Goal: Transaction & Acquisition: Purchase product/service

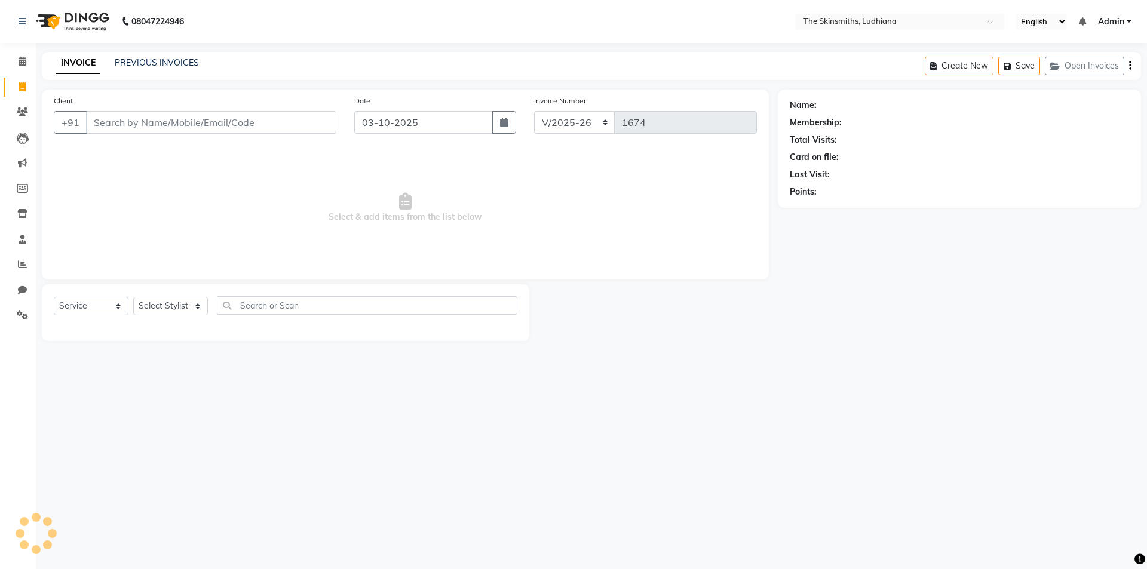
select select "8115"
select select "service"
type input "9"
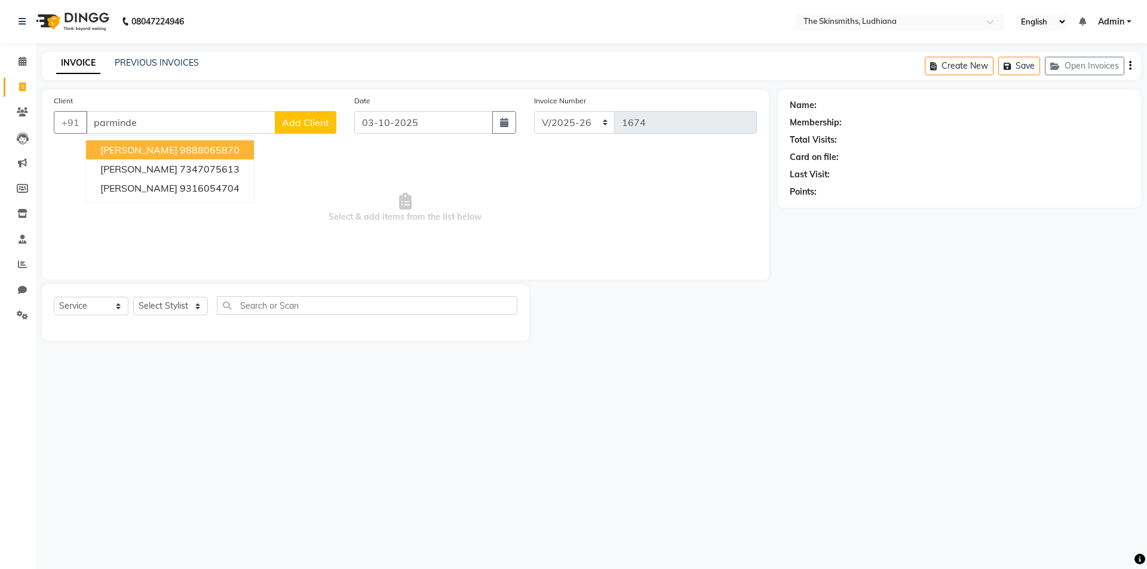
type input "[PERSON_NAME]"
click at [16, 146] on link "Leads" at bounding box center [18, 138] width 29 height 20
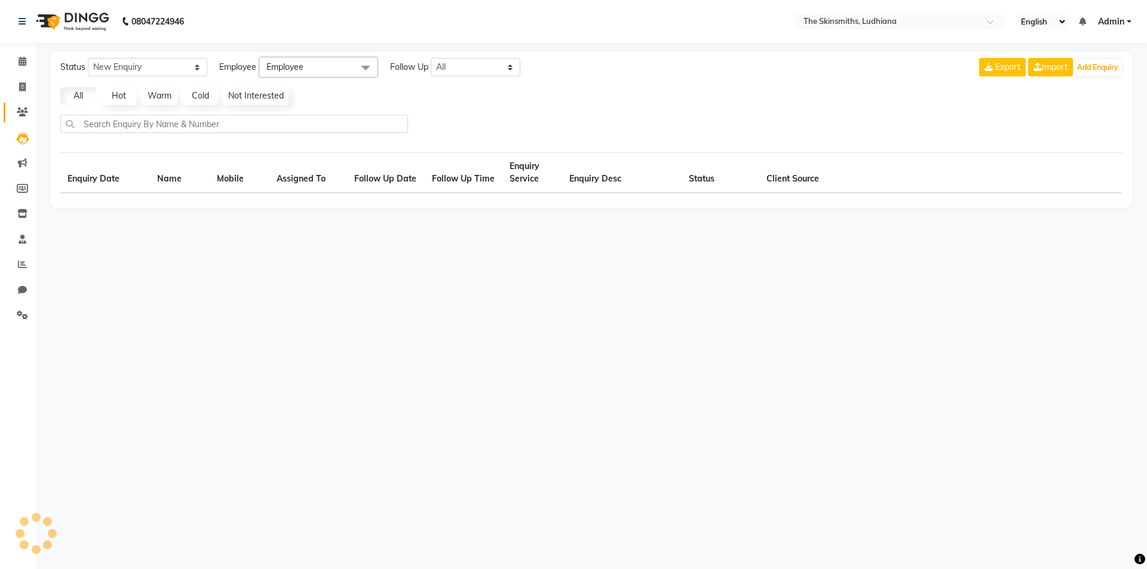
click at [12, 113] on span at bounding box center [22, 113] width 21 height 14
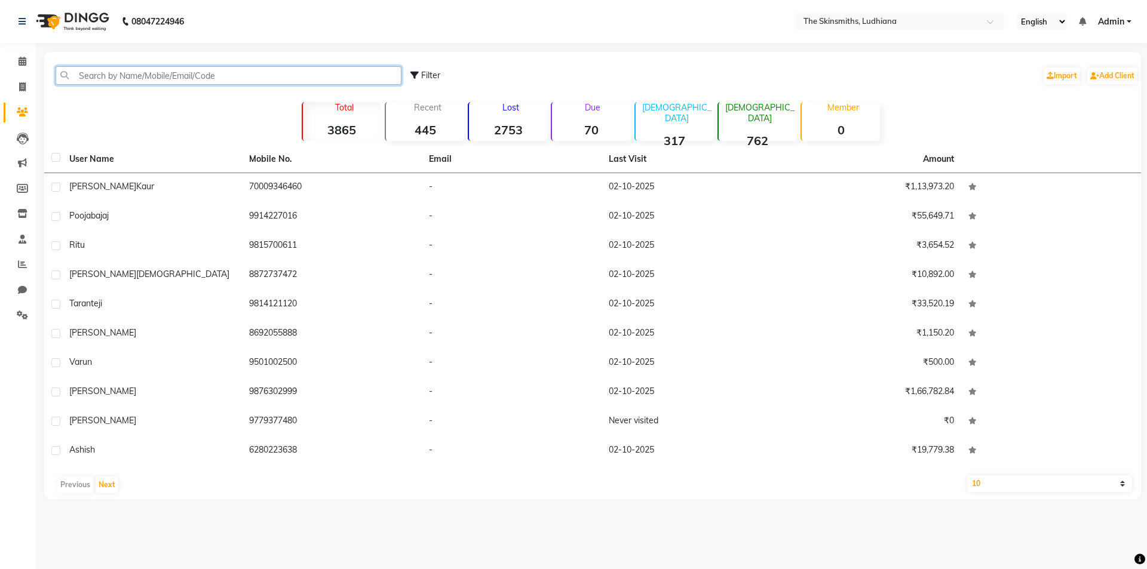
click at [274, 72] on input "text" at bounding box center [229, 75] width 346 height 19
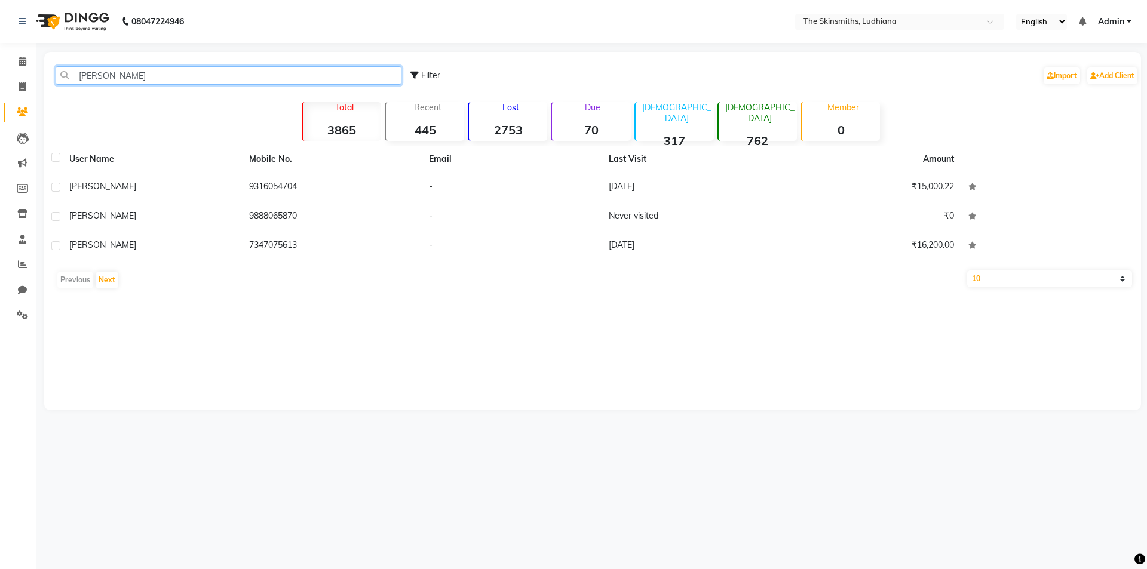
type input "[PERSON_NAME]"
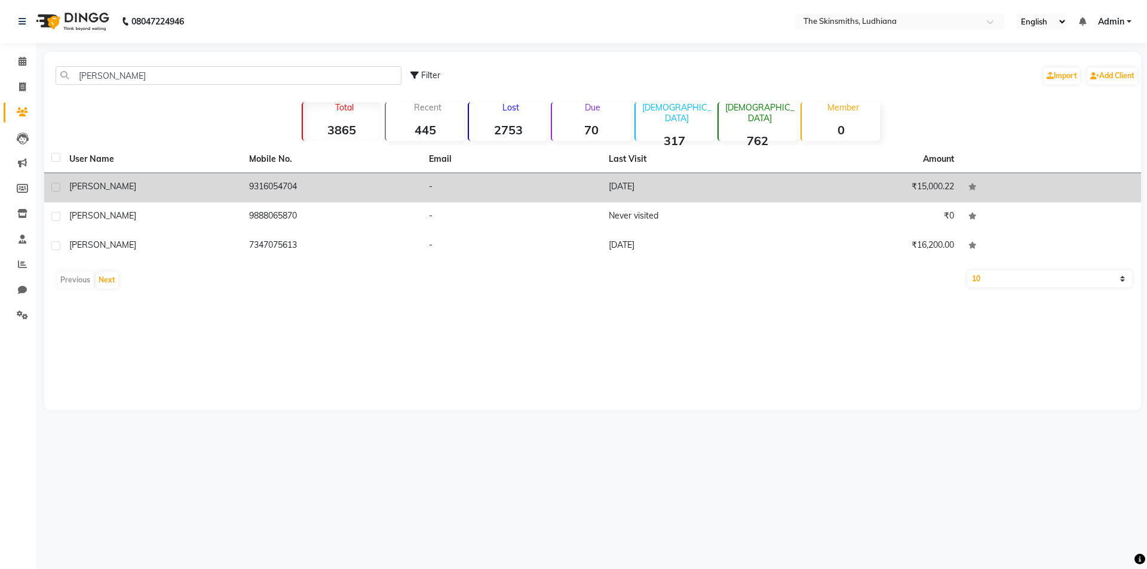
click at [629, 186] on td "[DATE]" at bounding box center [692, 187] width 180 height 29
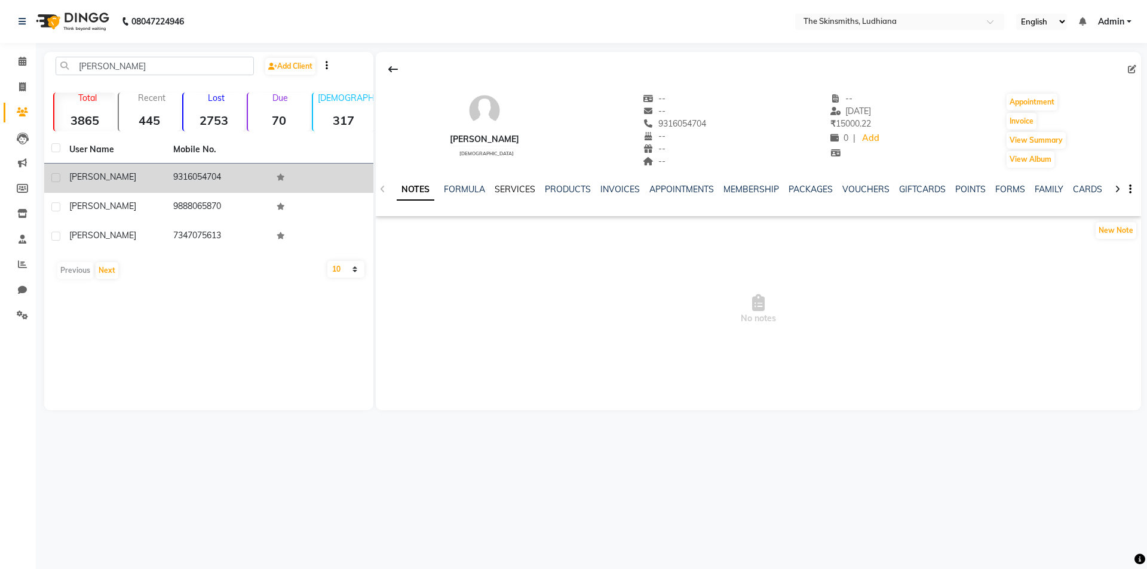
click at [519, 192] on link "SERVICES" at bounding box center [515, 189] width 41 height 11
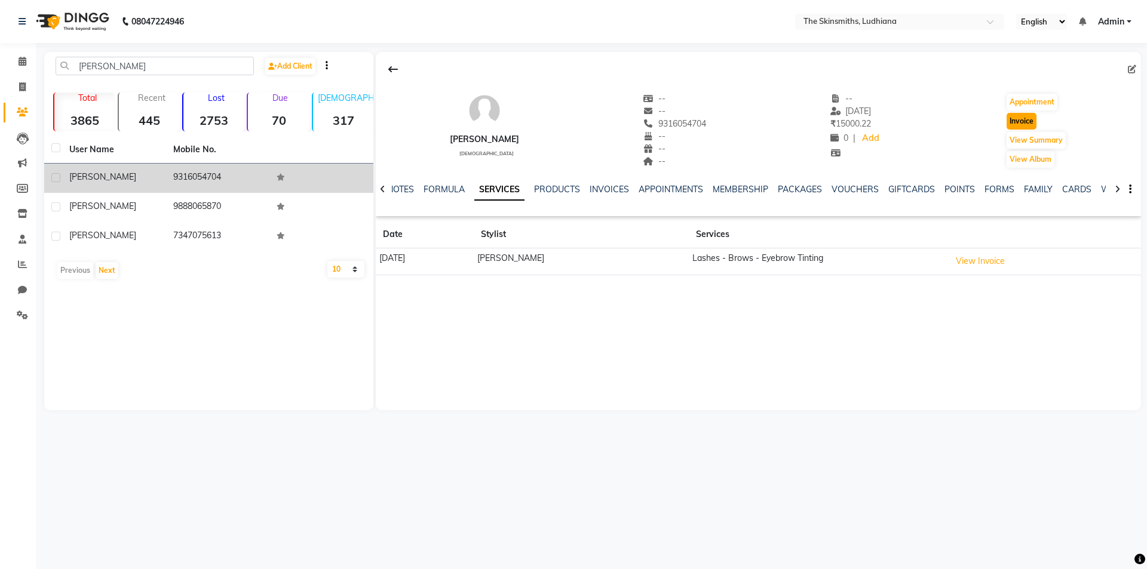
click at [1029, 121] on button "Invoice" at bounding box center [1022, 121] width 30 height 17
select select "service"
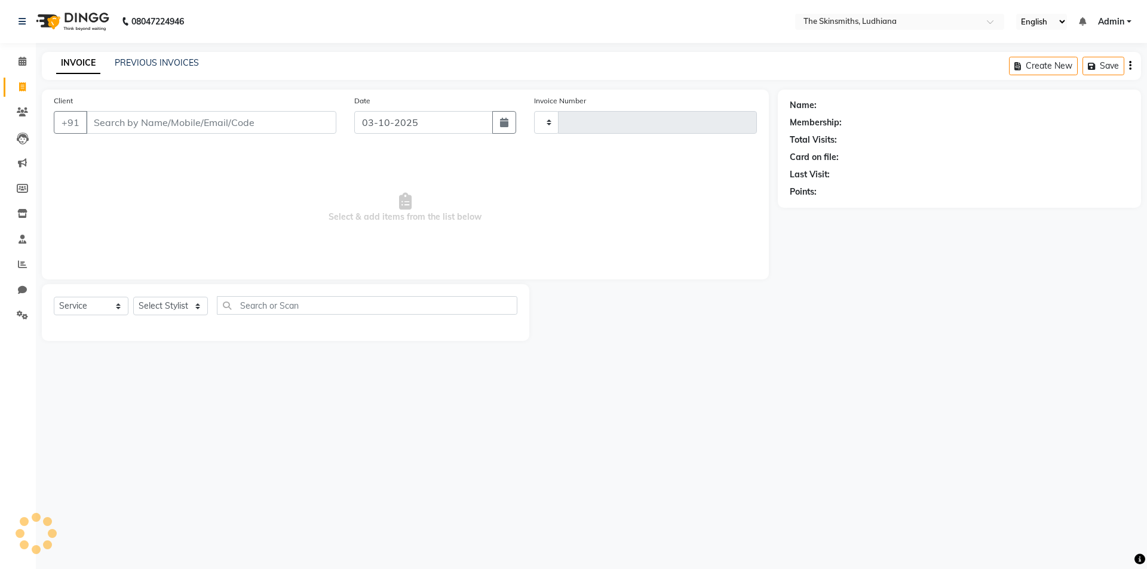
type input "1674"
select select "8115"
click at [173, 308] on select "Select Stylist" at bounding box center [170, 306] width 75 height 19
type input "9316054704"
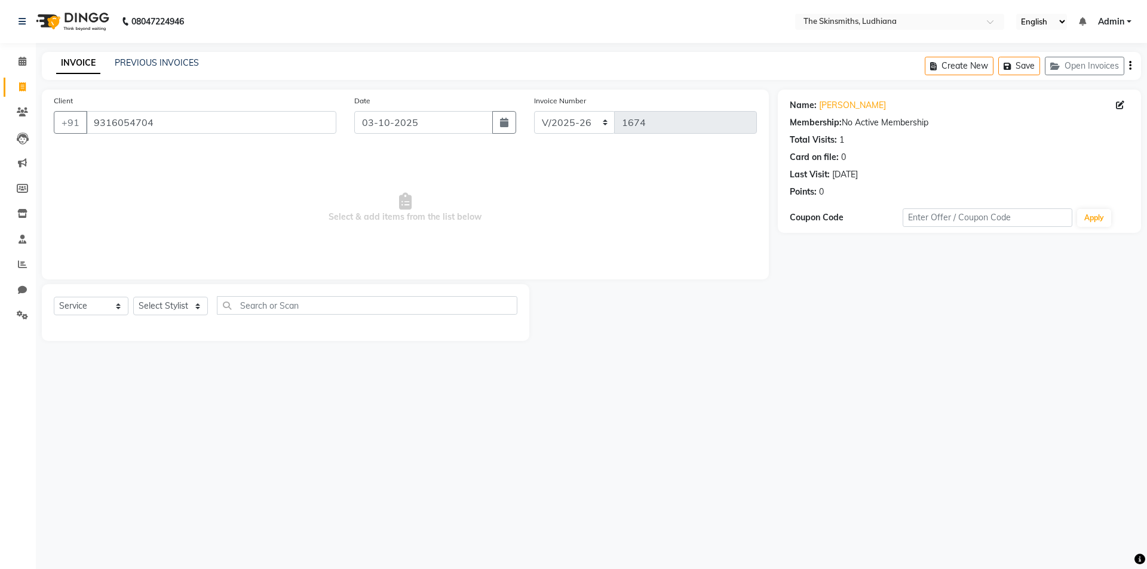
click at [355, 454] on div "08047224946 Select Location × The Skinsmiths, Ludhiana English ENGLISH Español …" at bounding box center [573, 284] width 1147 height 569
click at [181, 313] on select "Select Stylist Admin [PERSON_NAME] [PERSON_NAME] [PERSON_NAME] [PERSON_NAME] [P…" at bounding box center [170, 306] width 75 height 19
select select "80364"
click at [133, 297] on select "Select Stylist Admin [PERSON_NAME] [PERSON_NAME] [PERSON_NAME] [PERSON_NAME] [P…" at bounding box center [170, 306] width 75 height 19
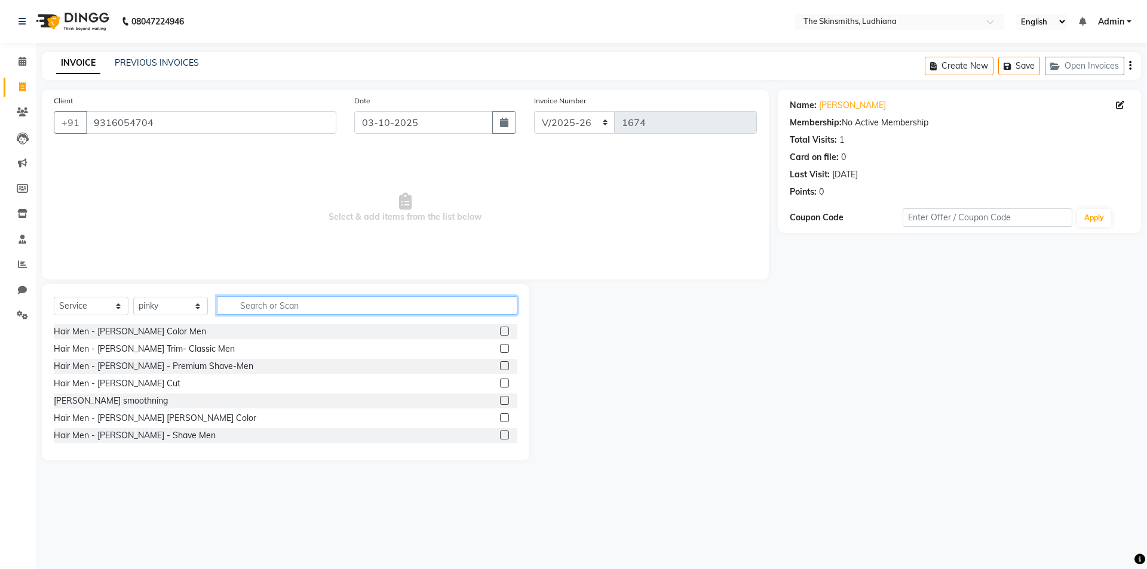
click at [286, 302] on input "text" at bounding box center [367, 305] width 300 height 19
click at [500, 335] on label at bounding box center [504, 331] width 9 height 9
click at [500, 335] on input "checkbox" at bounding box center [504, 332] width 8 height 8
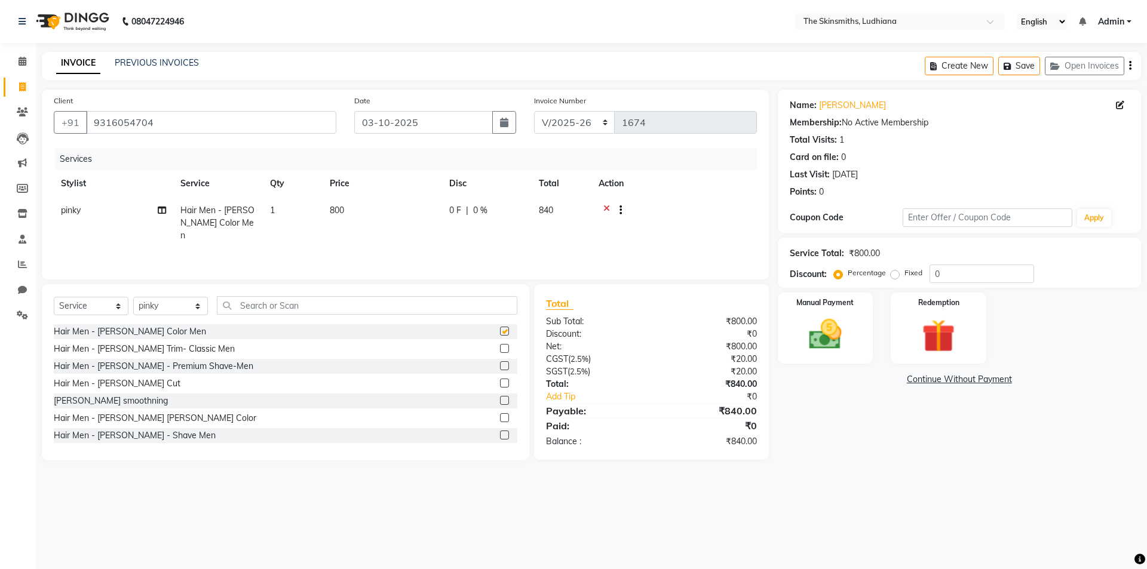
checkbox input "false"
click at [1009, 63] on icon "button" at bounding box center [1010, 66] width 12 height 8
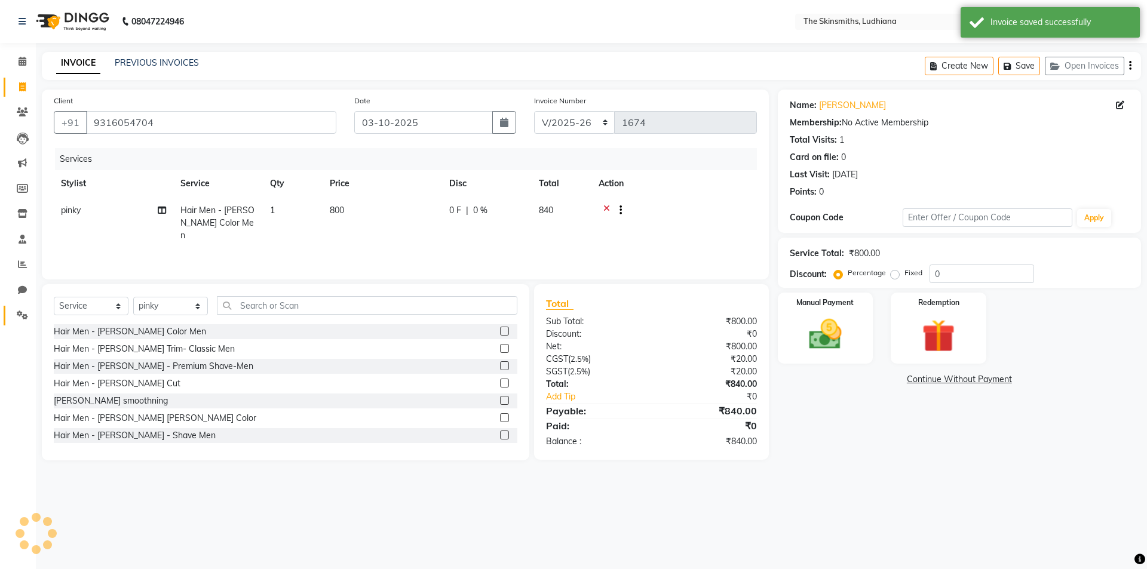
click at [11, 321] on link "Settings" at bounding box center [18, 316] width 29 height 20
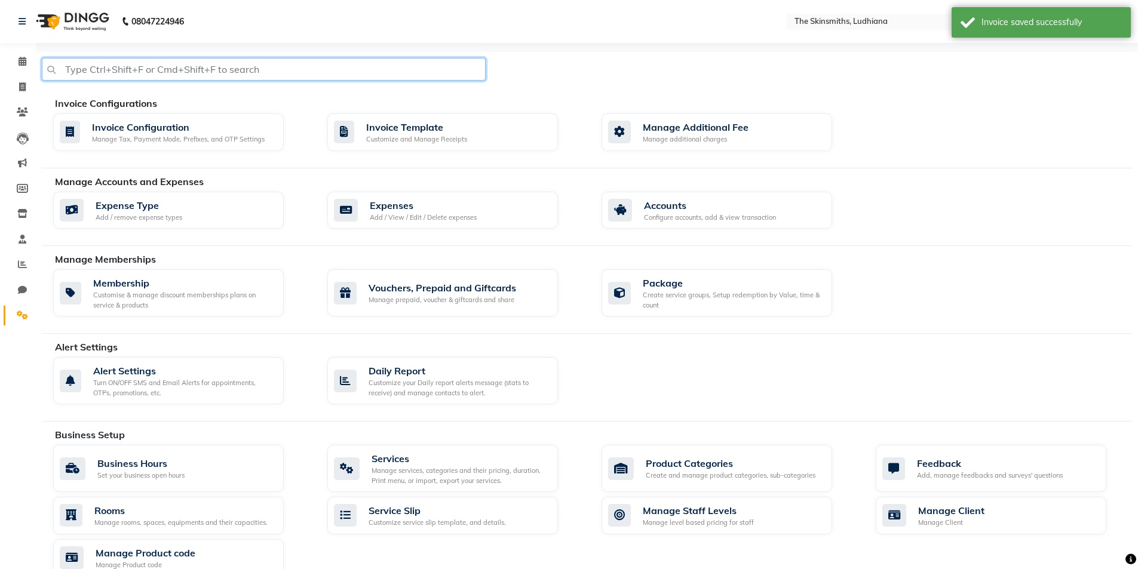
click at [210, 72] on input "text" at bounding box center [264, 69] width 444 height 23
type input "staff"
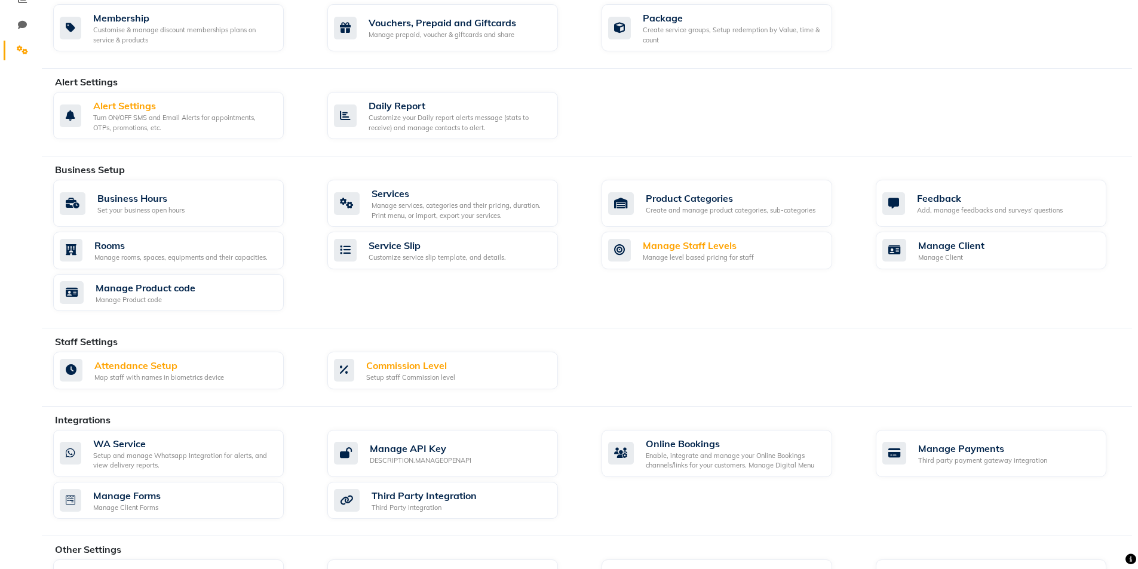
scroll to position [320, 0]
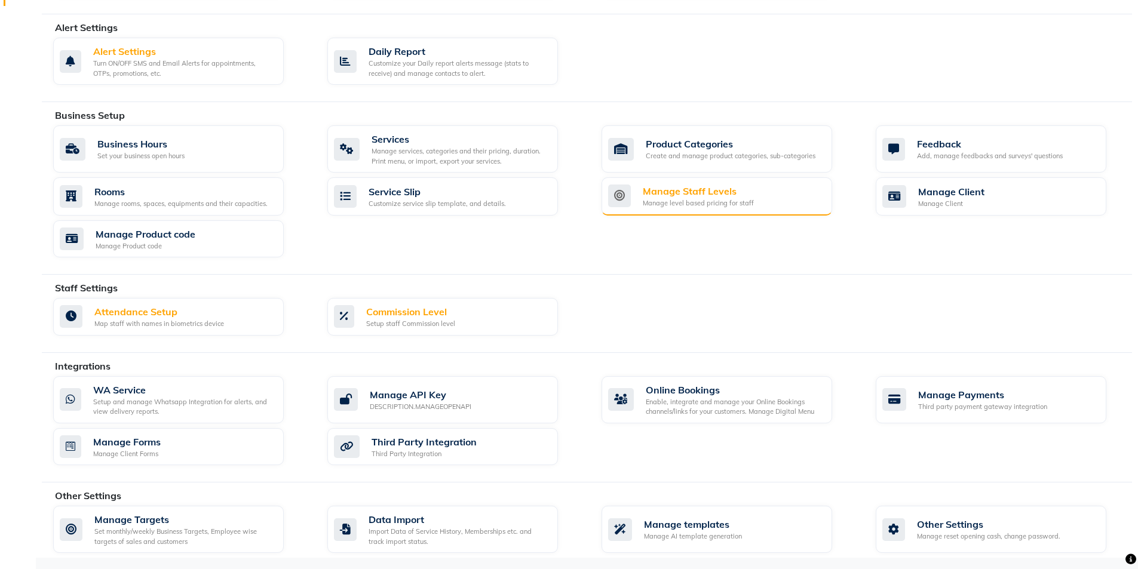
click at [705, 197] on div "Manage Staff Levels" at bounding box center [698, 191] width 111 height 14
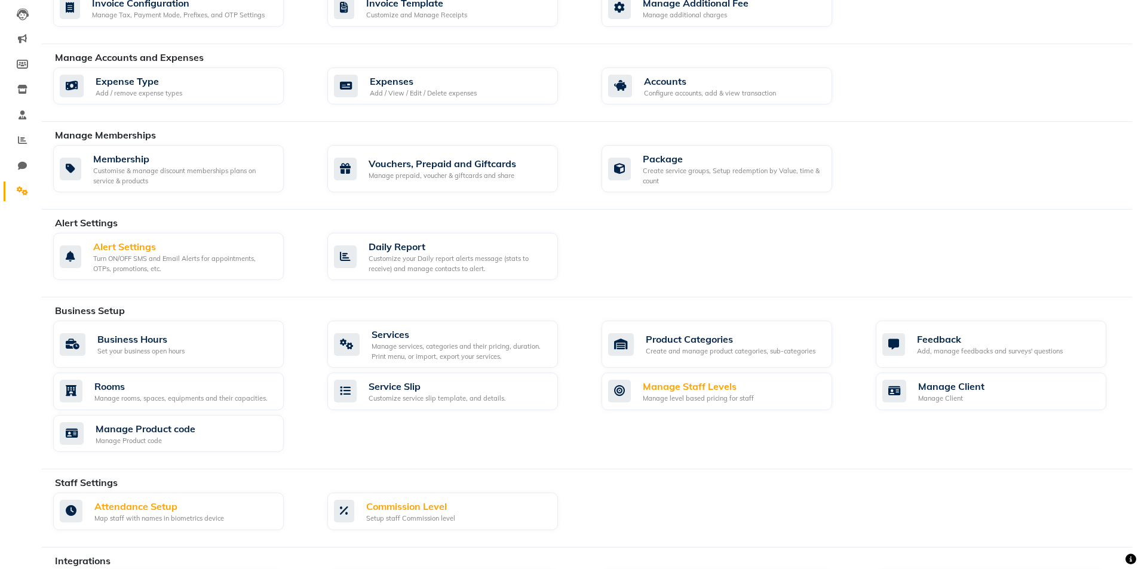
scroll to position [128, 0]
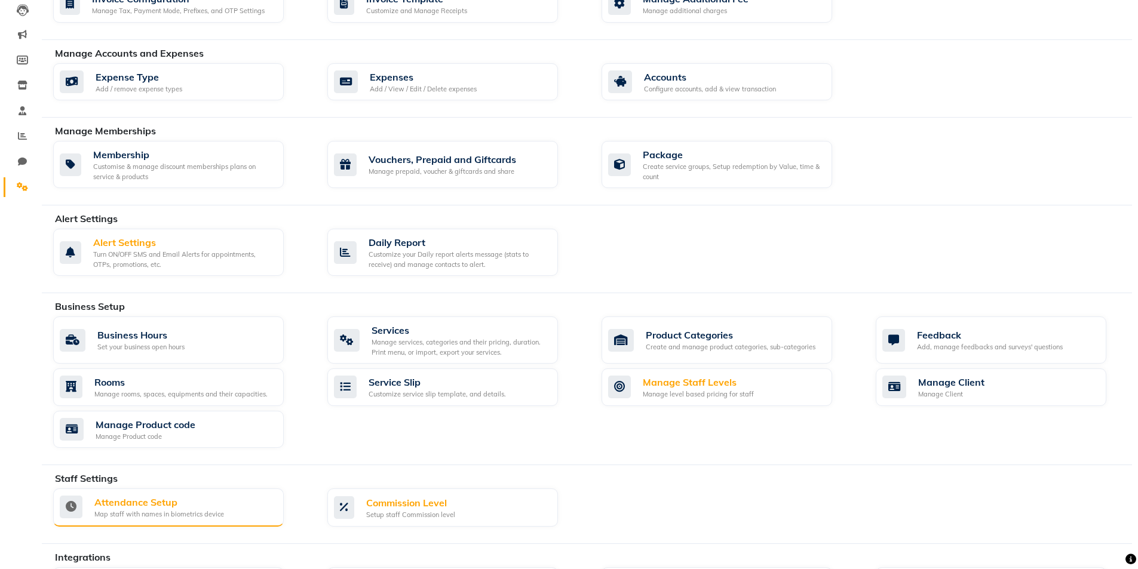
click at [244, 505] on div "Attendance Setup Map staff with names in biometrics device" at bounding box center [167, 507] width 214 height 24
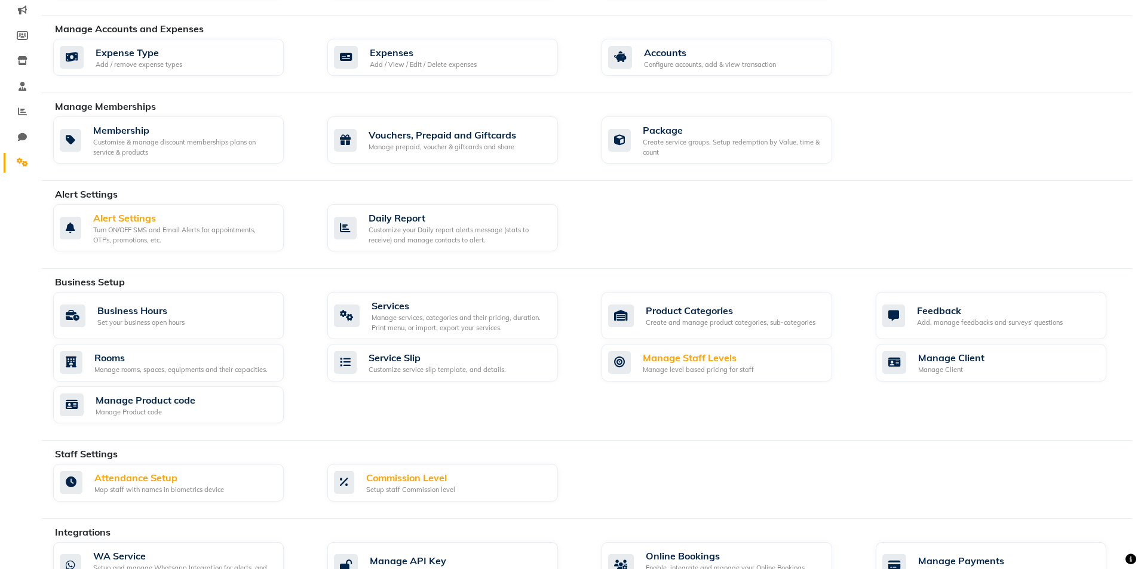
scroll to position [174, 0]
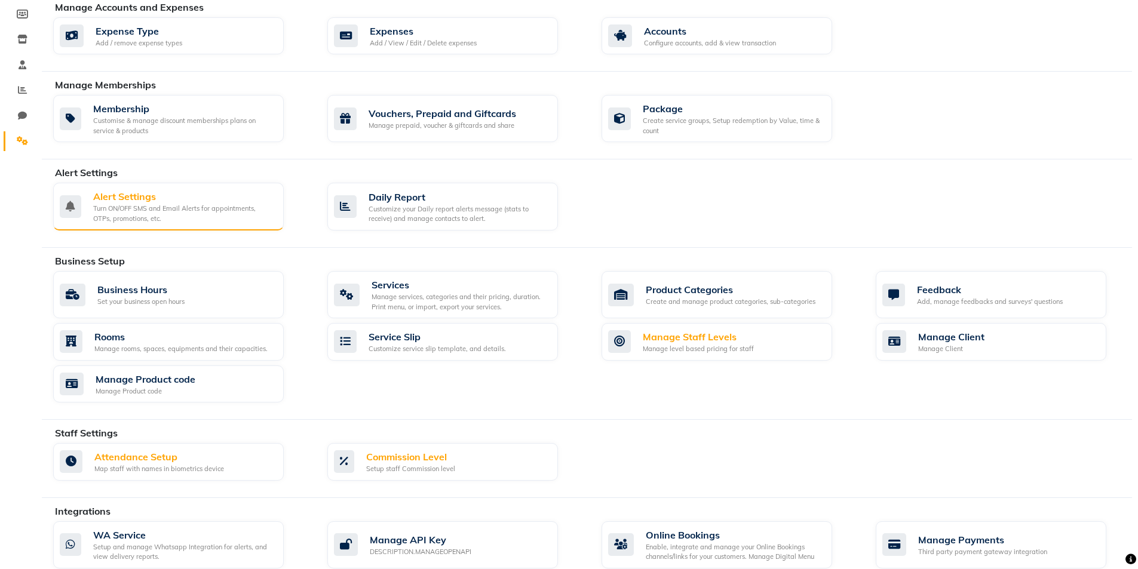
click at [237, 201] on div "Alert Settings" at bounding box center [183, 196] width 181 height 14
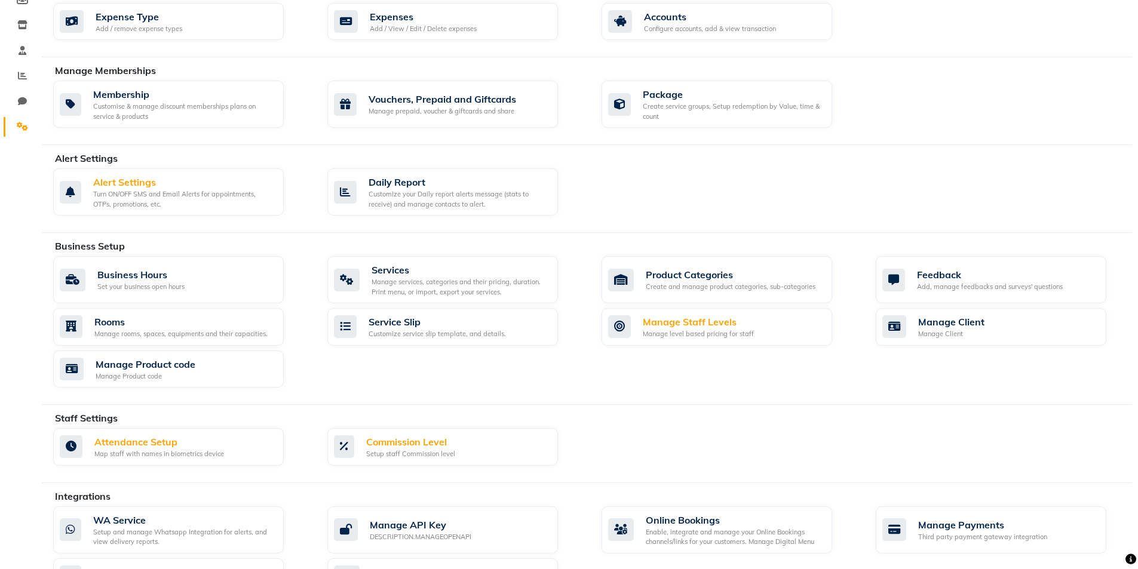
scroll to position [200, 0]
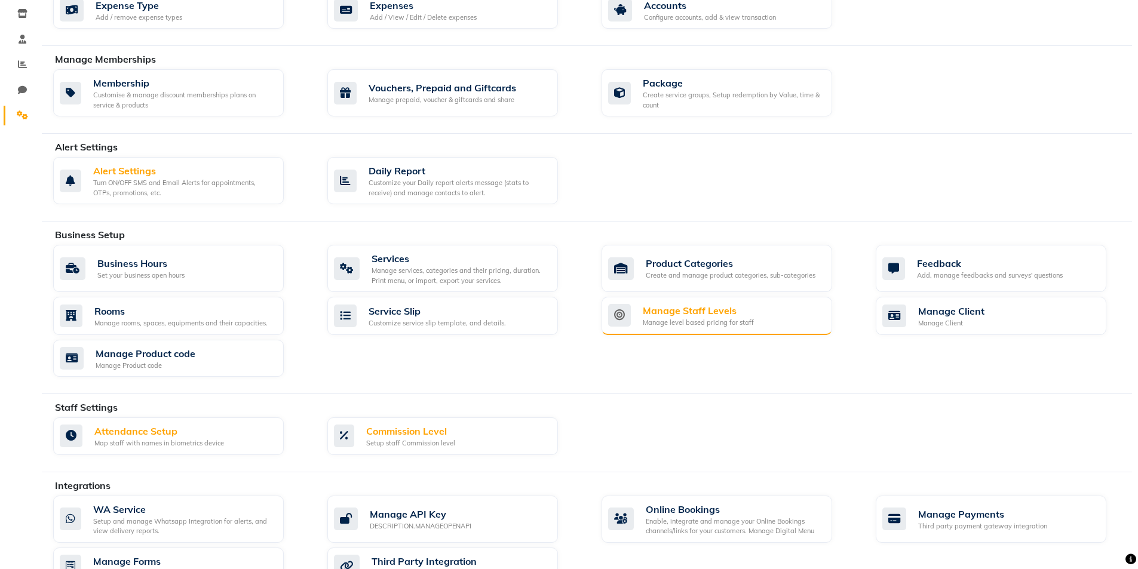
click at [723, 314] on div "Manage Staff Levels" at bounding box center [698, 310] width 111 height 14
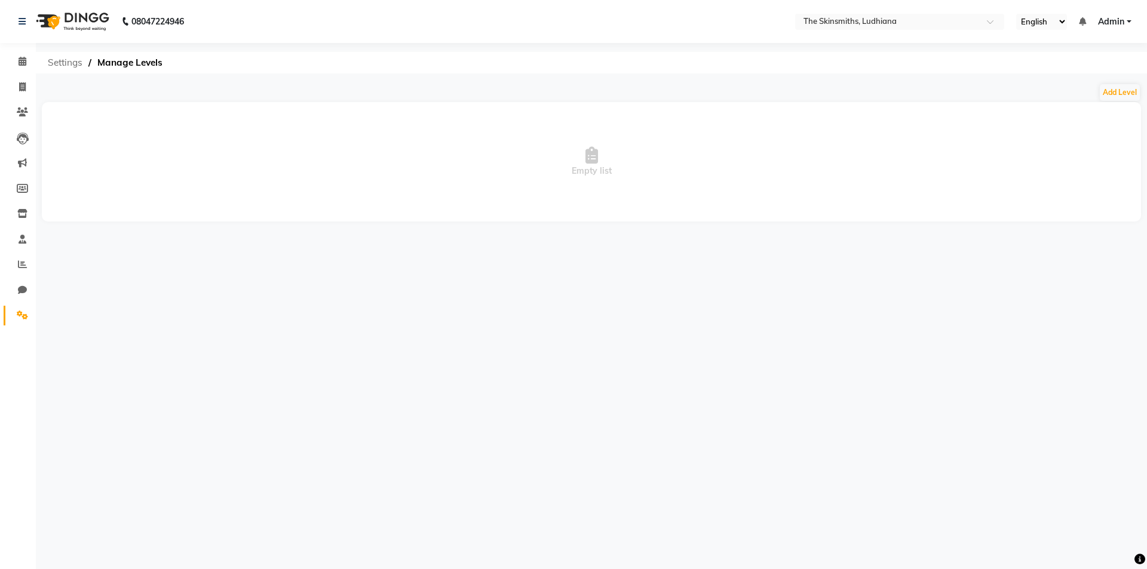
click at [65, 65] on span "Settings" at bounding box center [65, 63] width 47 height 22
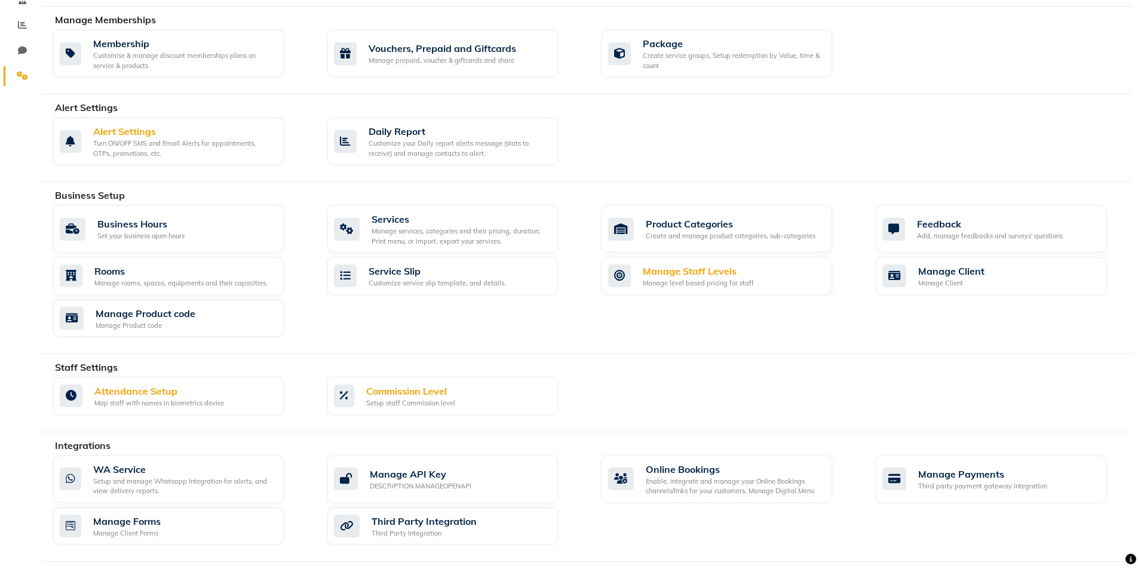
scroll to position [263, 0]
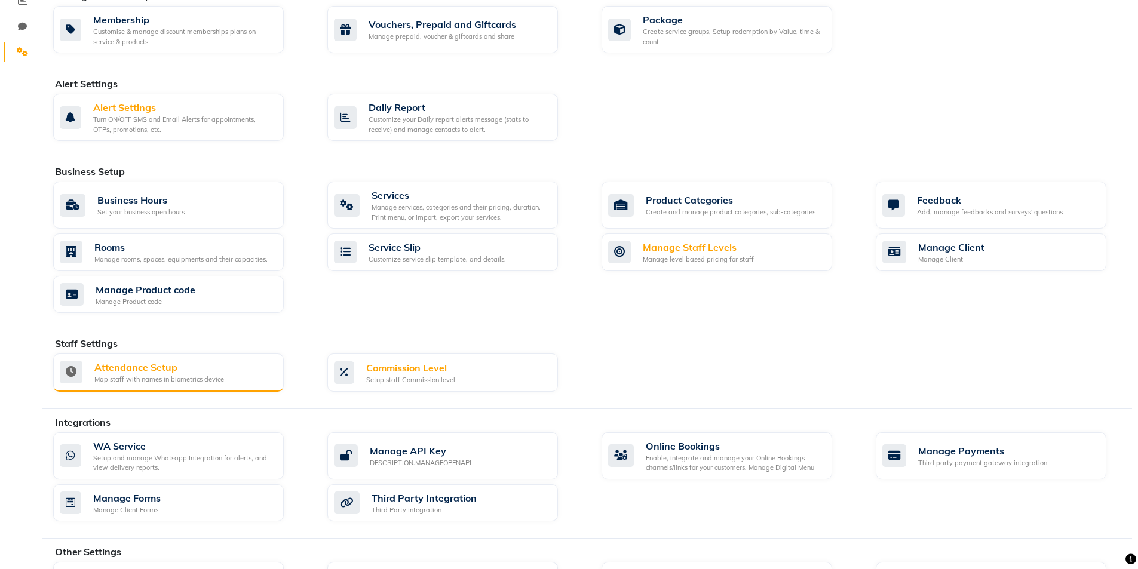
click at [179, 370] on div "Attendance Setup" at bounding box center [159, 367] width 130 height 14
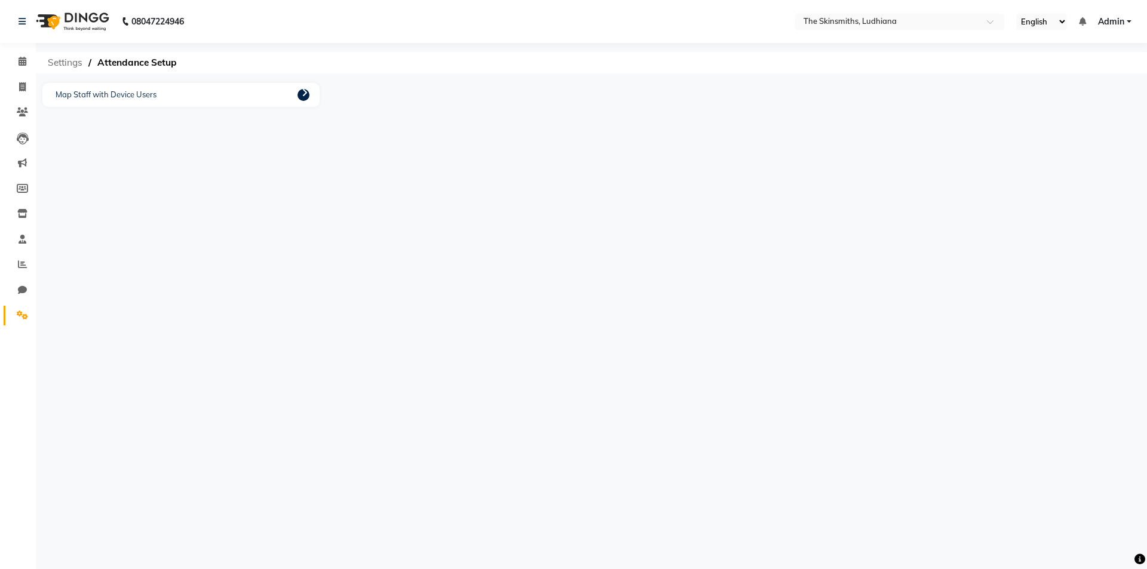
click at [62, 61] on span "Settings" at bounding box center [65, 63] width 47 height 22
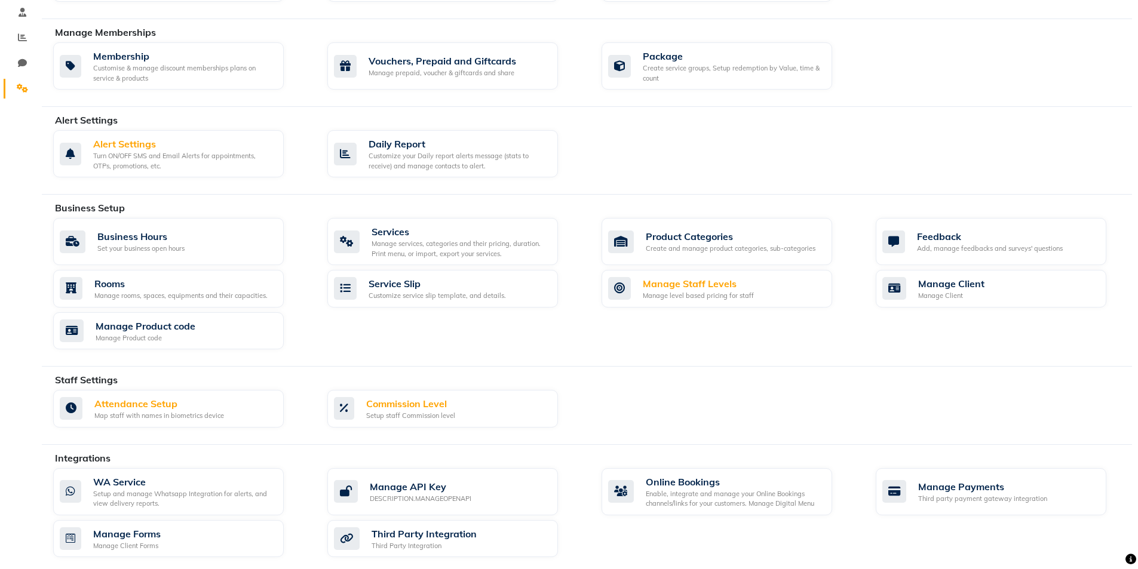
scroll to position [320, 0]
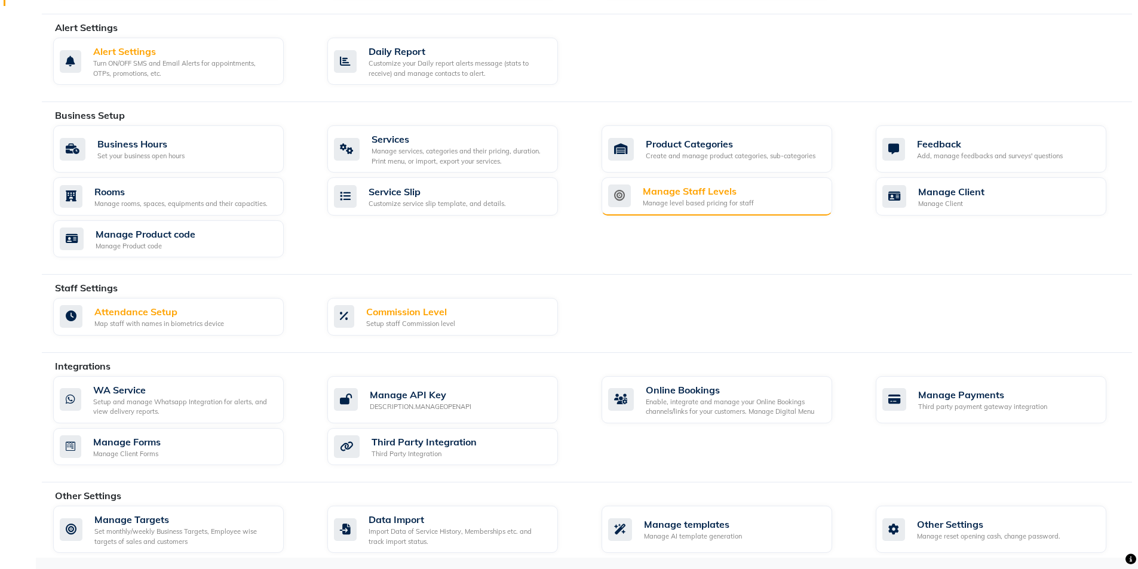
click at [720, 189] on div "Manage Staff Levels" at bounding box center [698, 191] width 111 height 14
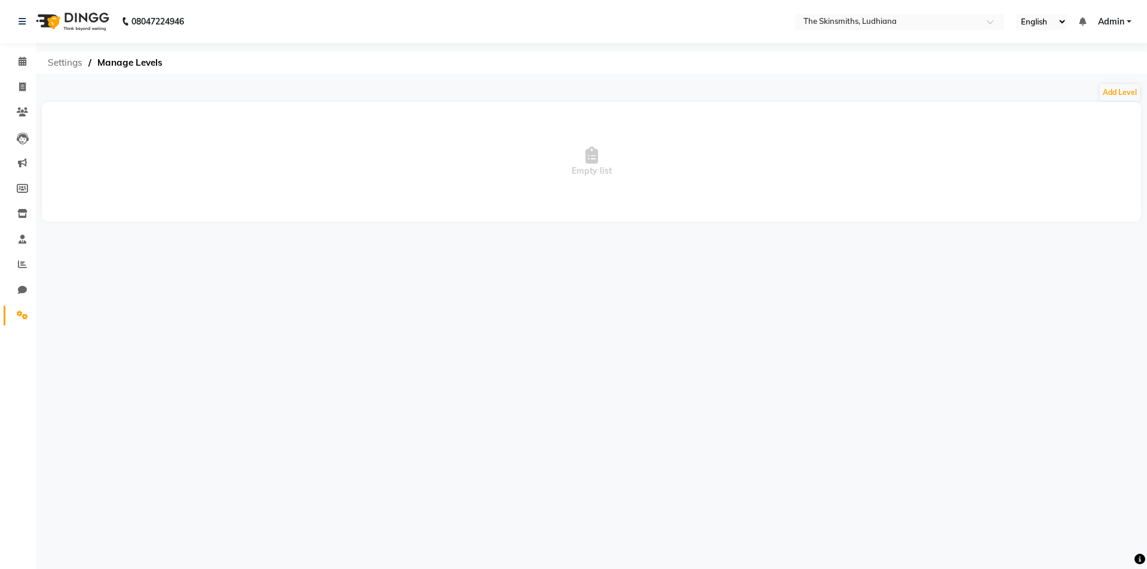
click at [69, 64] on span "Settings" at bounding box center [65, 63] width 47 height 22
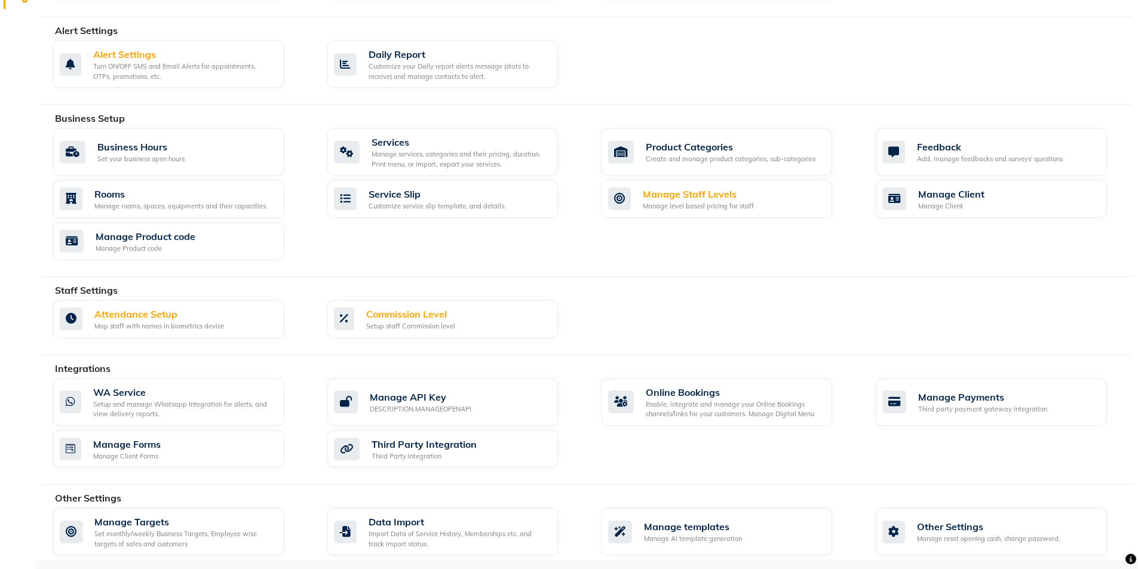
scroll to position [320, 0]
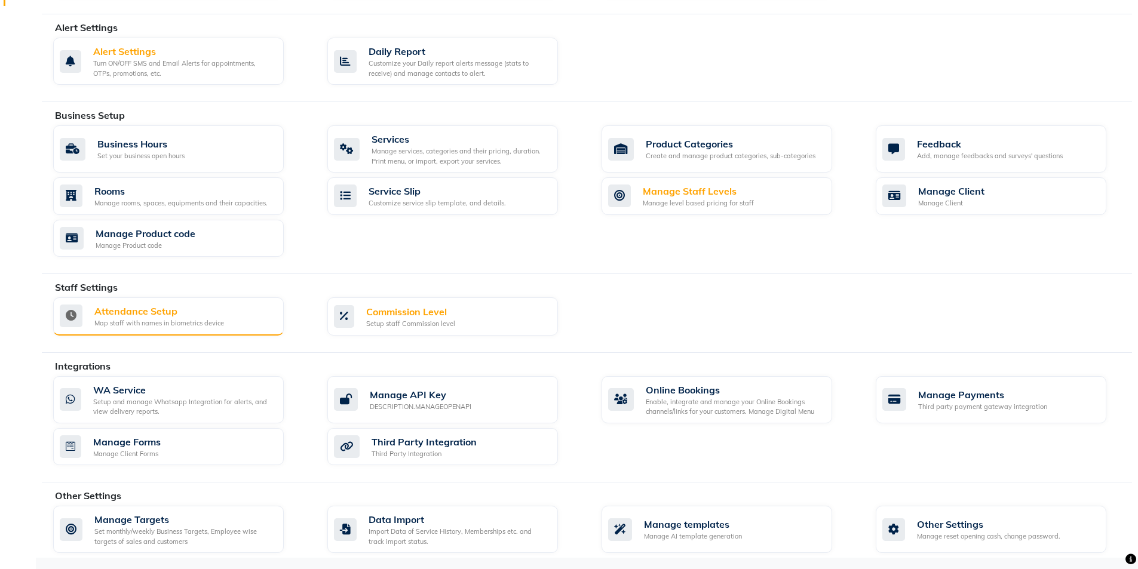
click at [207, 314] on div "Attendance Setup" at bounding box center [159, 311] width 130 height 14
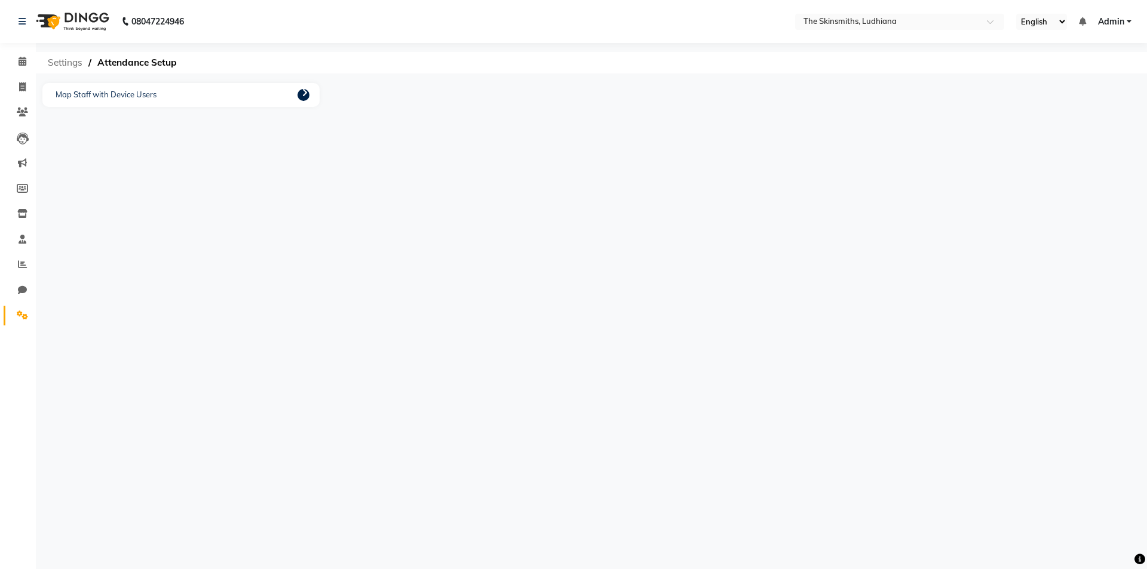
click at [64, 61] on span "Settings" at bounding box center [65, 63] width 47 height 22
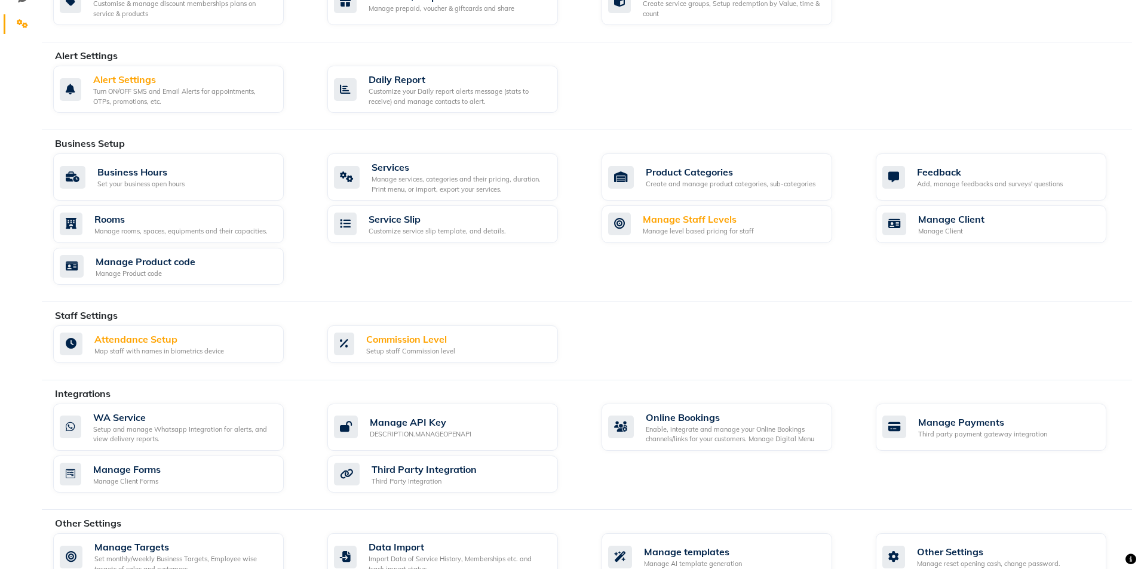
scroll to position [320, 0]
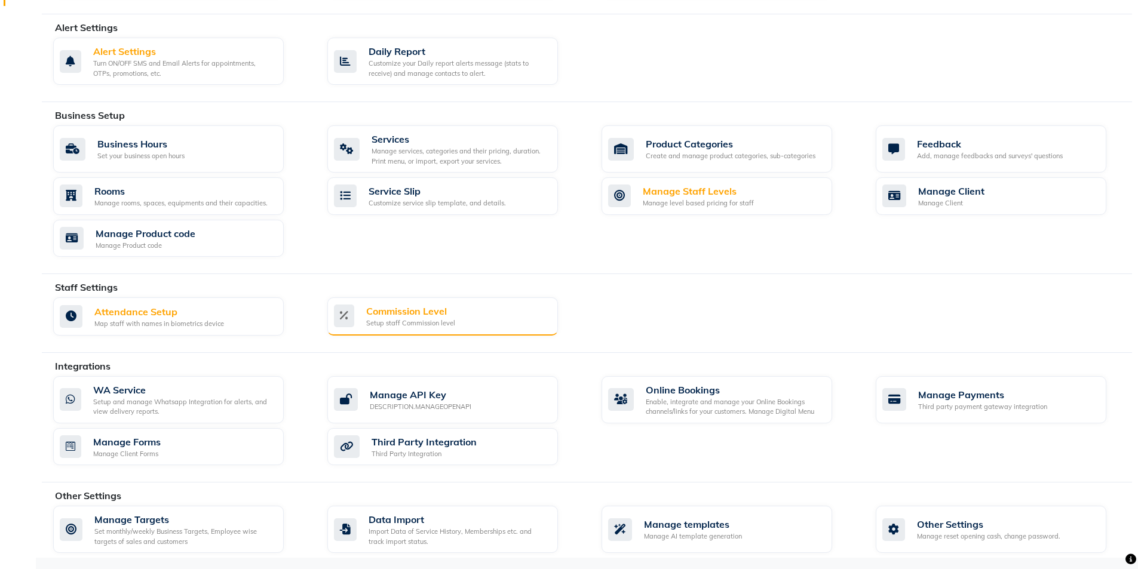
click at [453, 317] on div "Commission Level" at bounding box center [410, 311] width 89 height 14
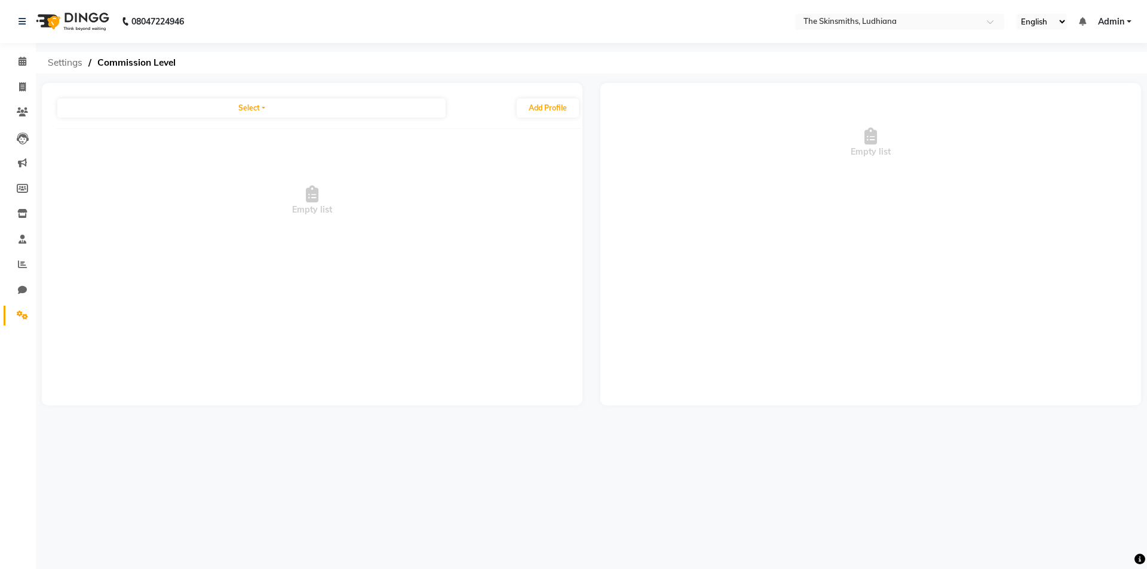
click at [59, 61] on span "Settings" at bounding box center [65, 63] width 47 height 22
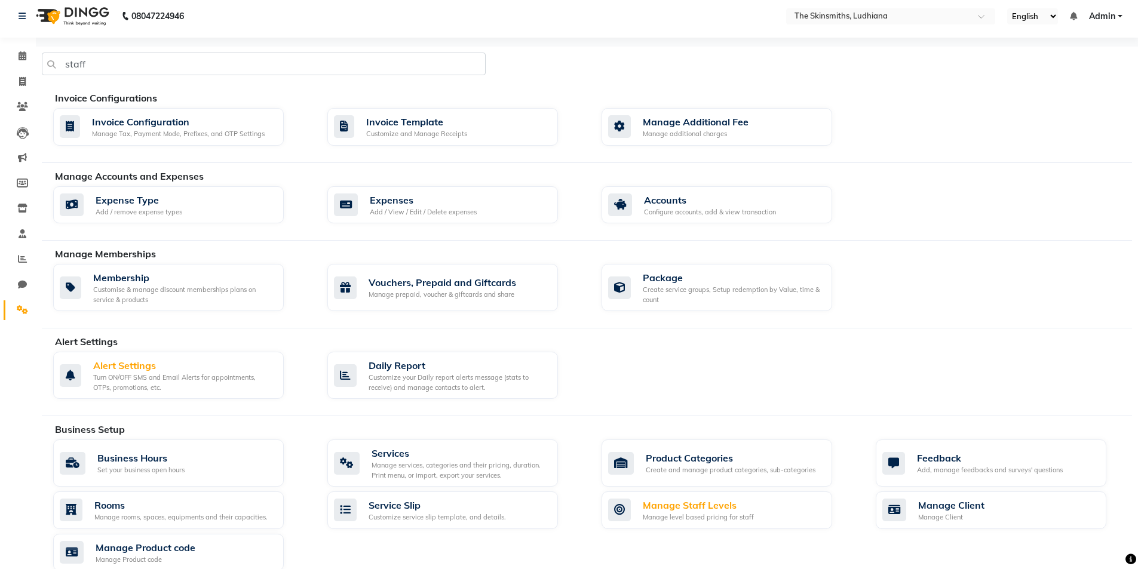
scroll to position [9, 0]
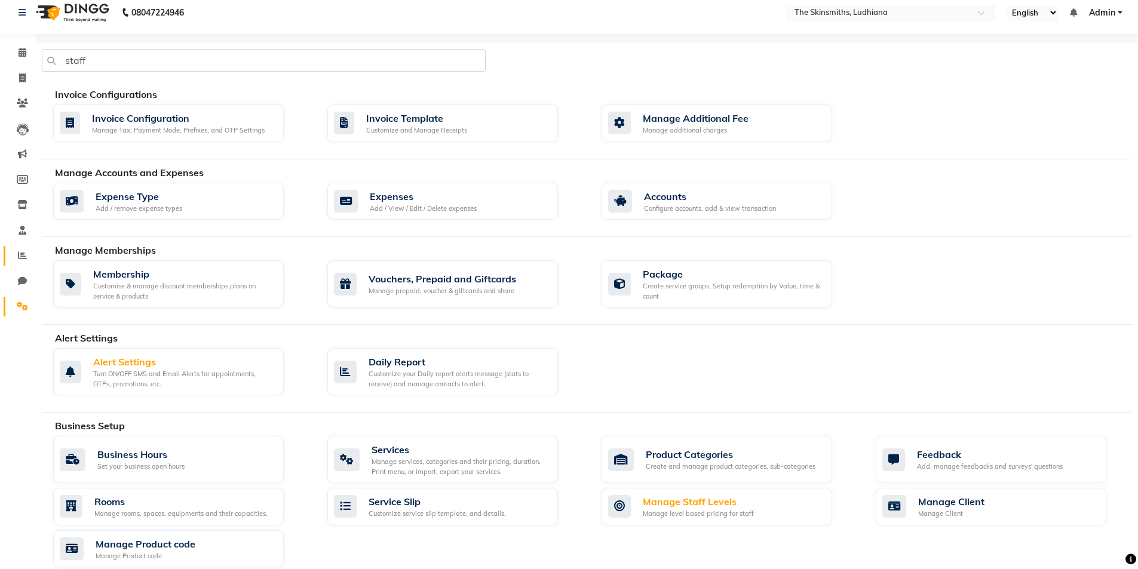
click at [7, 259] on link "Reports" at bounding box center [18, 256] width 29 height 20
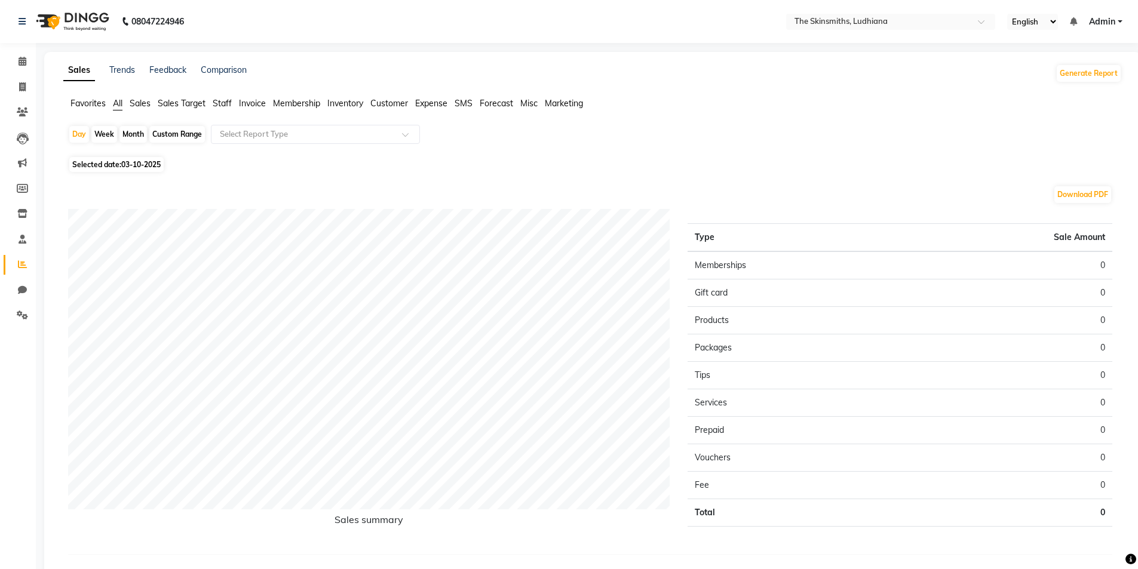
click at [145, 167] on span "03-10-2025" at bounding box center [140, 164] width 39 height 9
select select "10"
select select "2025"
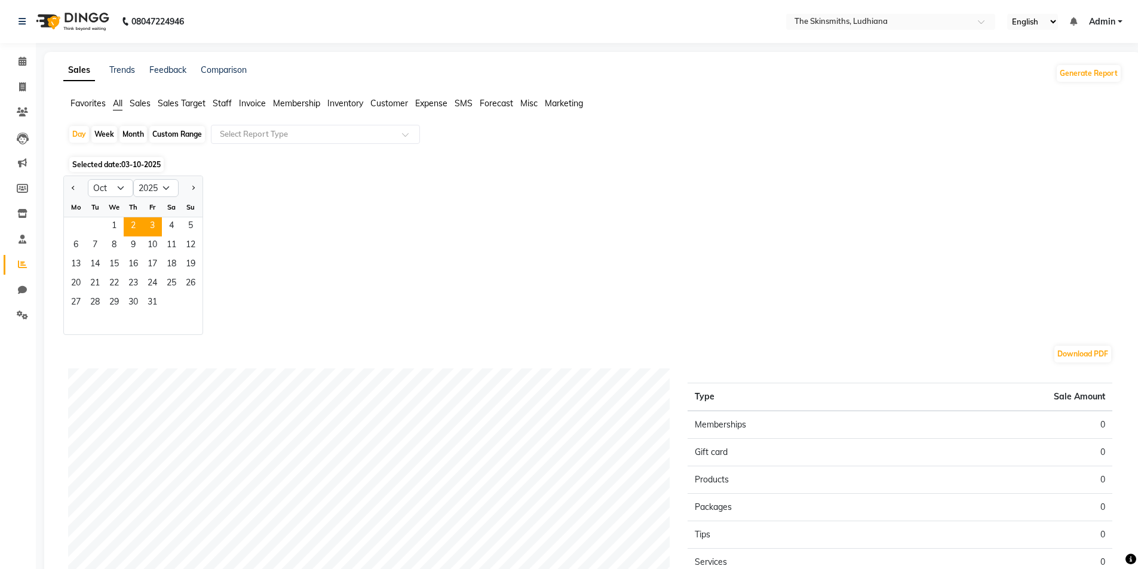
click at [124, 228] on span "2" at bounding box center [133, 226] width 19 height 19
click at [287, 131] on input "text" at bounding box center [303, 134] width 172 height 12
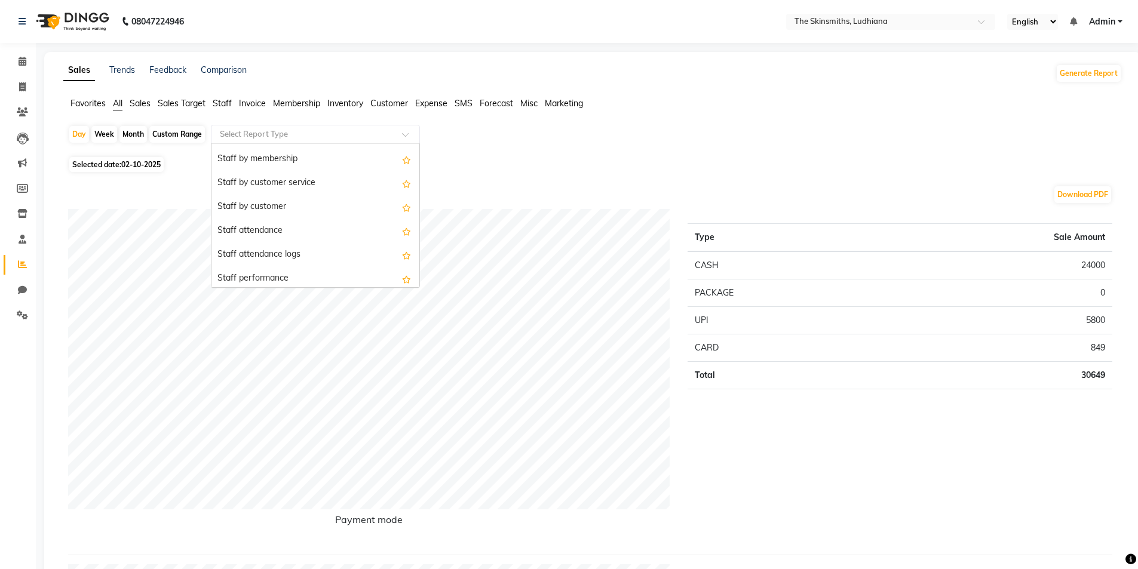
scroll to position [507, 0]
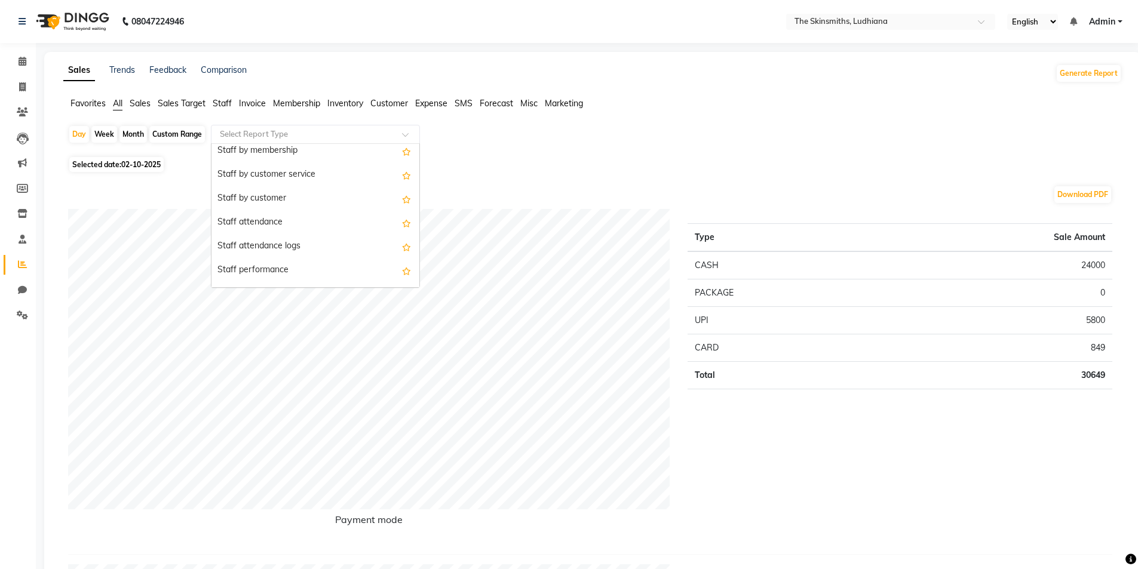
click at [277, 201] on div "Staff by customer" at bounding box center [315, 199] width 208 height 24
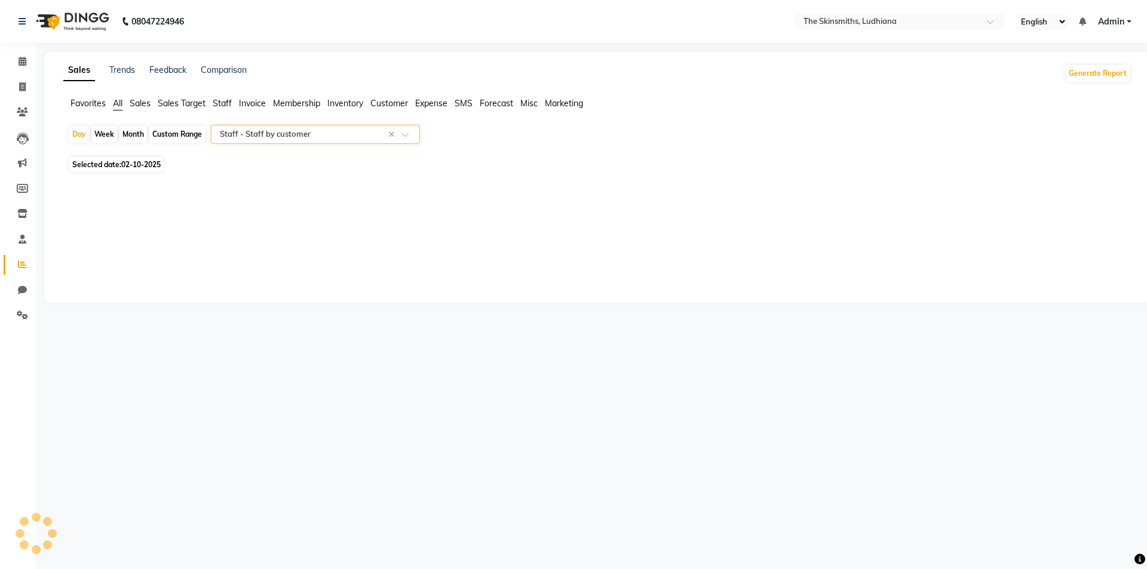
select select "full_report"
select select "csv"
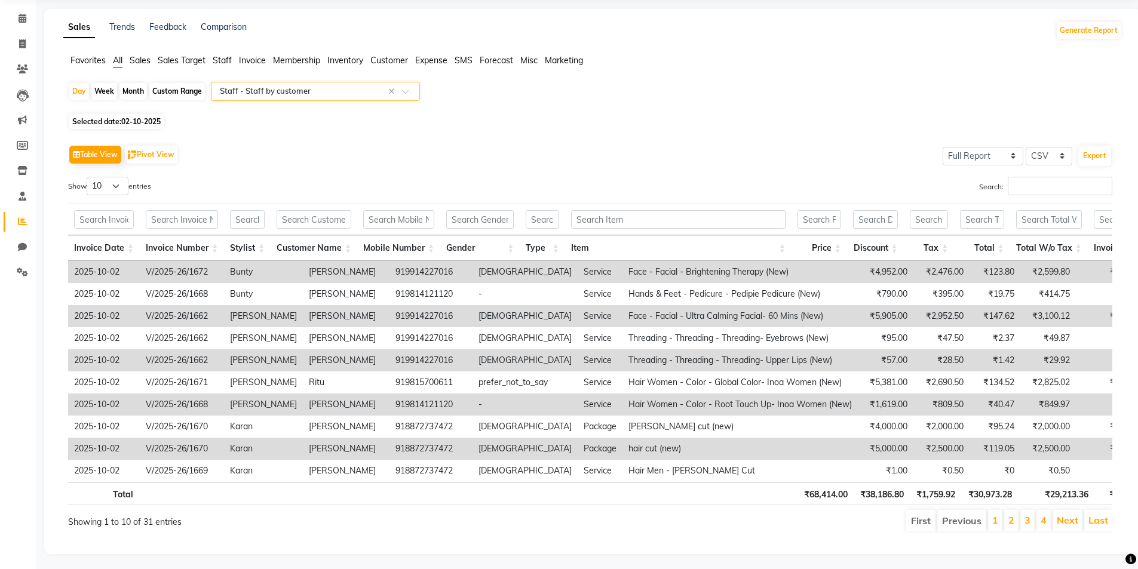
scroll to position [64, 0]
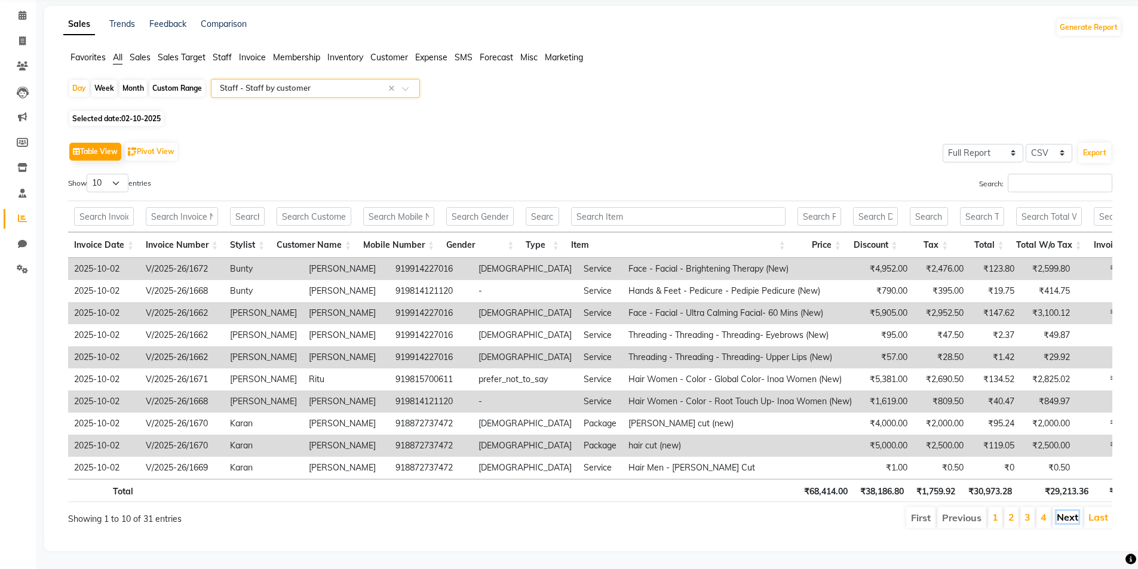
click at [1062, 511] on link "Next" at bounding box center [1068, 517] width 22 height 12
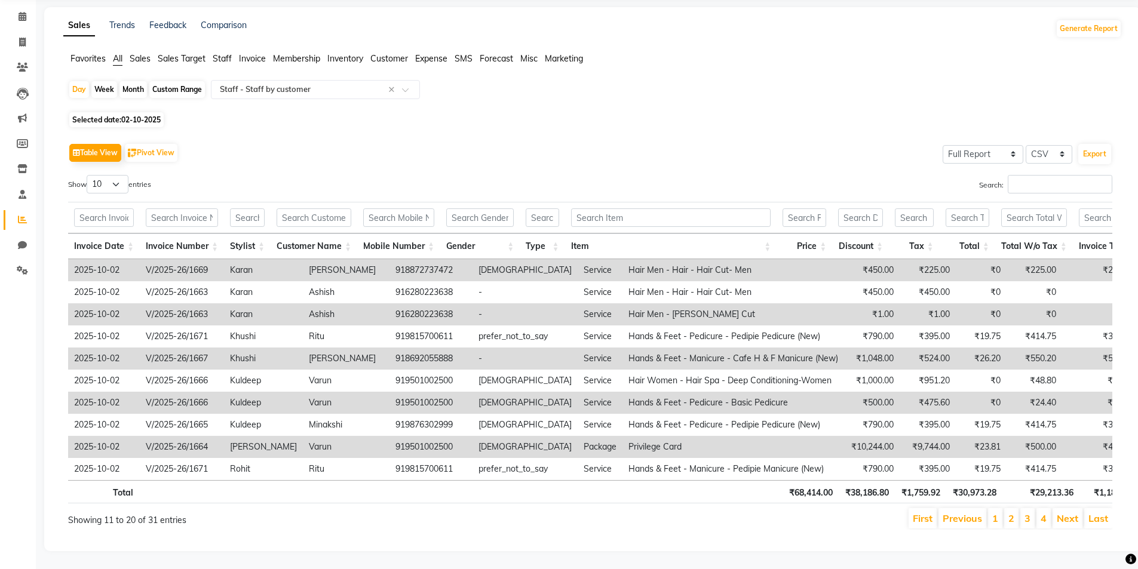
scroll to position [63, 0]
click at [1062, 513] on link "Next" at bounding box center [1068, 519] width 22 height 12
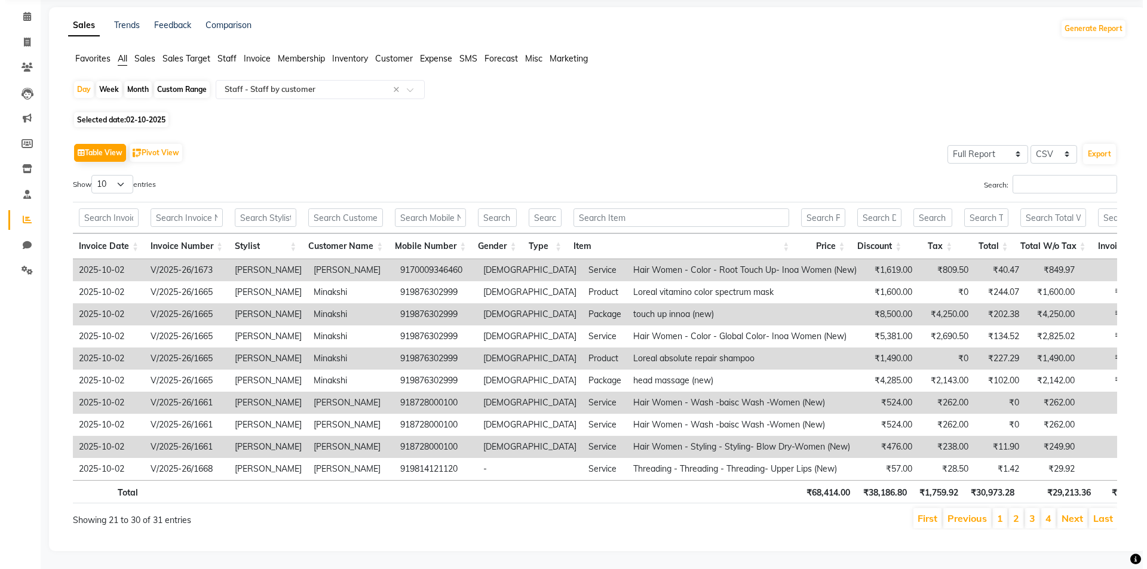
scroll to position [0, 0]
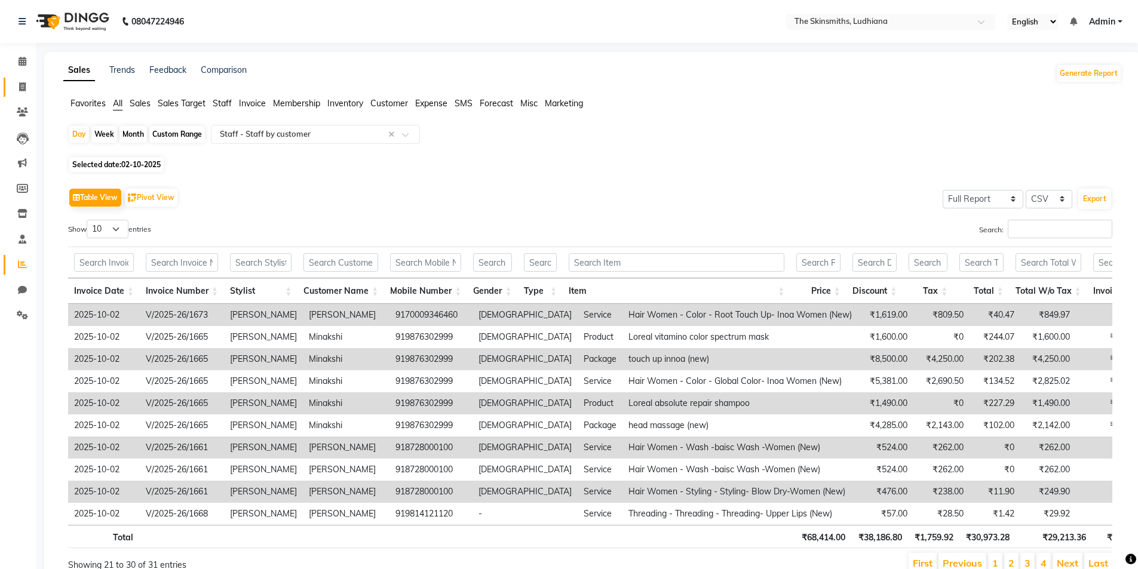
click at [22, 85] on icon at bounding box center [22, 86] width 7 height 9
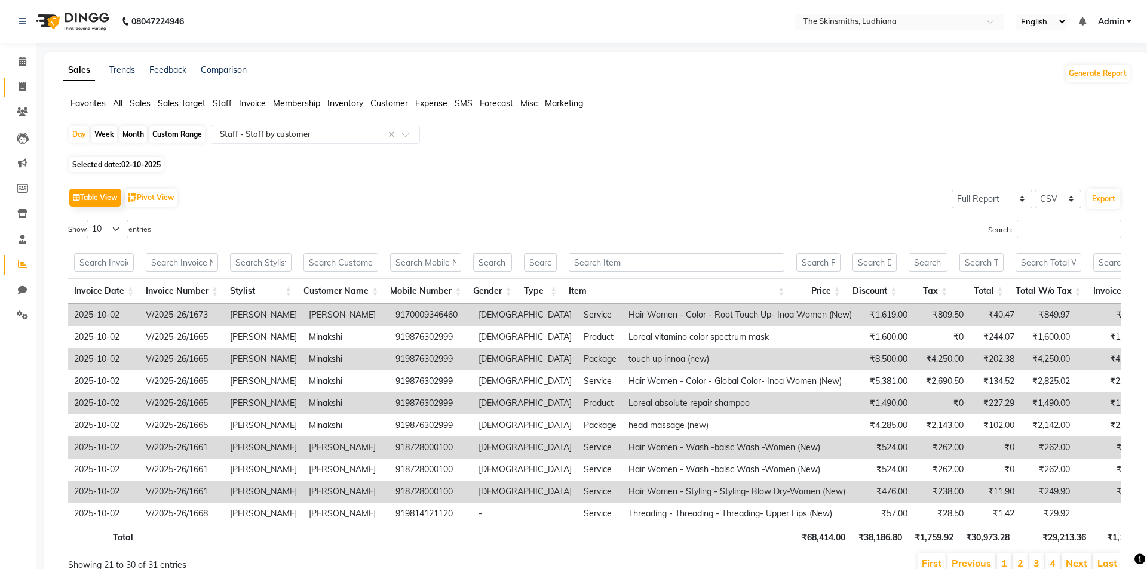
select select "service"
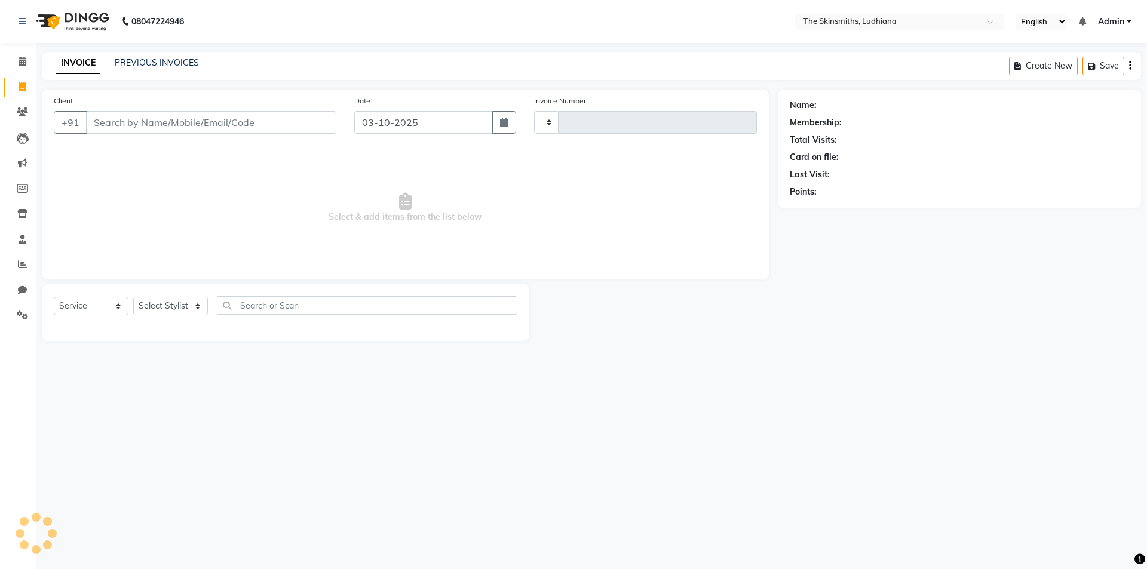
type input "1674"
select select "8115"
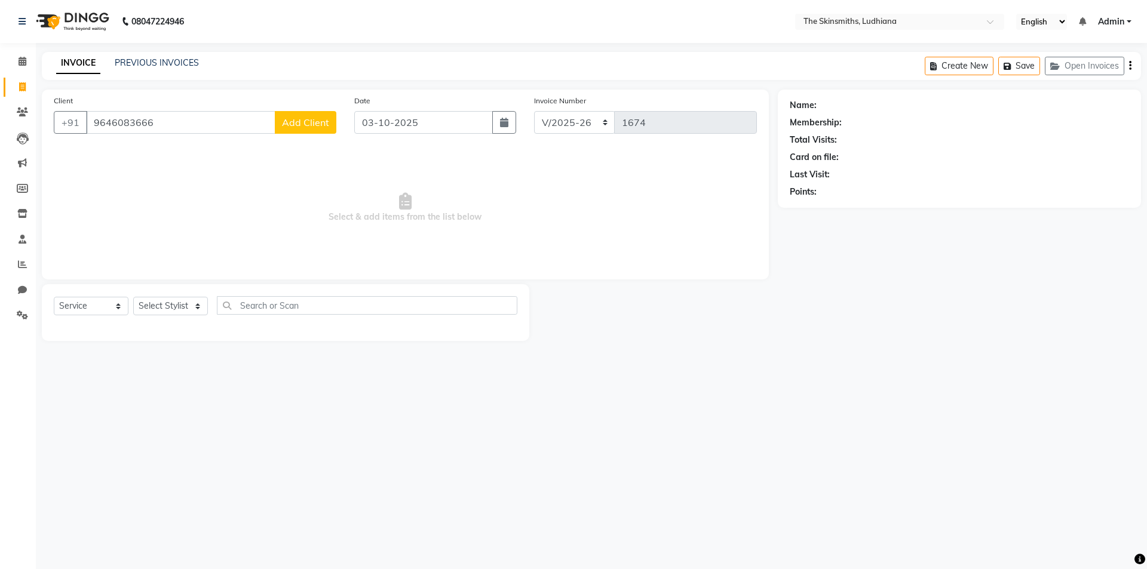
type input "9646083666"
click at [315, 113] on button "Add Client" at bounding box center [306, 122] width 62 height 23
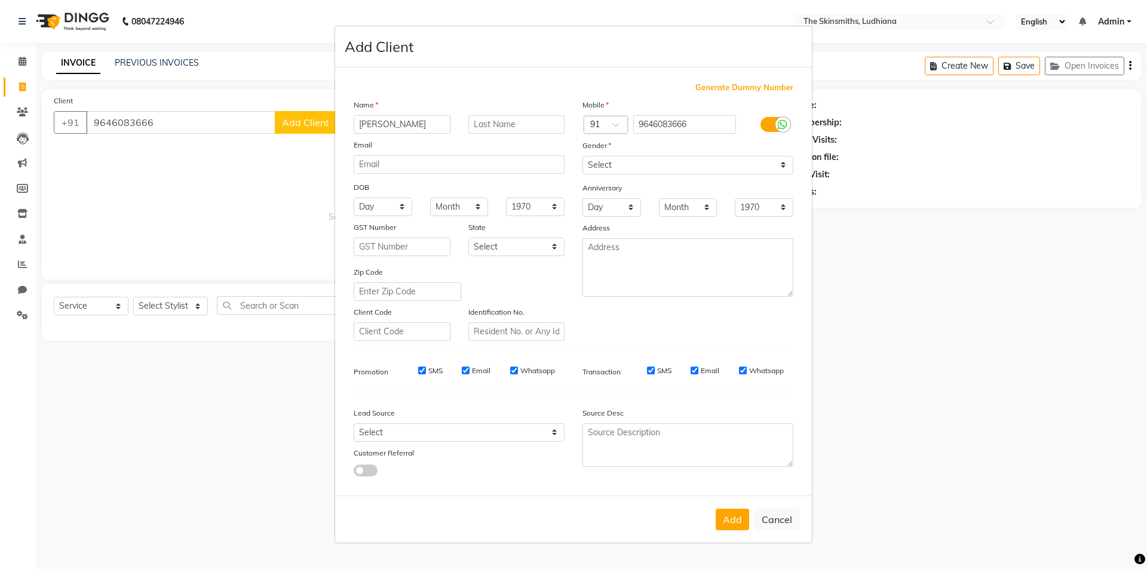
type input "[PERSON_NAME]"
click at [649, 167] on select "Select [DEMOGRAPHIC_DATA] [DEMOGRAPHIC_DATA] Other Prefer Not To Say" at bounding box center [687, 165] width 211 height 19
select select "[DEMOGRAPHIC_DATA]"
click at [582, 156] on select "Select [DEMOGRAPHIC_DATA] [DEMOGRAPHIC_DATA] Other Prefer Not To Say" at bounding box center [687, 165] width 211 height 19
click at [427, 429] on select "Select Walk-in Referral Internet Friend Word of Mouth Advertisement Facebook Ju…" at bounding box center [459, 433] width 211 height 19
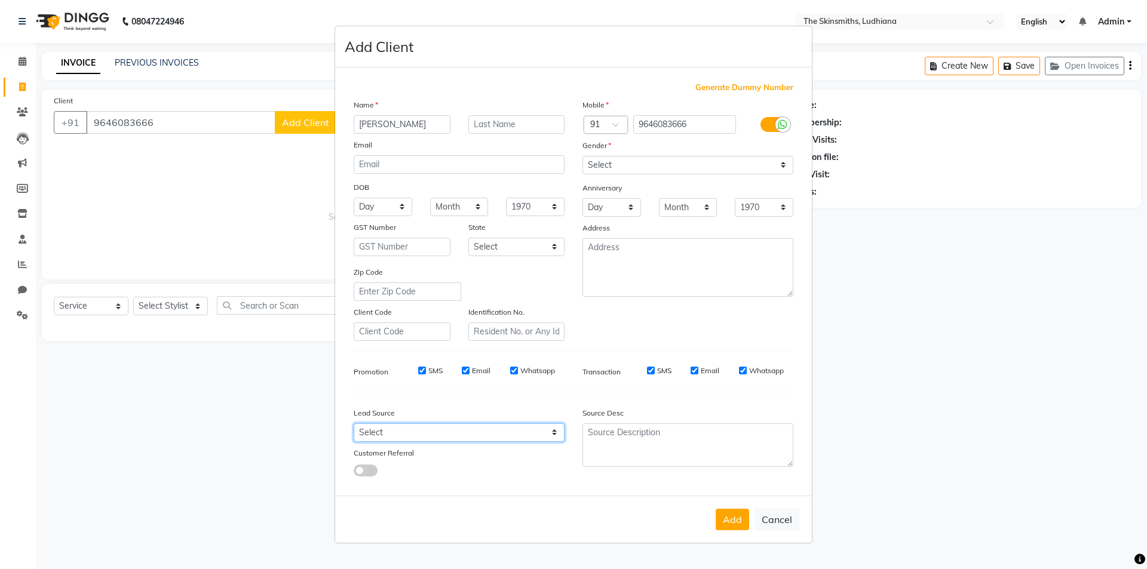
select select "53824"
click at [354, 424] on select "Select Walk-in Referral Internet Friend Word of Mouth Advertisement Facebook Ju…" at bounding box center [459, 433] width 211 height 19
click at [738, 521] on button "Add" at bounding box center [732, 520] width 33 height 22
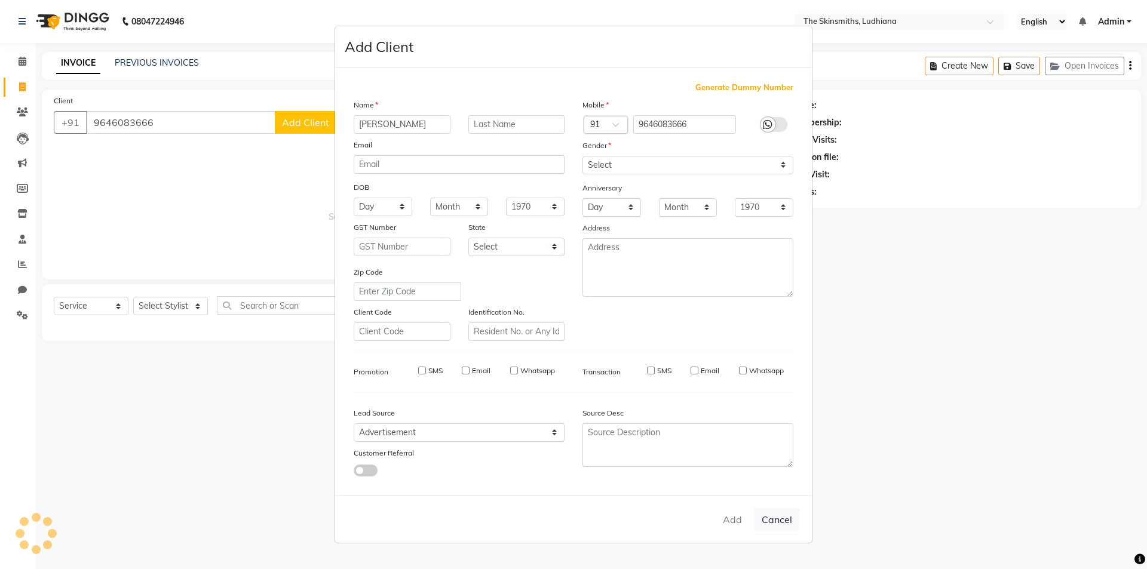
select select
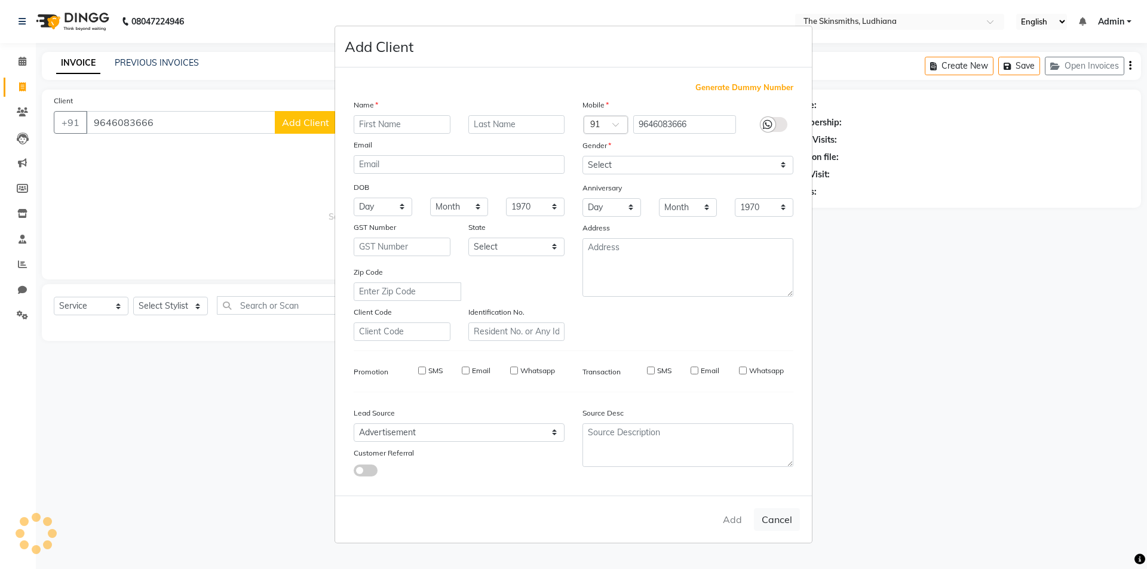
select select
checkbox input "false"
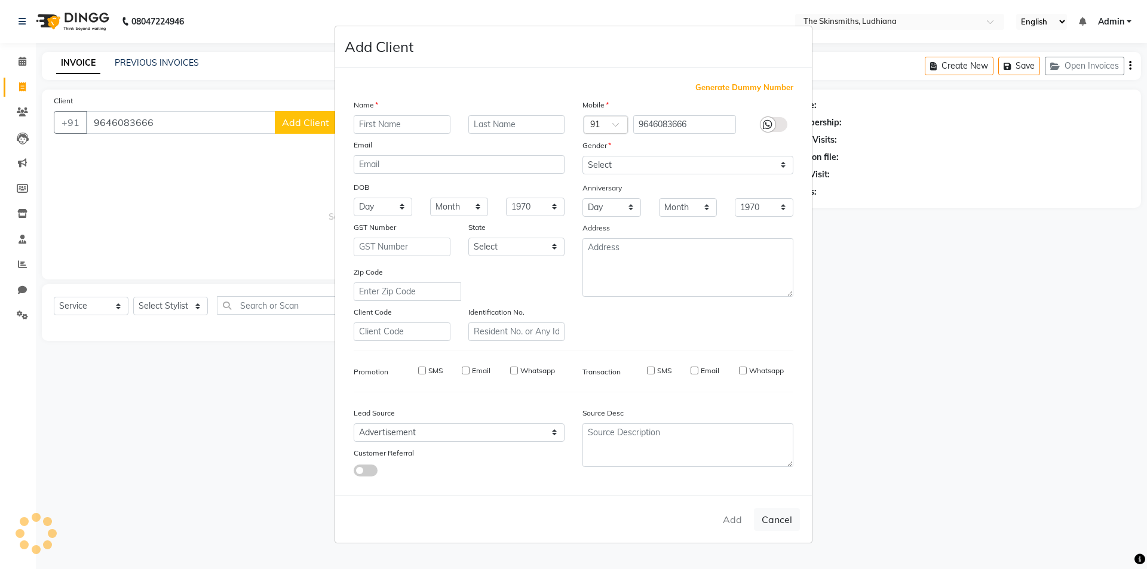
checkbox input "false"
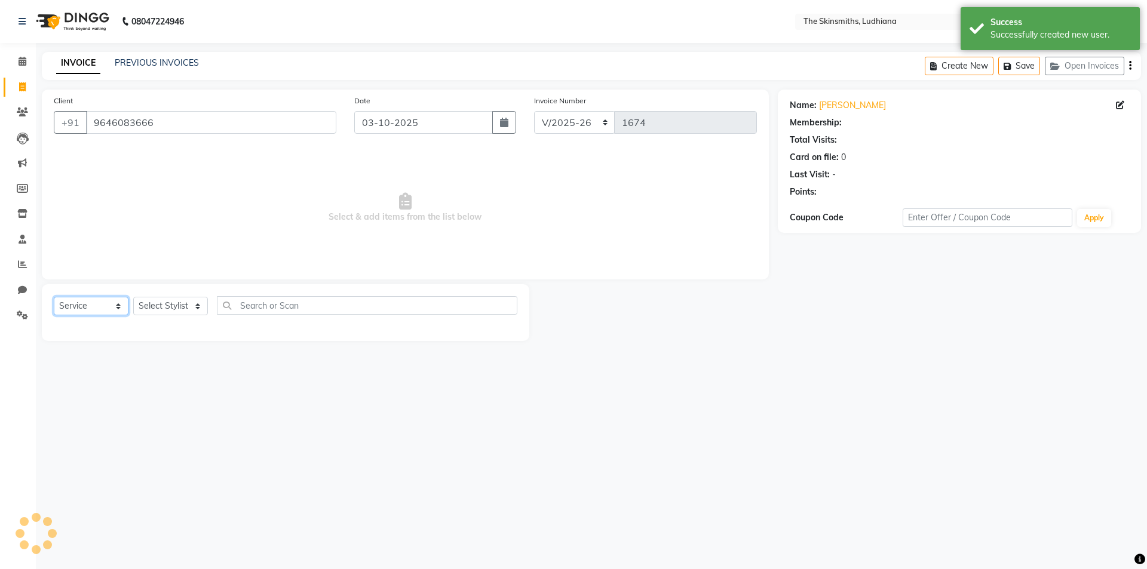
click at [100, 313] on select "Select Service Product Membership Package Voucher Prepaid Gift Card" at bounding box center [91, 306] width 75 height 19
select select "1: Object"
select select "package"
click at [54, 297] on select "Select Service Product Membership Package Voucher Prepaid Gift Card" at bounding box center [91, 306] width 75 height 19
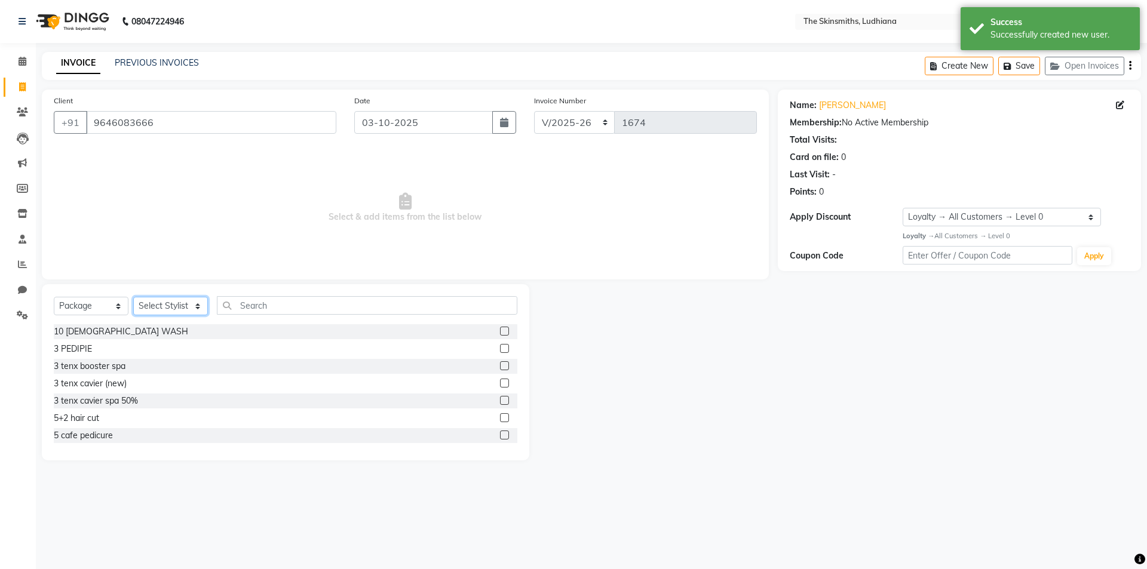
click at [176, 303] on select "Select Stylist Admin [PERSON_NAME] [PERSON_NAME] [PERSON_NAME] [PERSON_NAME] [P…" at bounding box center [170, 306] width 75 height 19
select select "82907"
click at [133, 297] on select "Select Stylist Admin [PERSON_NAME] [PERSON_NAME] [PERSON_NAME] [PERSON_NAME] [P…" at bounding box center [170, 306] width 75 height 19
click at [306, 300] on input "text" at bounding box center [367, 305] width 300 height 19
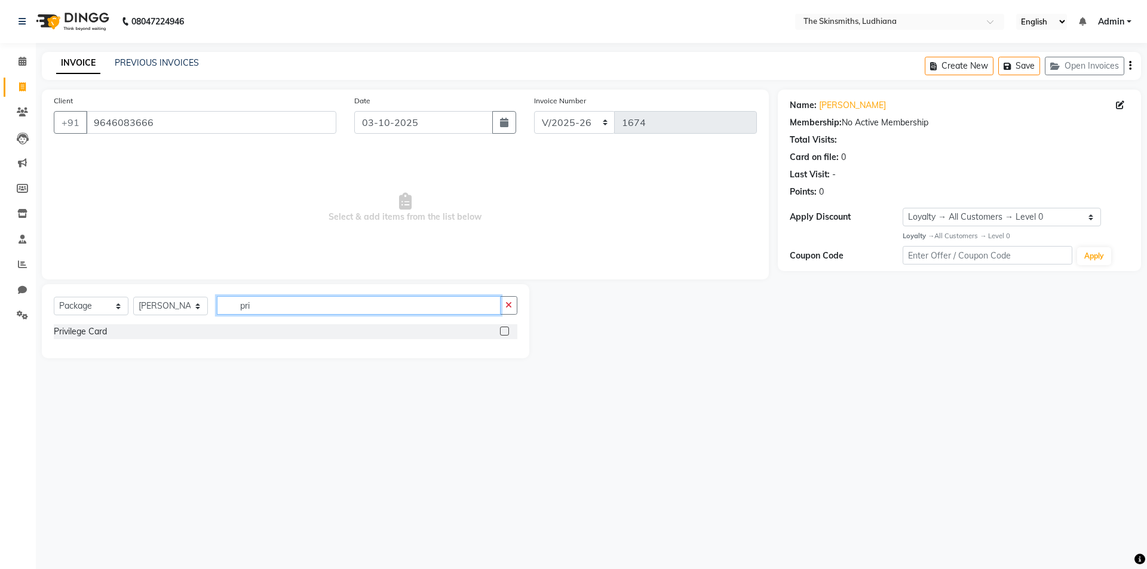
type input "pri"
click at [509, 330] on label at bounding box center [504, 331] width 9 height 9
click at [508, 330] on input "checkbox" at bounding box center [504, 332] width 8 height 8
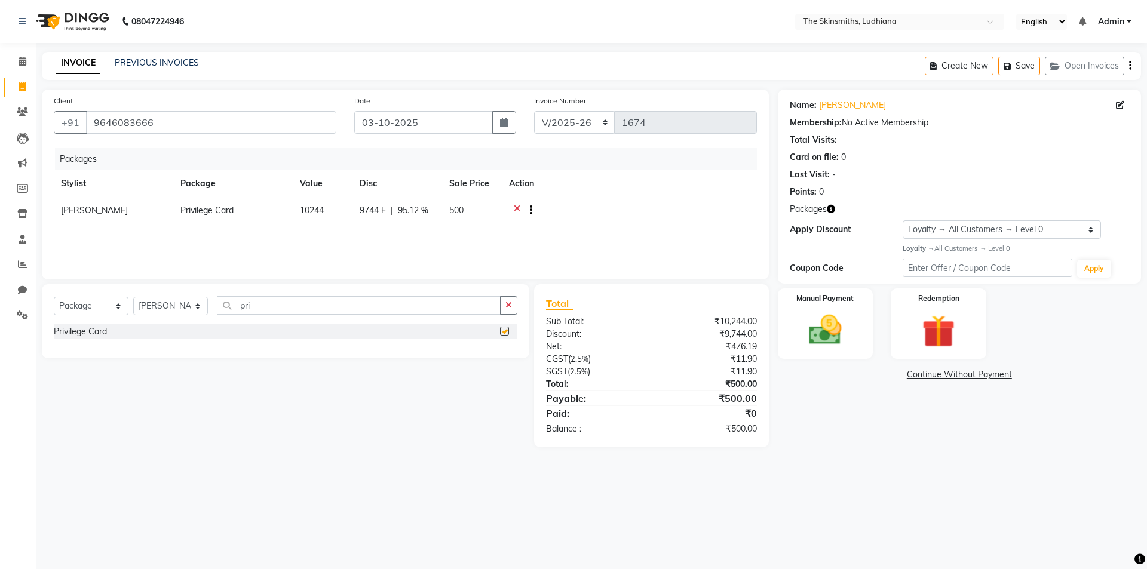
checkbox input "false"
click at [101, 297] on select "Select Service Product Membership Package Voucher Prepaid Gift Card" at bounding box center [91, 306] width 75 height 19
select select "service"
click at [54, 297] on select "Select Service Product Membership Package Voucher Prepaid Gift Card" at bounding box center [91, 306] width 75 height 19
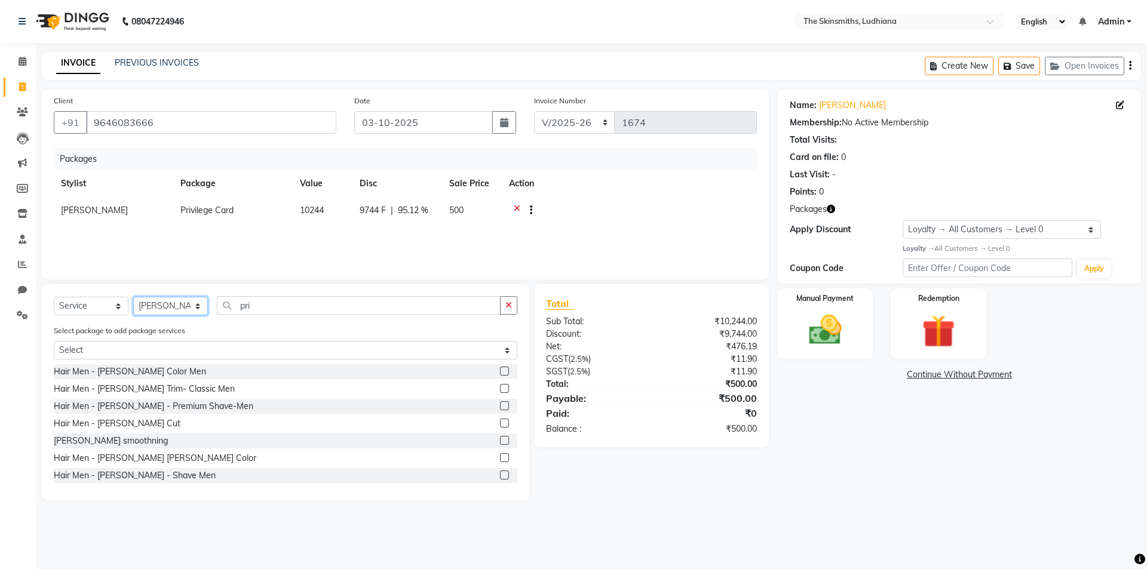
click at [182, 303] on select "Select Stylist Admin [PERSON_NAME] [PERSON_NAME] [PERSON_NAME] [PERSON_NAME] [P…" at bounding box center [170, 306] width 75 height 19
select select "76550"
click at [133, 297] on select "Select Stylist Admin [PERSON_NAME] [PERSON_NAME] [PERSON_NAME] [PERSON_NAME] [P…" at bounding box center [170, 306] width 75 height 19
click at [509, 303] on icon "button" at bounding box center [508, 305] width 7 height 8
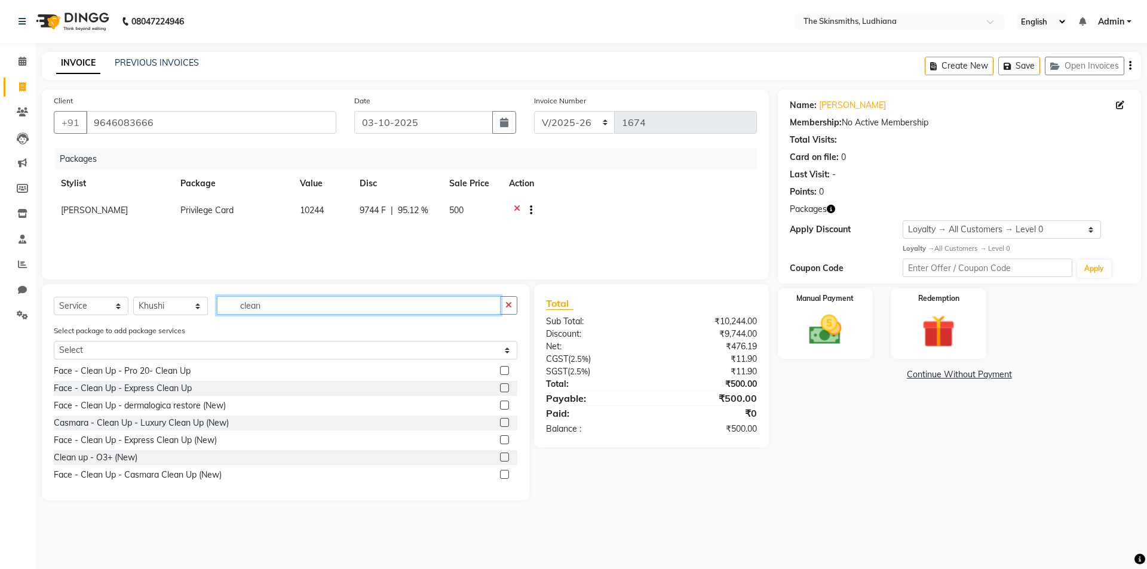
scroll to position [88, 0]
type input "clean"
click at [500, 422] on label at bounding box center [504, 421] width 9 height 9
click at [500, 422] on input "checkbox" at bounding box center [504, 422] width 8 height 8
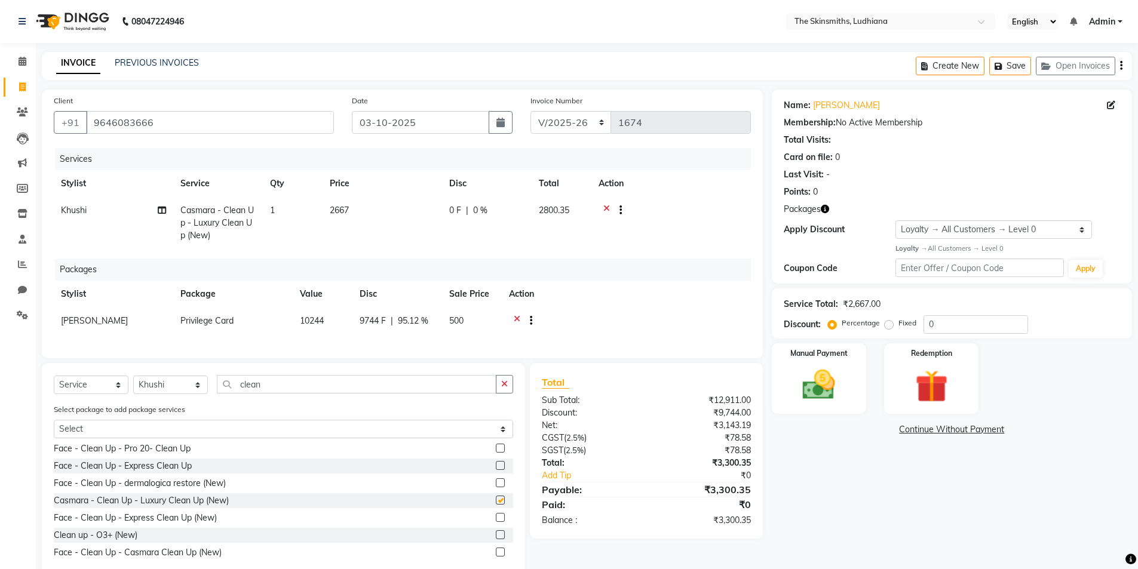
checkbox input "false"
click at [958, 319] on input "0" at bounding box center [976, 324] width 105 height 19
type input "5"
click at [606, 207] on icon at bounding box center [606, 211] width 7 height 15
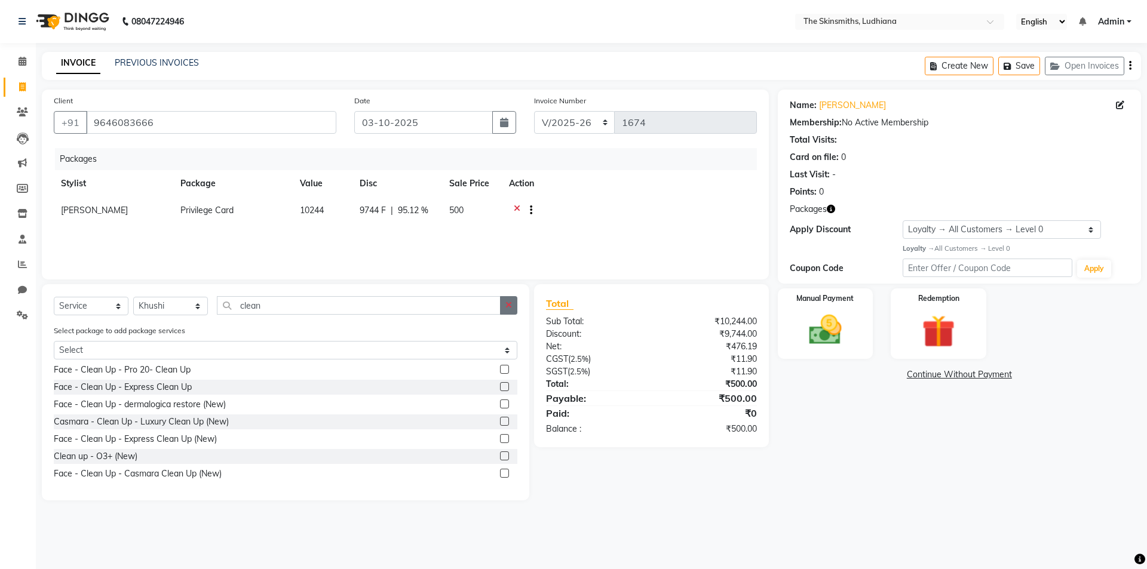
click at [509, 303] on icon "button" at bounding box center [508, 305] width 7 height 8
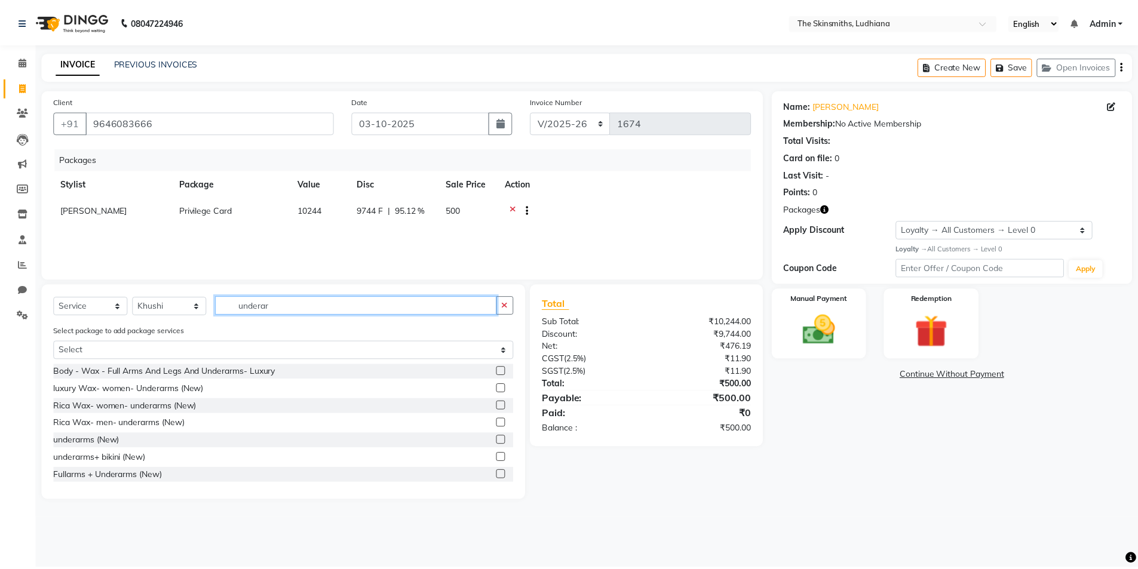
scroll to position [2, 0]
type input "underar"
click at [500, 404] on label at bounding box center [504, 404] width 9 height 9
click at [500, 404] on input "checkbox" at bounding box center [504, 405] width 8 height 8
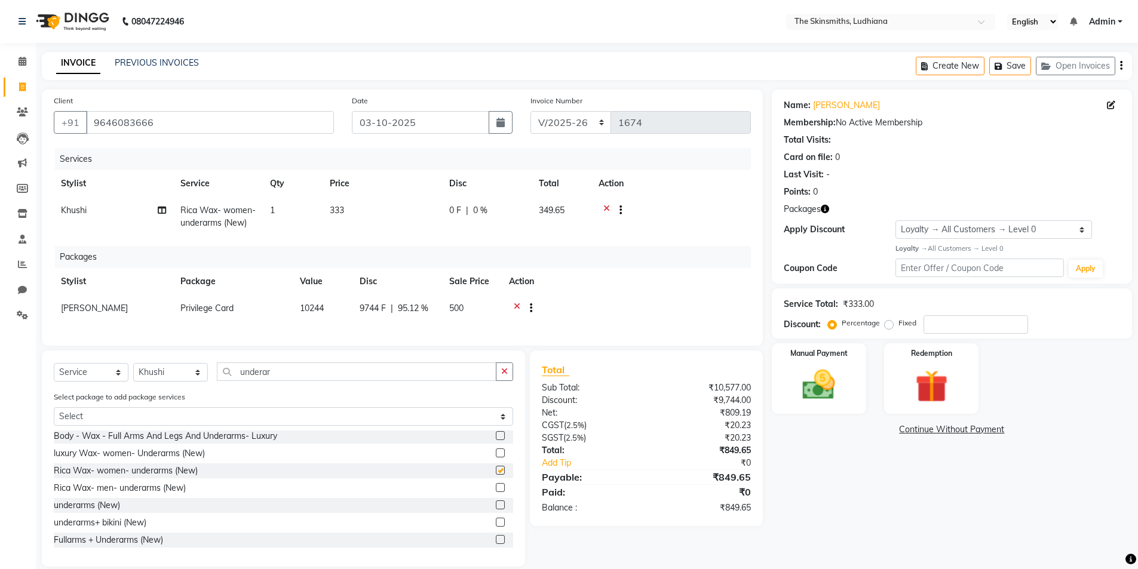
checkbox input "false"
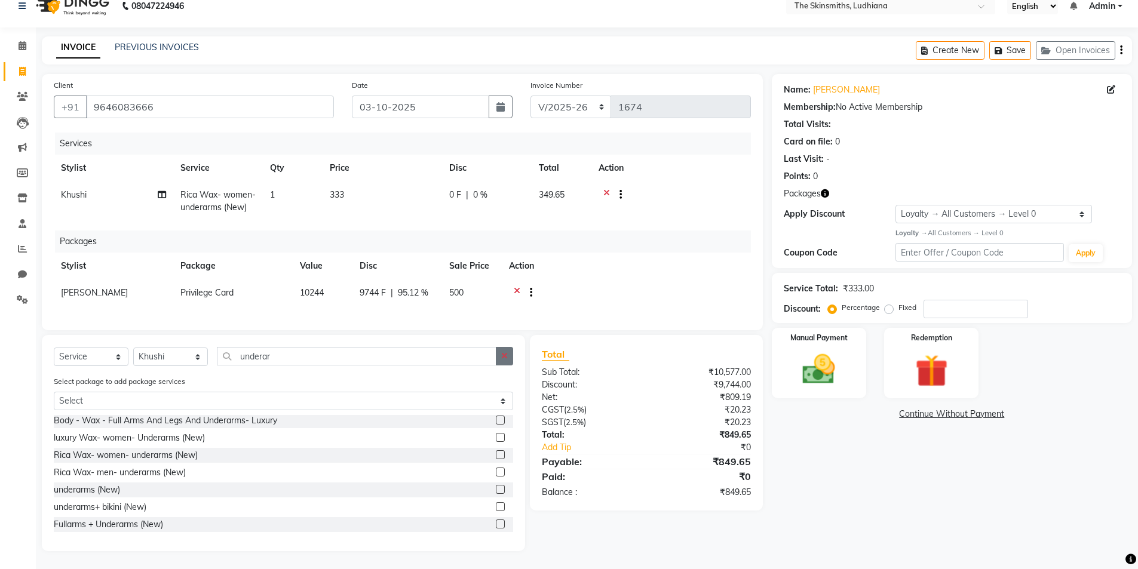
click at [505, 350] on button "button" at bounding box center [504, 356] width 17 height 19
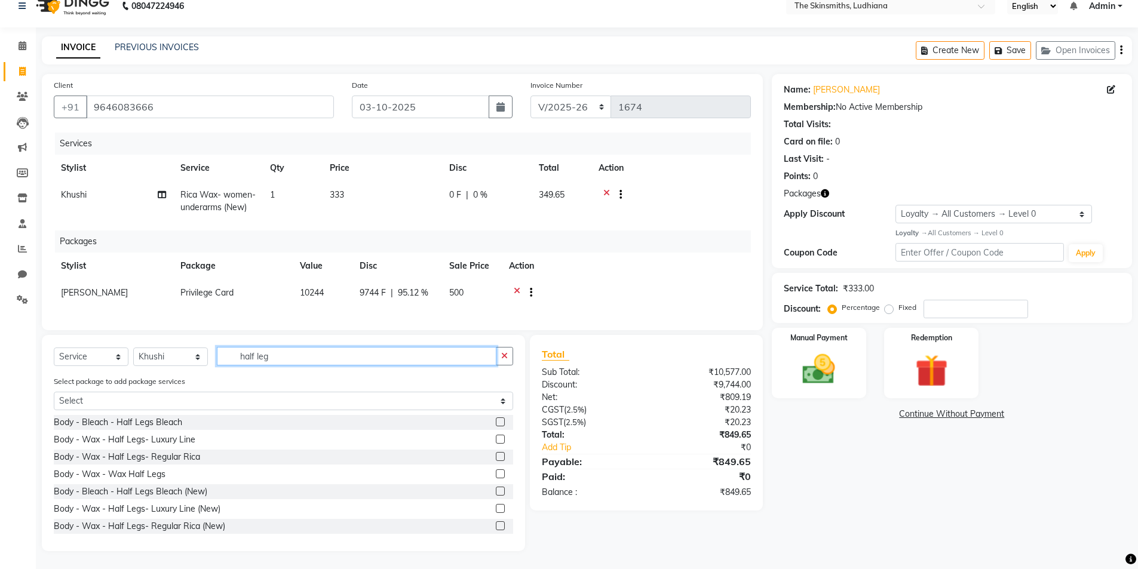
scroll to position [36, 0]
type input "half leg"
click at [496, 489] on label at bounding box center [500, 489] width 9 height 9
click at [496, 489] on input "checkbox" at bounding box center [500, 490] width 8 height 8
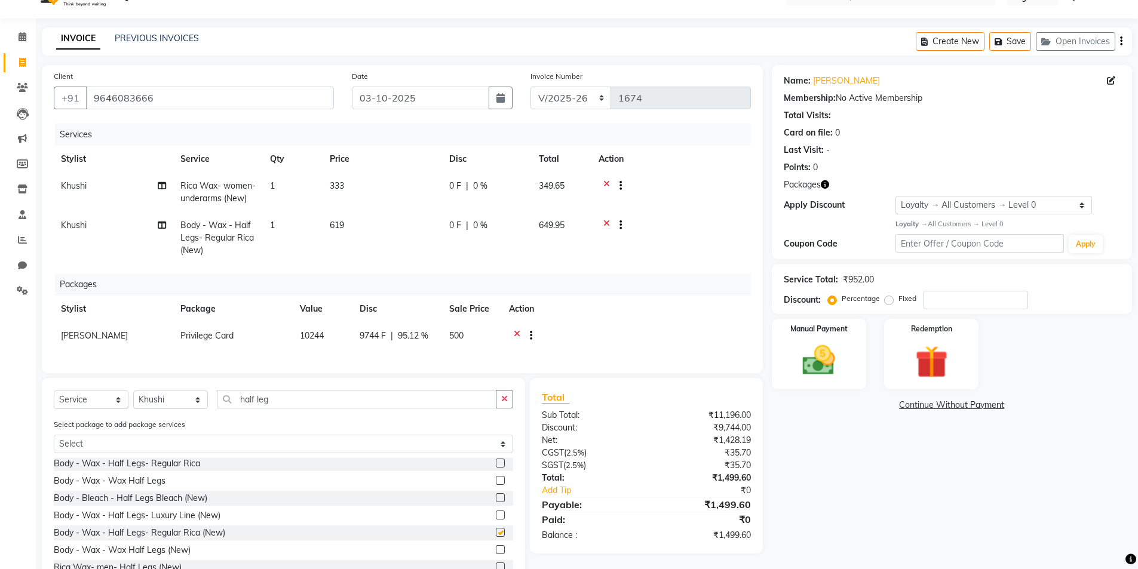
checkbox input "false"
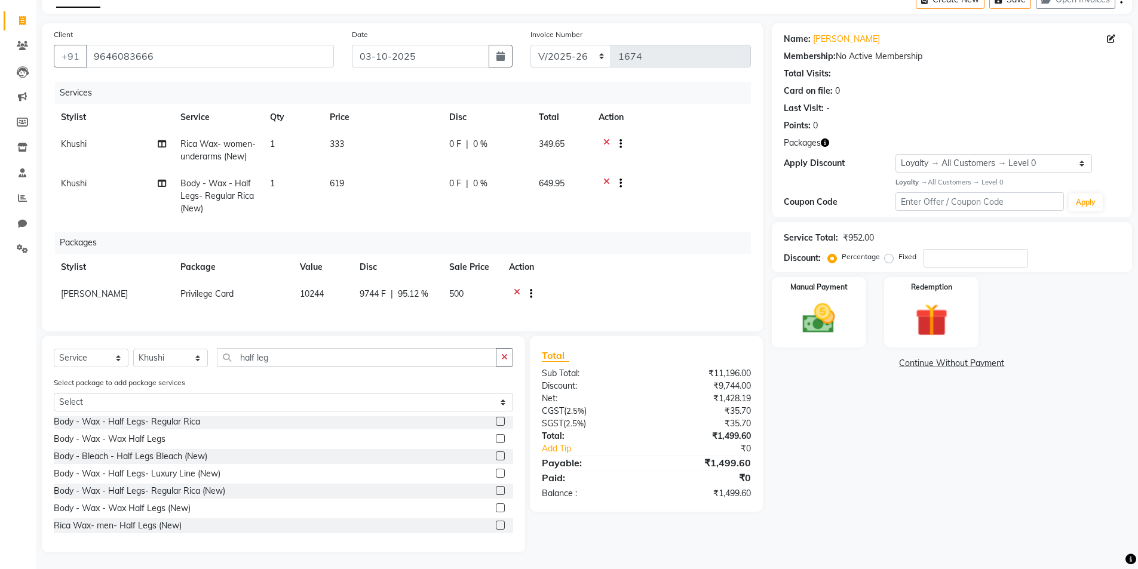
scroll to position [76, 0]
click at [974, 249] on input "number" at bounding box center [976, 257] width 105 height 19
type input "50"
click at [817, 312] on img at bounding box center [819, 317] width 55 height 39
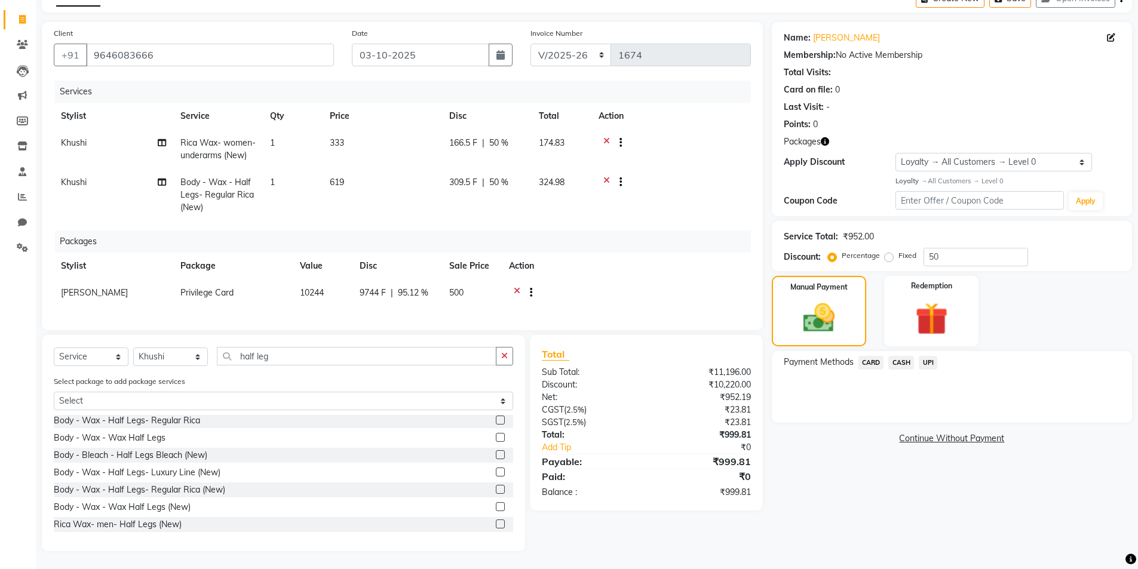
click at [904, 359] on span "CASH" at bounding box center [901, 363] width 26 height 14
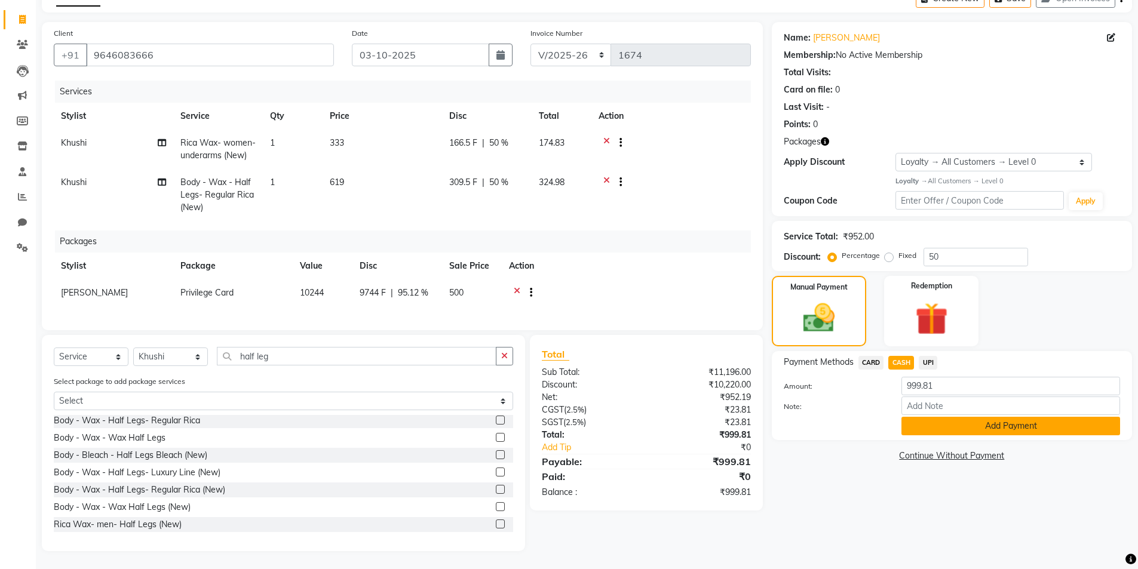
click at [964, 426] on button "Add Payment" at bounding box center [1010, 426] width 219 height 19
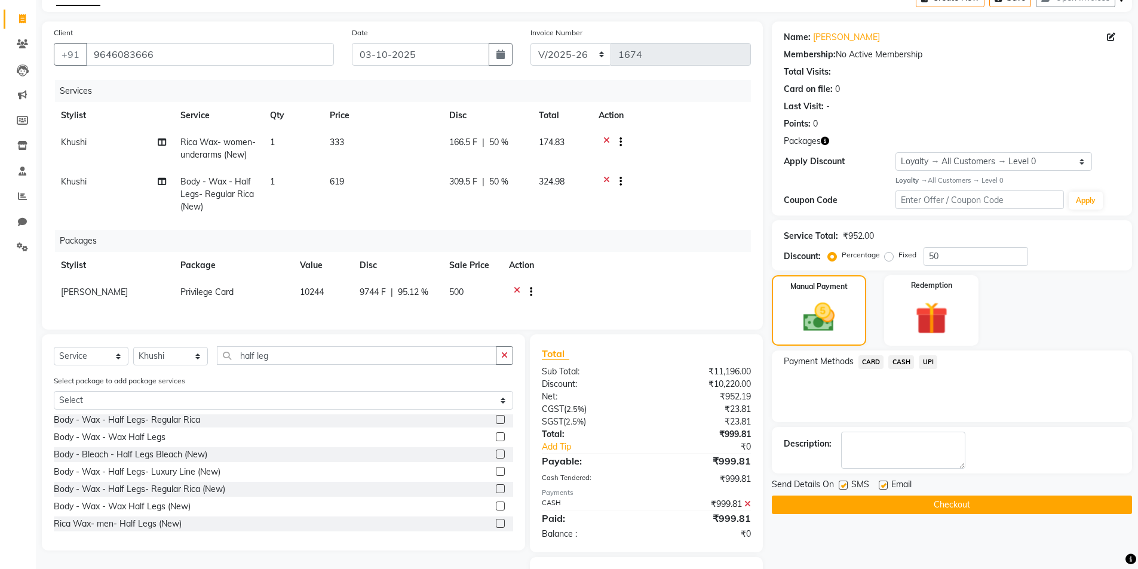
click at [984, 508] on button "Checkout" at bounding box center [952, 505] width 360 height 19
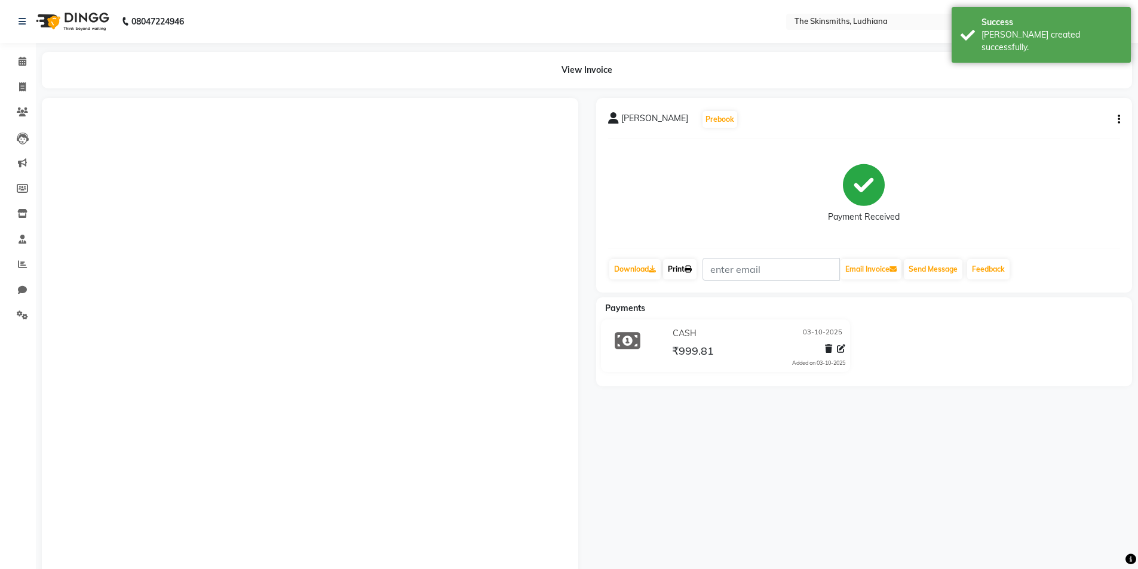
click at [687, 262] on link "Print" at bounding box center [679, 269] width 33 height 20
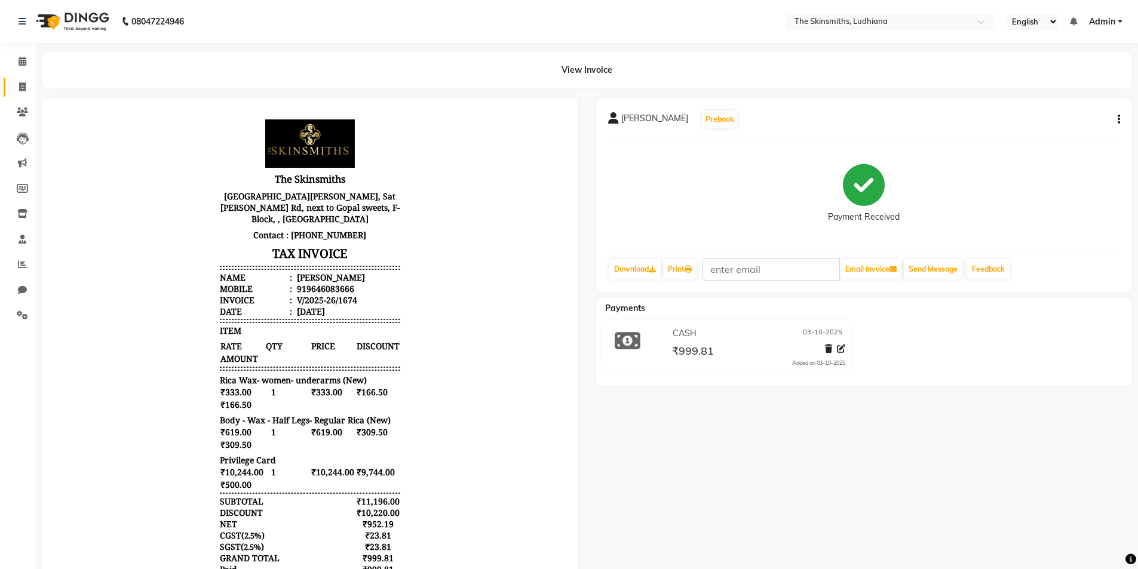
click at [16, 84] on span at bounding box center [22, 88] width 21 height 14
select select "service"
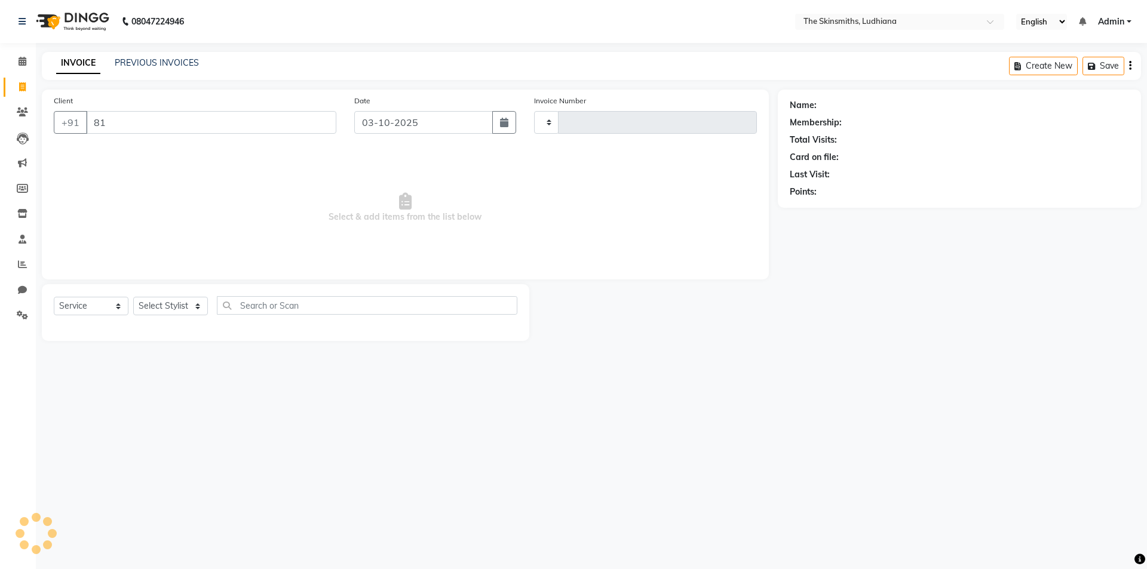
type input "814"
type input "1675"
select select "8115"
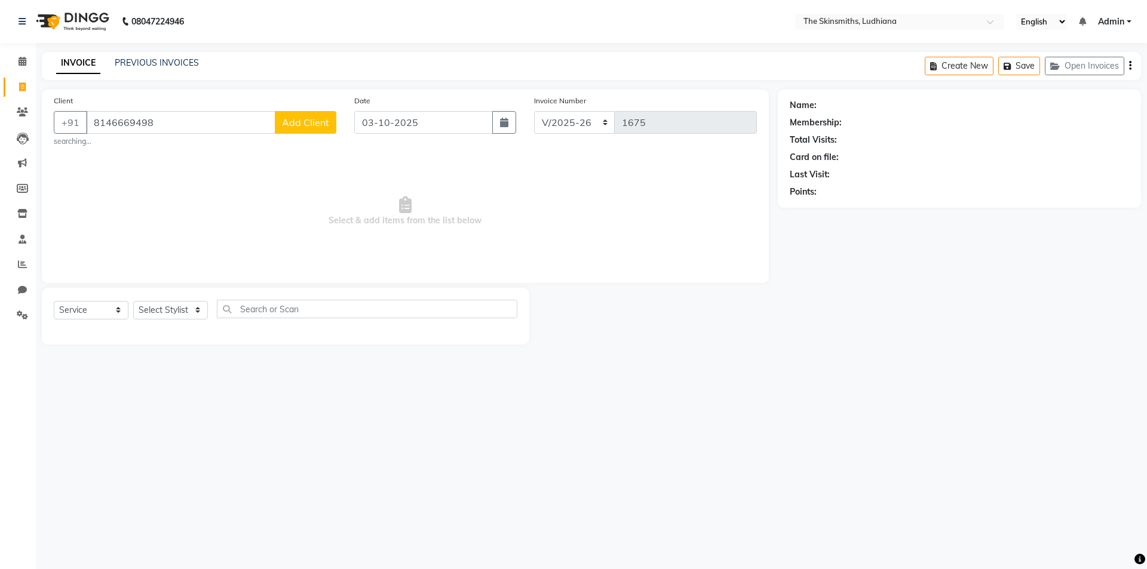
type input "8146669498"
click at [307, 115] on button "Add Client" at bounding box center [306, 122] width 62 height 23
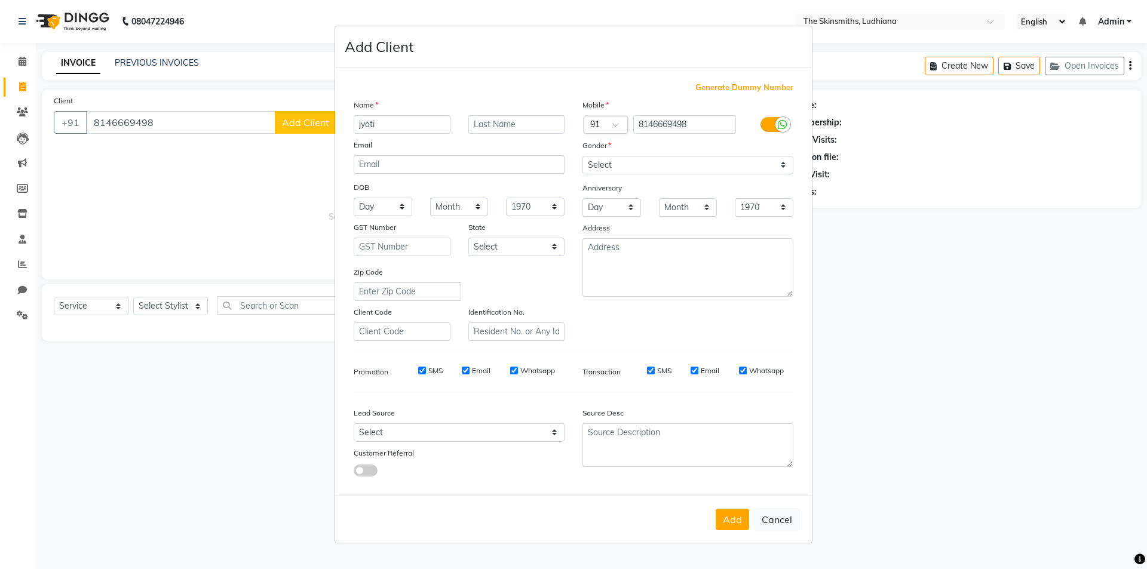
type input "jyoti"
click at [627, 169] on select "Select [DEMOGRAPHIC_DATA] [DEMOGRAPHIC_DATA] Other Prefer Not To Say" at bounding box center [687, 165] width 211 height 19
select select "[DEMOGRAPHIC_DATA]"
click at [582, 156] on select "Select [DEMOGRAPHIC_DATA] [DEMOGRAPHIC_DATA] Other Prefer Not To Say" at bounding box center [687, 165] width 211 height 19
click at [403, 438] on select "Select Walk-in Referral Internet Friend Word of Mouth Advertisement Facebook Ju…" at bounding box center [459, 433] width 211 height 19
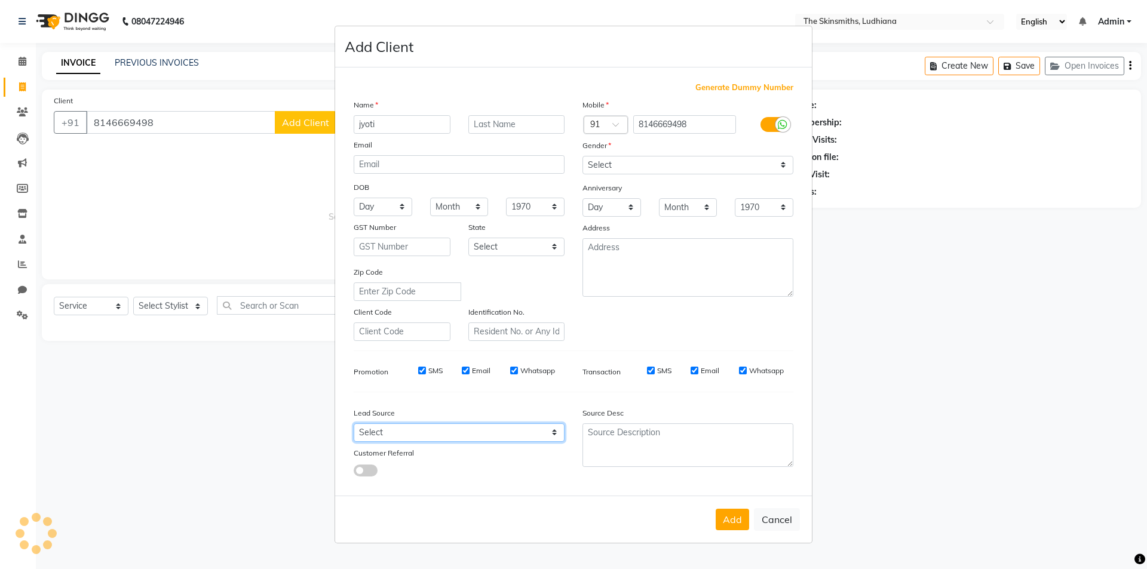
select select "53824"
click at [354, 424] on select "Select Walk-in Referral Internet Friend Word of Mouth Advertisement Facebook Ju…" at bounding box center [459, 433] width 211 height 19
click at [726, 528] on button "Add" at bounding box center [732, 520] width 33 height 22
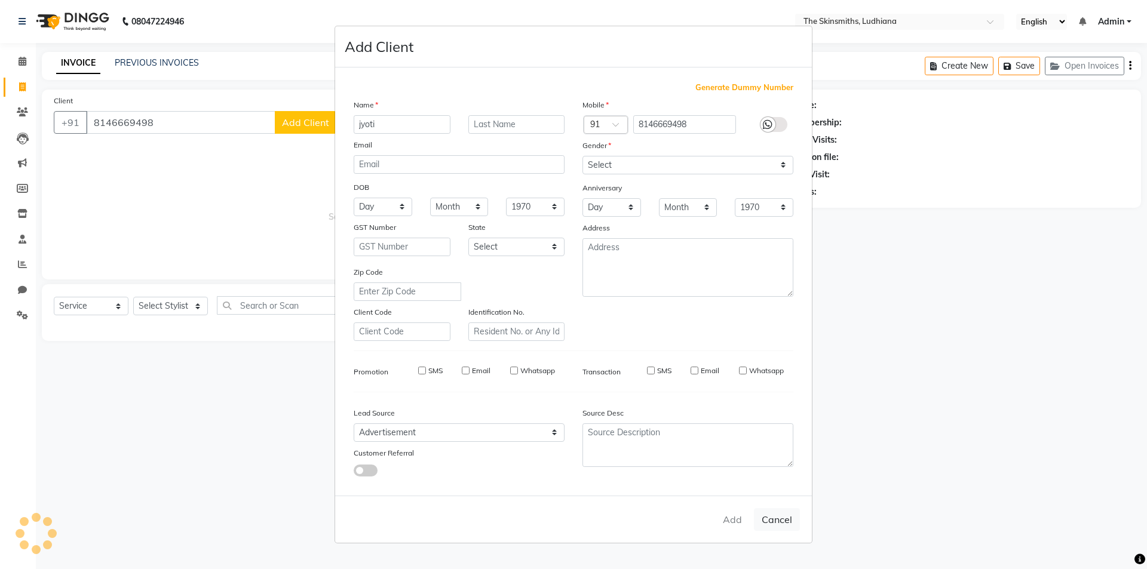
select select
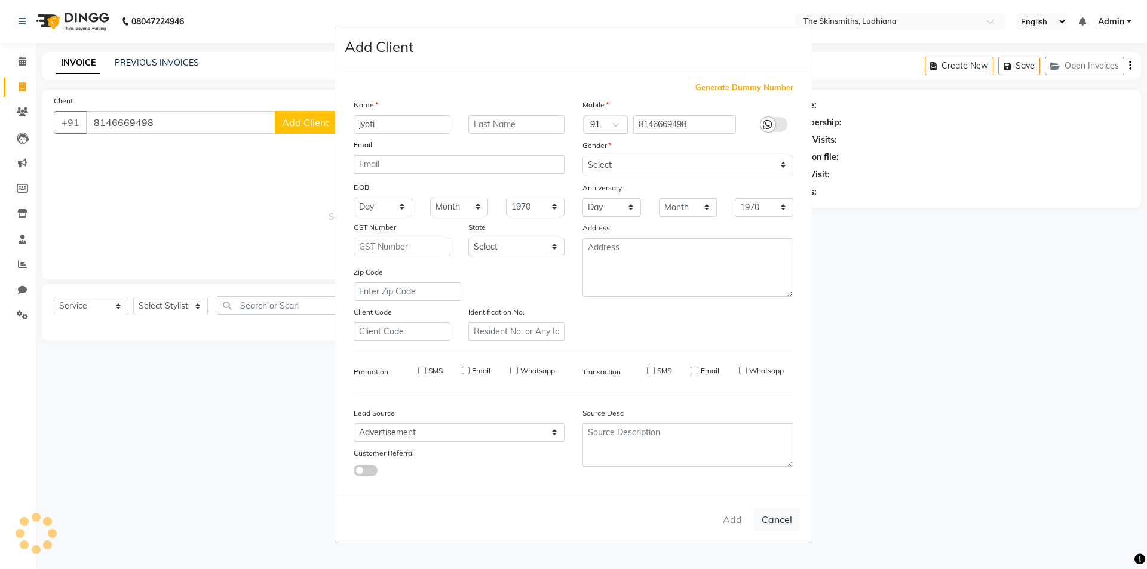
select select
checkbox input "false"
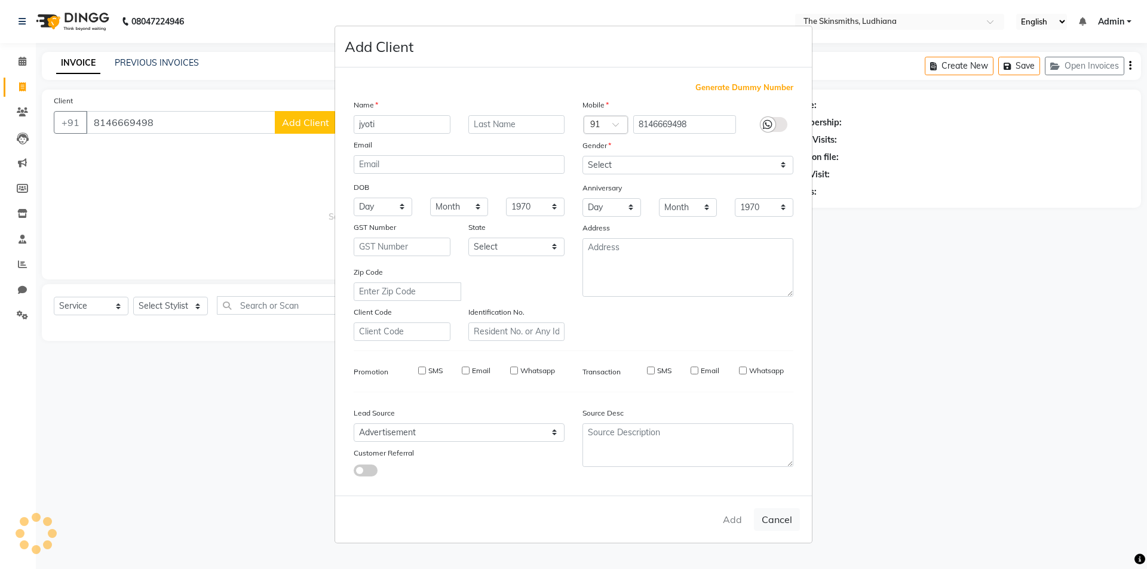
checkbox input "false"
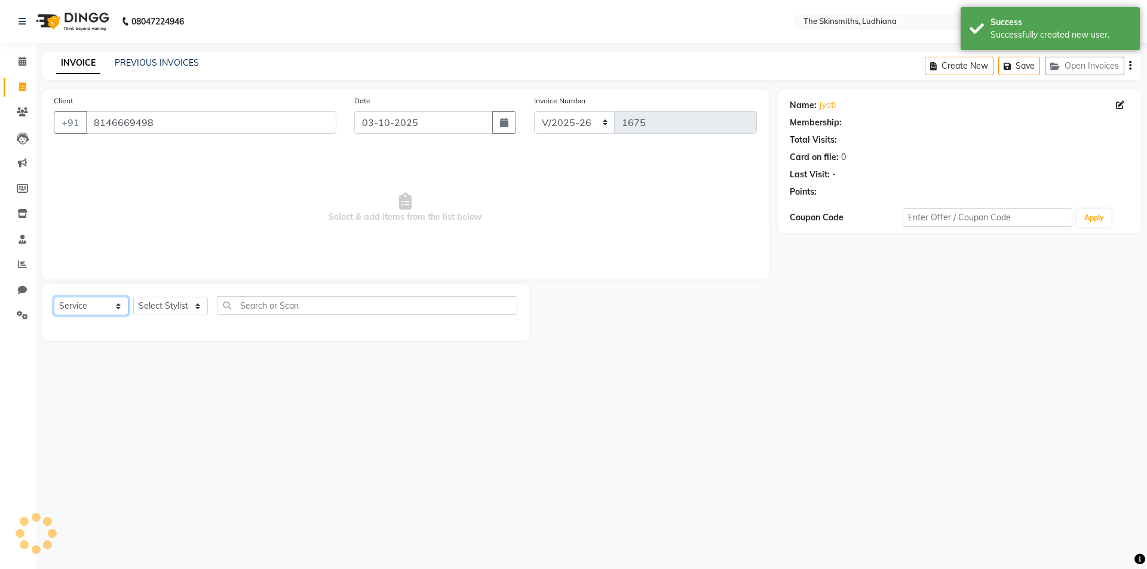
click at [100, 310] on select "Select Service Product Membership Package Voucher Prepaid Gift Card" at bounding box center [91, 306] width 75 height 19
select select "1: Object"
select select "package"
click at [54, 297] on select "Select Service Product Membership Package Voucher Prepaid Gift Card" at bounding box center [91, 306] width 75 height 19
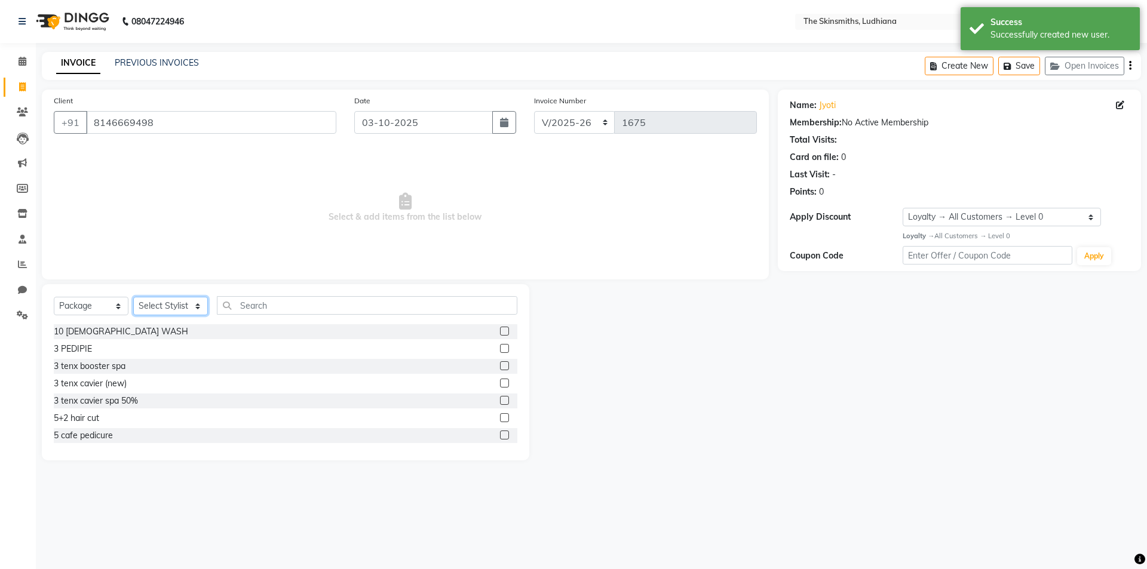
click at [191, 315] on select "Select Stylist Admin [PERSON_NAME] [PERSON_NAME] [PERSON_NAME] [PERSON_NAME] [P…" at bounding box center [170, 306] width 75 height 19
select select "82907"
click at [133, 297] on select "Select Stylist Admin [PERSON_NAME] [PERSON_NAME] [PERSON_NAME] [PERSON_NAME] [P…" at bounding box center [170, 306] width 75 height 19
click at [348, 306] on input "text" at bounding box center [367, 305] width 300 height 19
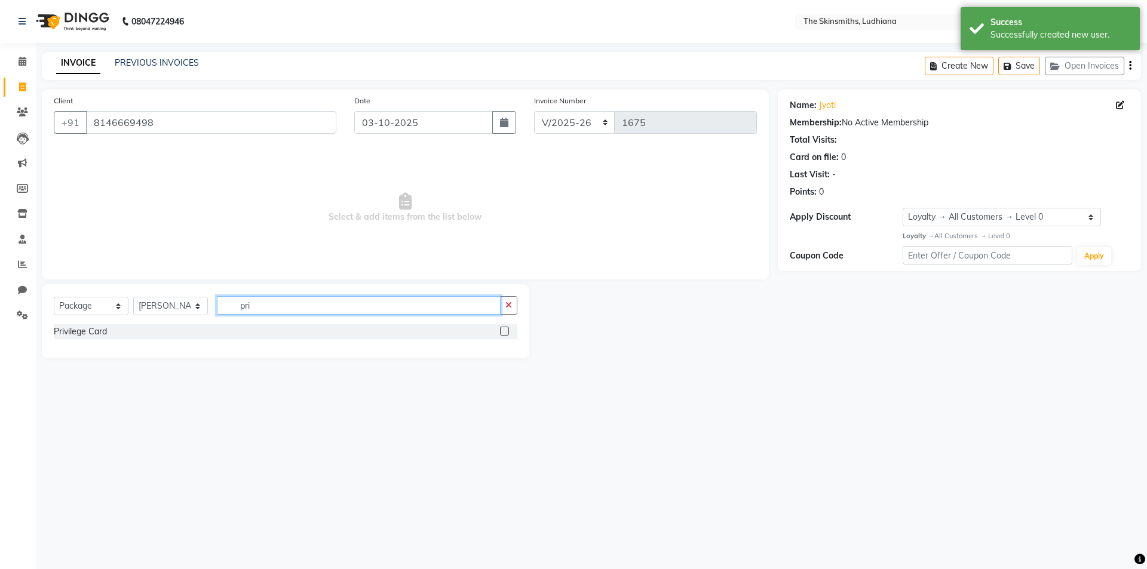
type input "pri"
click at [504, 335] on label at bounding box center [504, 331] width 9 height 9
click at [504, 335] on input "checkbox" at bounding box center [504, 332] width 8 height 8
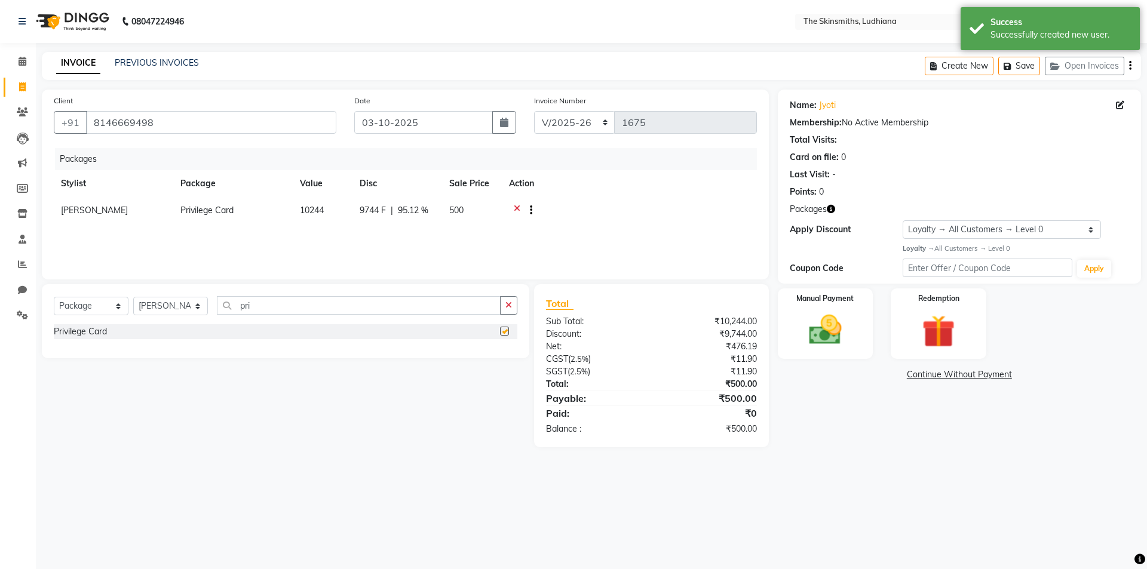
checkbox input "false"
click at [100, 306] on select "Select Service Product Membership Package Voucher Prepaid Gift Card" at bounding box center [91, 306] width 75 height 19
select select "service"
click at [54, 297] on select "Select Service Product Membership Package Voucher Prepaid Gift Card" at bounding box center [91, 306] width 75 height 19
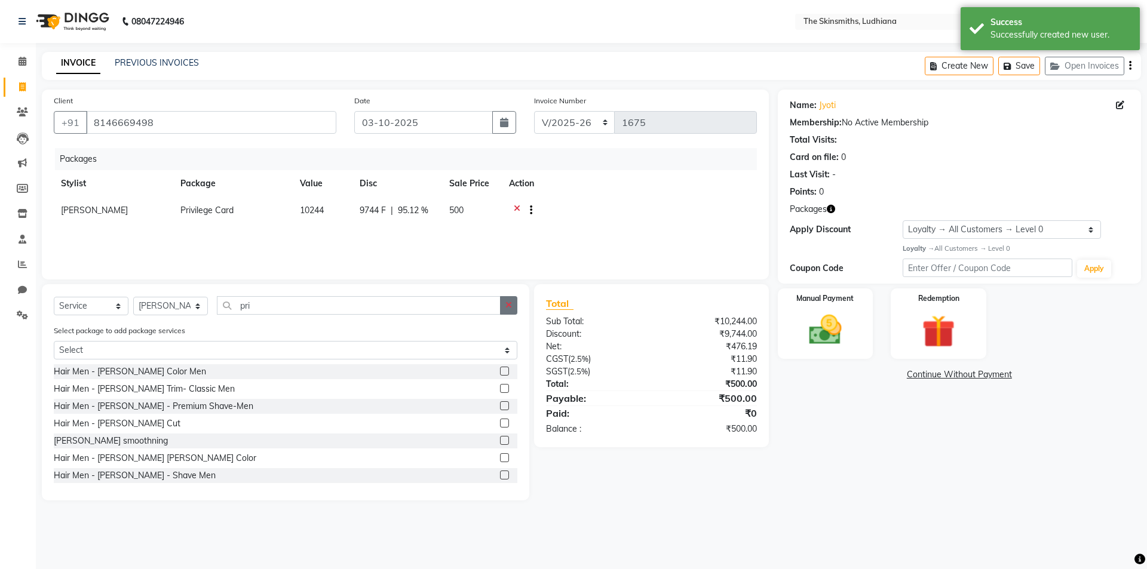
click at [509, 305] on icon "button" at bounding box center [508, 305] width 7 height 8
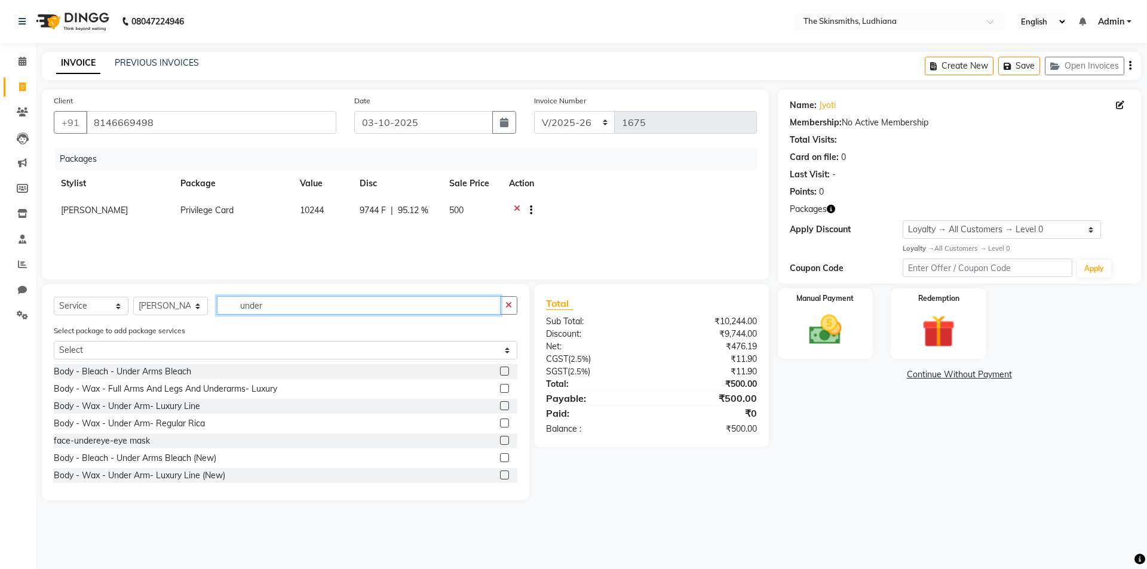
type input "under"
click at [185, 303] on select "Select Stylist Admin [PERSON_NAME] [PERSON_NAME] [PERSON_NAME] [PERSON_NAME] [P…" at bounding box center [170, 306] width 75 height 19
select select "76548"
click at [133, 297] on select "Select Stylist Admin [PERSON_NAME] [PERSON_NAME] [PERSON_NAME] [PERSON_NAME] [P…" at bounding box center [170, 306] width 75 height 19
click at [315, 304] on input "under" at bounding box center [359, 305] width 284 height 19
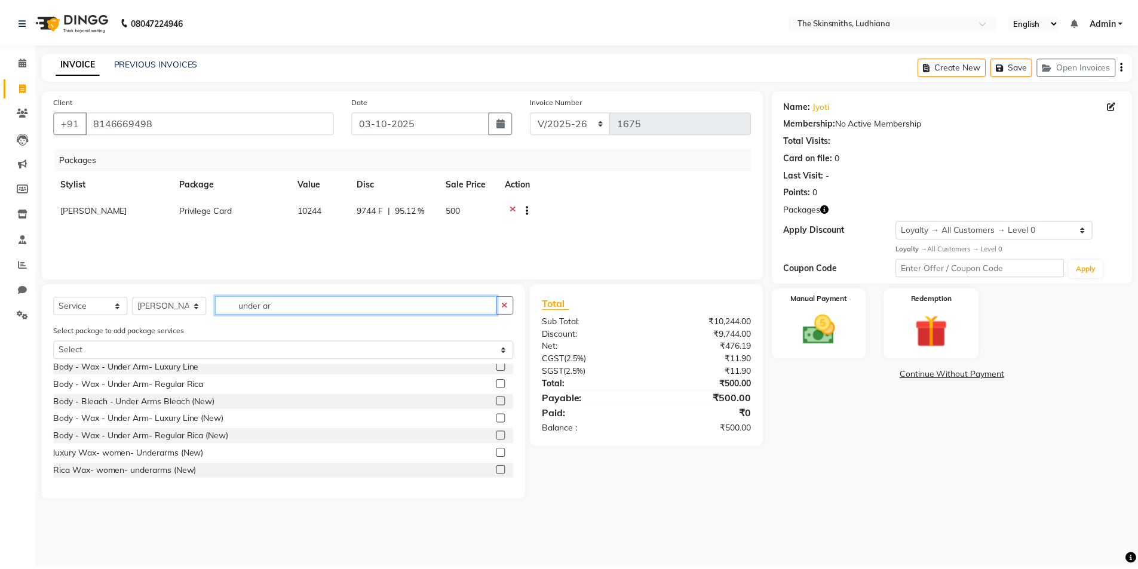
scroll to position [53, 0]
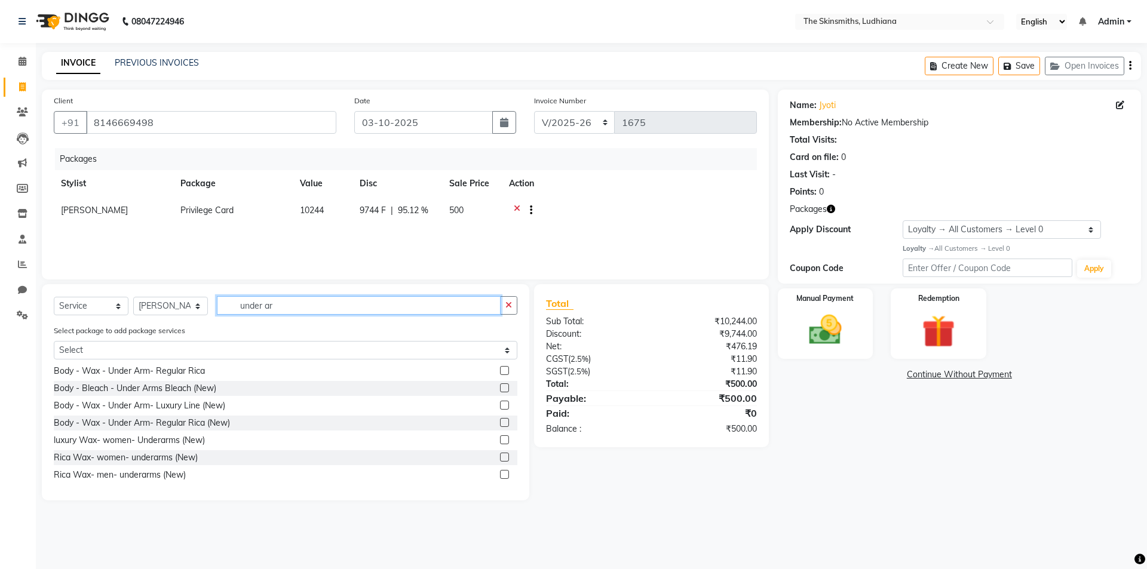
type input "under ar"
click at [500, 422] on label at bounding box center [504, 422] width 9 height 9
click at [500, 422] on input "checkbox" at bounding box center [504, 423] width 8 height 8
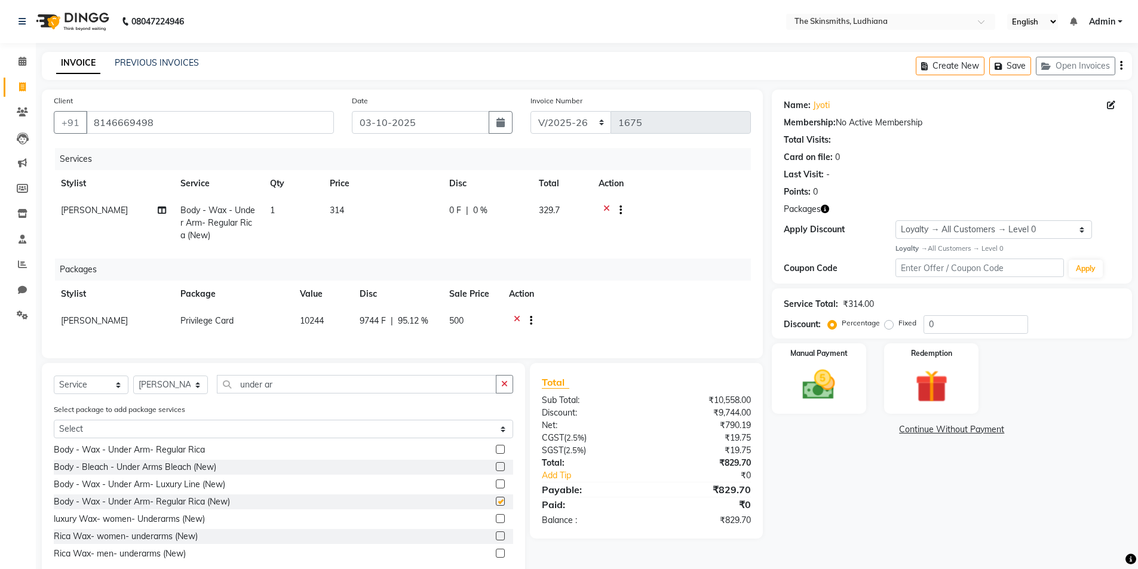
checkbox input "false"
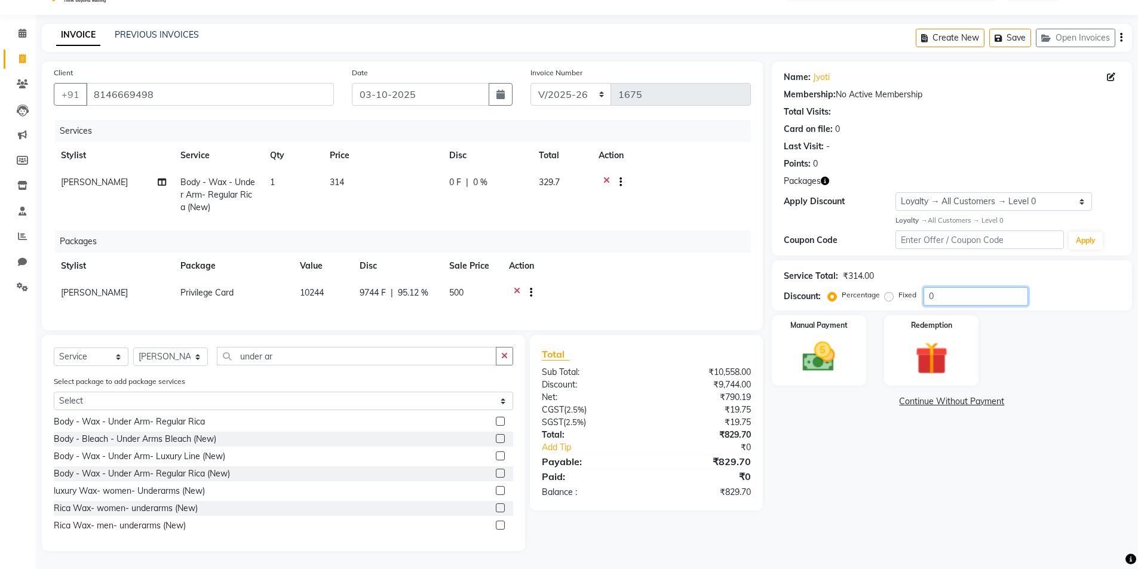
click at [964, 290] on input "0" at bounding box center [976, 296] width 105 height 19
type input "5"
type input "50"
click at [808, 340] on img at bounding box center [819, 357] width 55 height 39
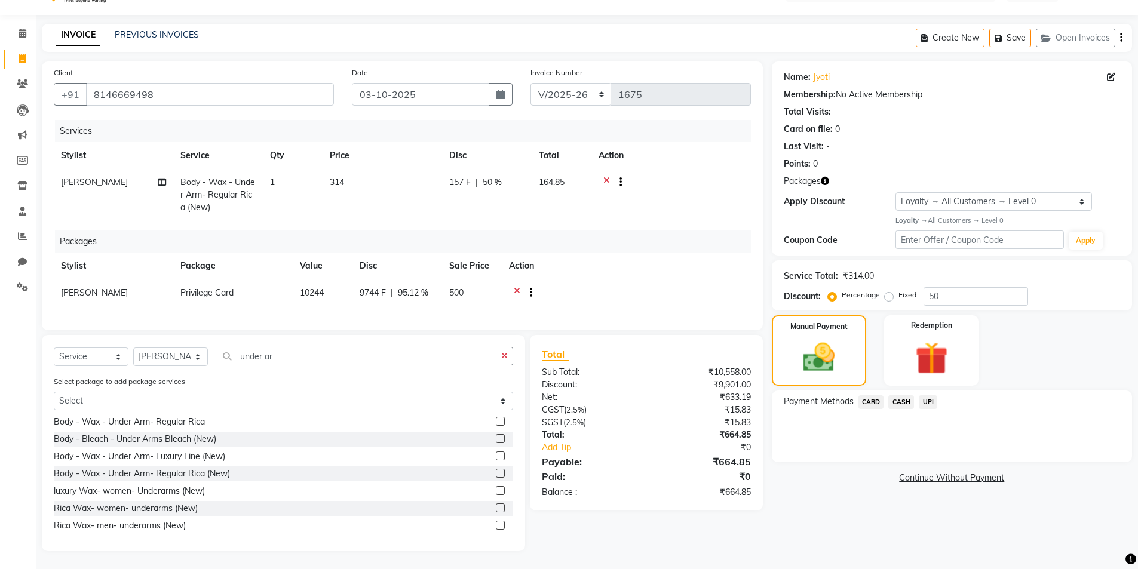
click at [900, 395] on span "CASH" at bounding box center [901, 402] width 26 height 14
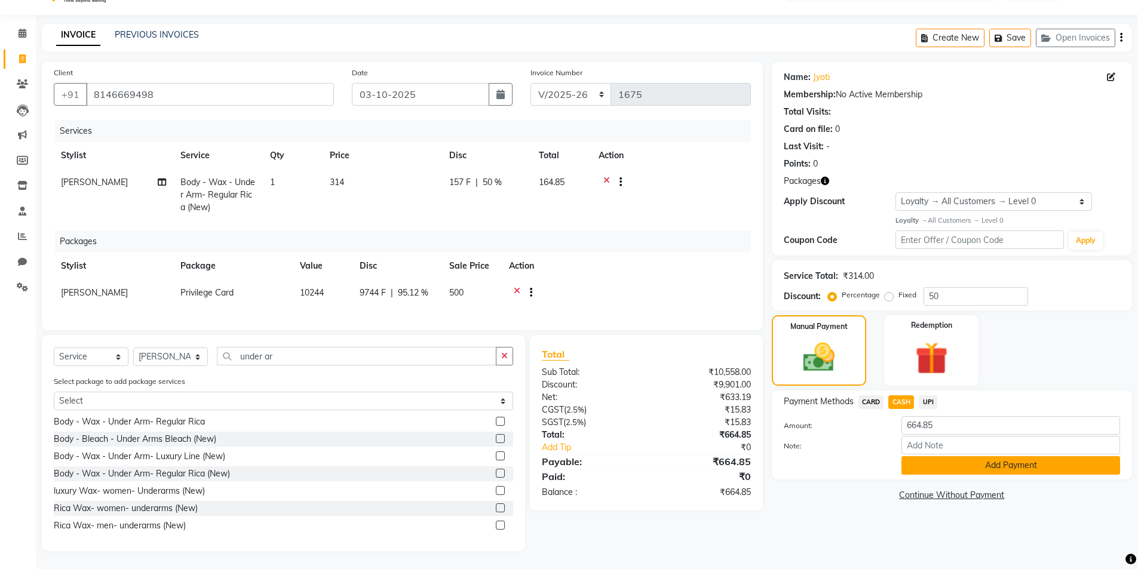
click at [968, 459] on button "Add Payment" at bounding box center [1010, 465] width 219 height 19
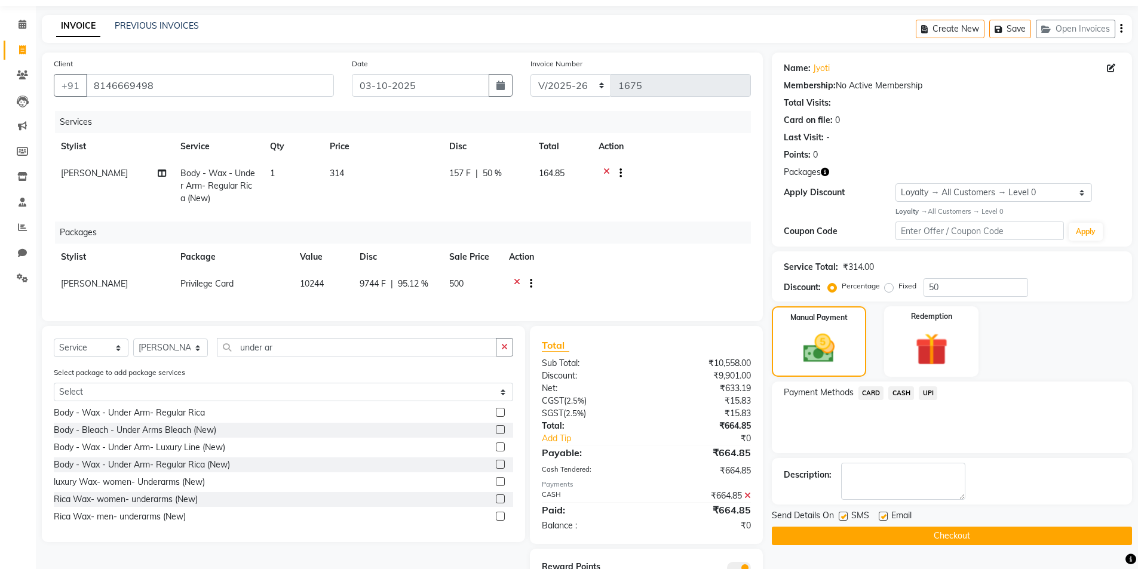
click at [975, 538] on button "Checkout" at bounding box center [952, 536] width 360 height 19
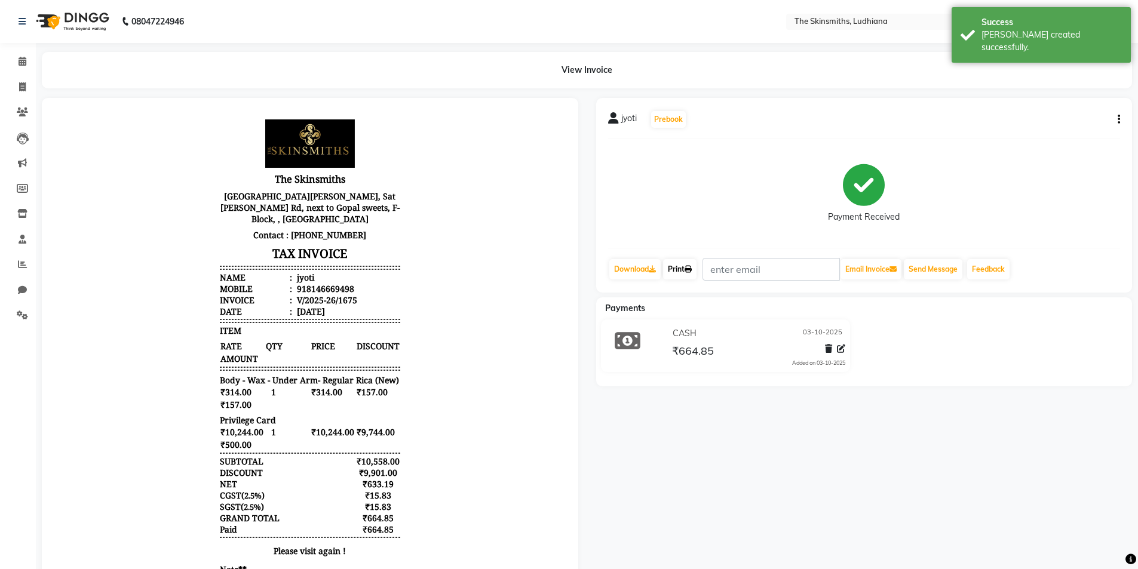
click at [692, 269] on icon at bounding box center [688, 269] width 7 height 7
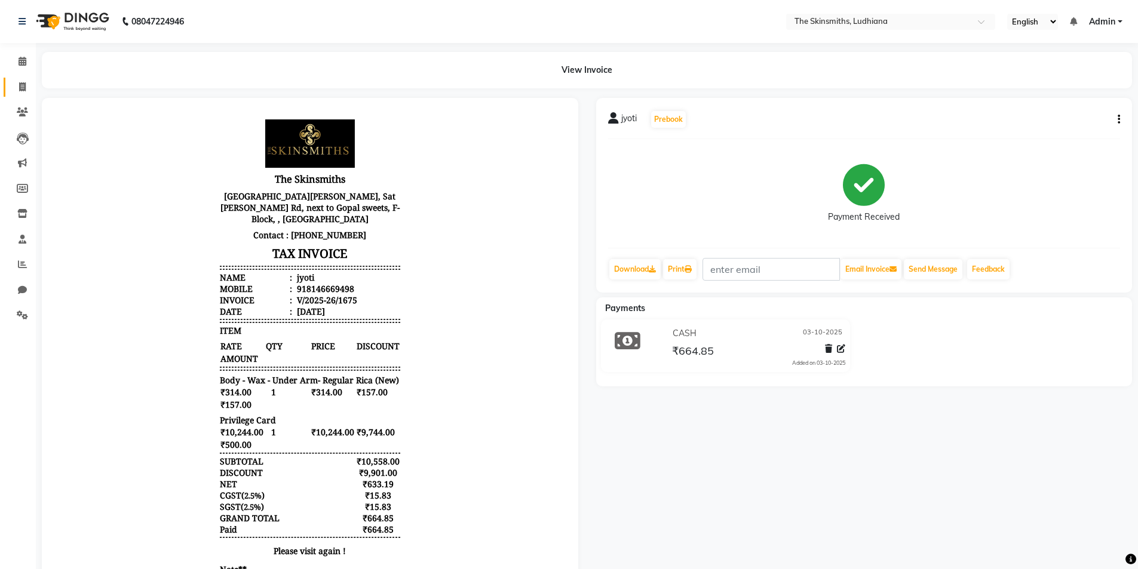
click at [19, 85] on icon at bounding box center [22, 86] width 7 height 9
select select "8115"
select select "service"
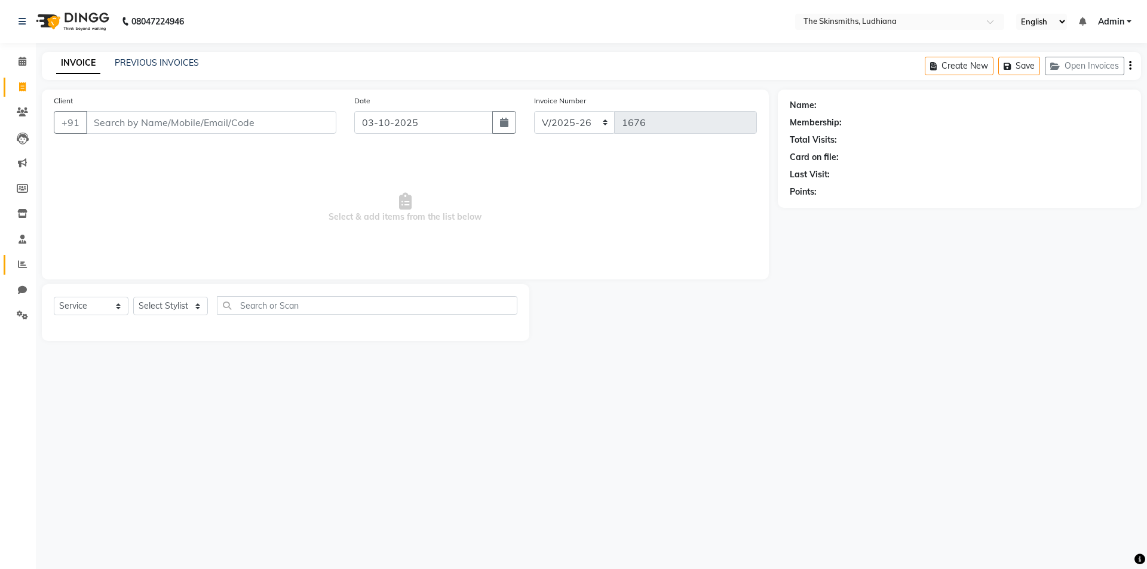
click at [19, 267] on icon at bounding box center [22, 264] width 9 height 9
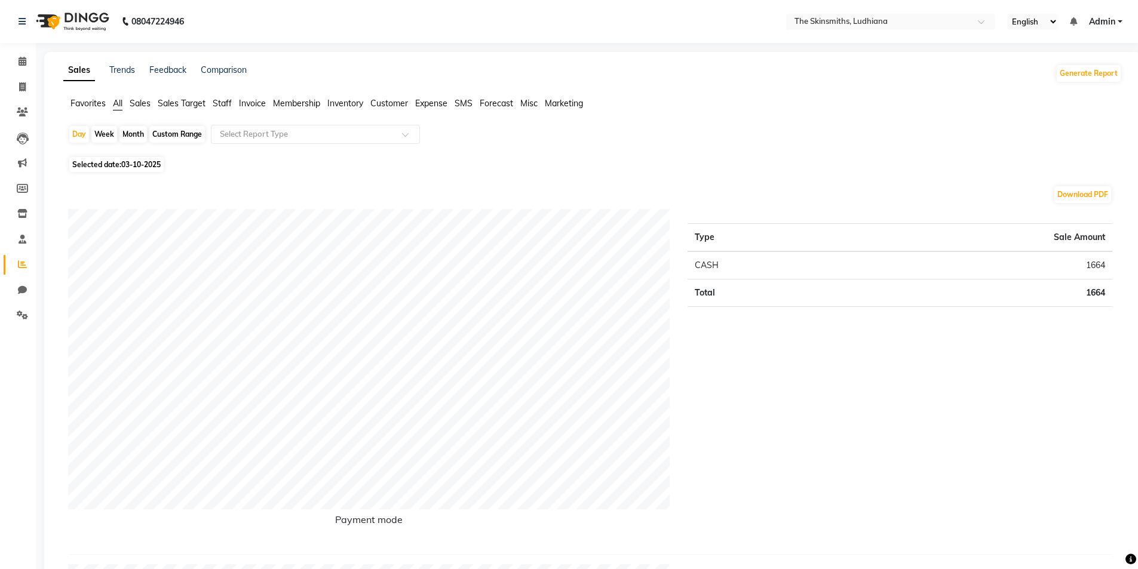
click at [145, 164] on span "03-10-2025" at bounding box center [140, 164] width 39 height 9
select select "10"
select select "2025"
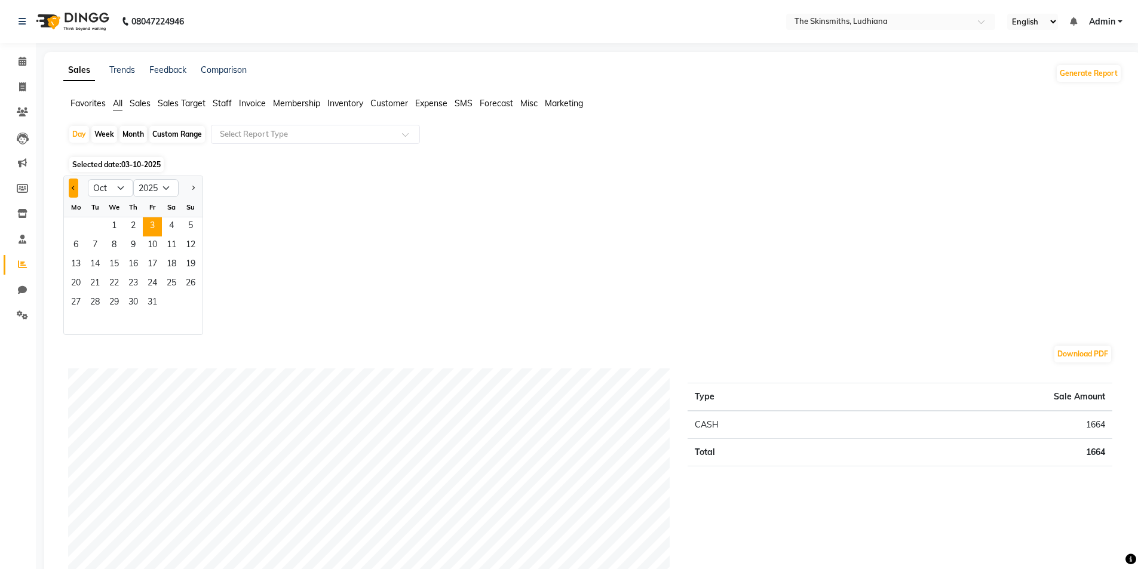
click at [73, 186] on span "Previous month" at bounding box center [74, 187] width 4 height 4
select select "9"
click at [183, 134] on div "Custom Range" at bounding box center [177, 134] width 56 height 17
select select "10"
select select "2025"
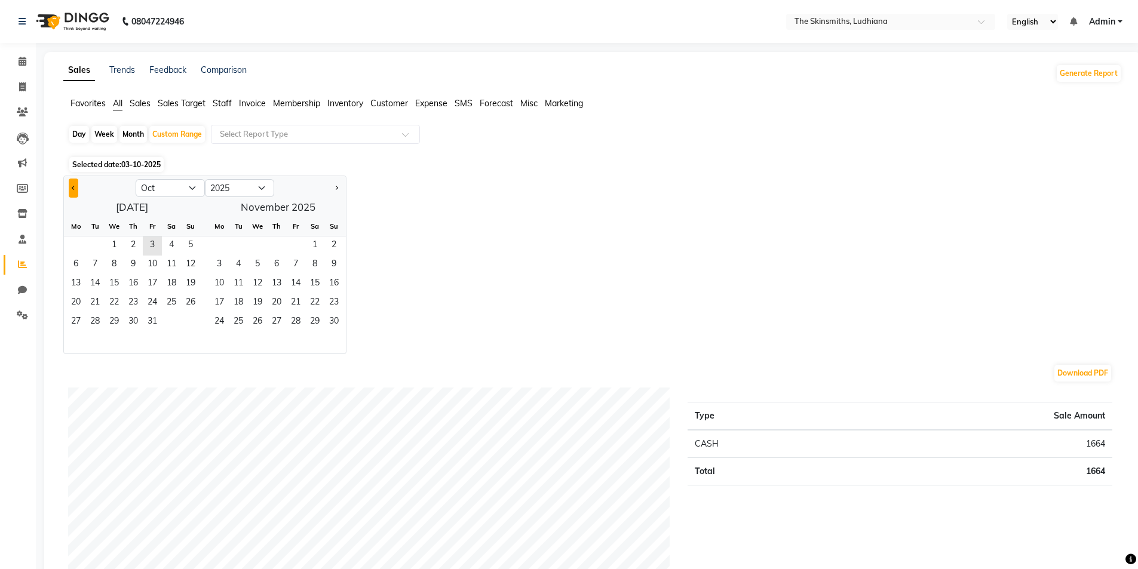
click at [73, 188] on span "Previous month" at bounding box center [74, 187] width 4 height 4
select select "9"
click at [76, 239] on span "1" at bounding box center [75, 246] width 19 height 19
click at [96, 327] on span "30" at bounding box center [94, 322] width 19 height 19
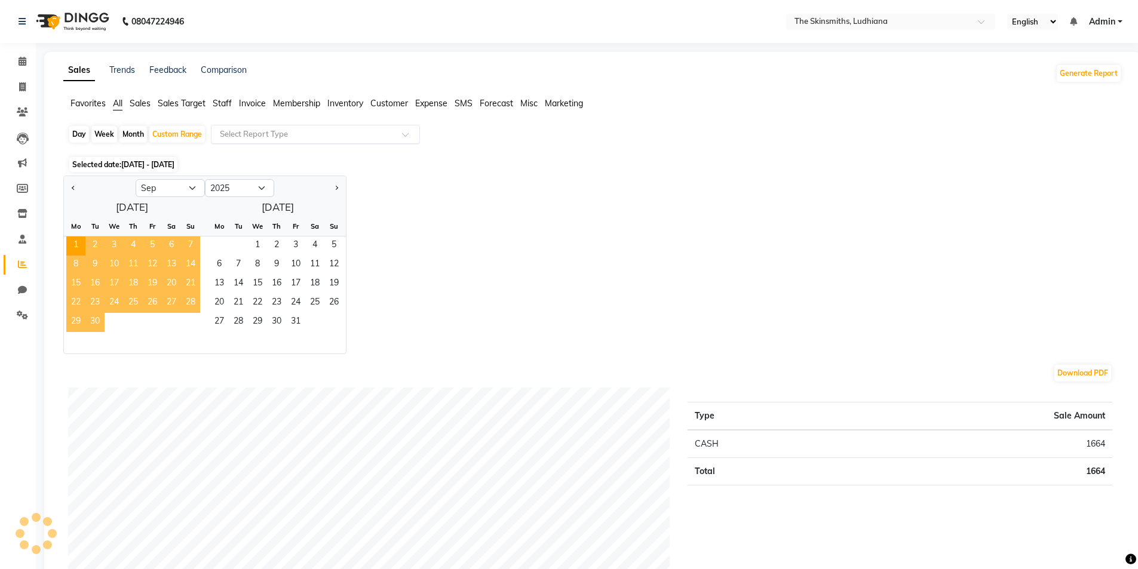
click at [299, 136] on input "text" at bounding box center [303, 134] width 172 height 12
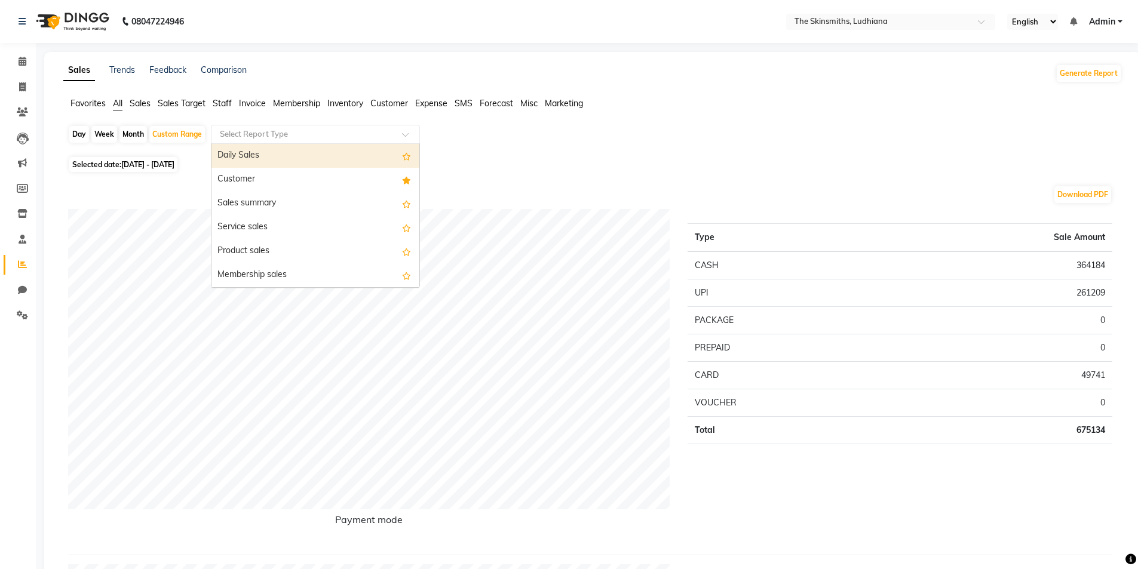
click at [228, 106] on span "Staff" at bounding box center [222, 103] width 19 height 11
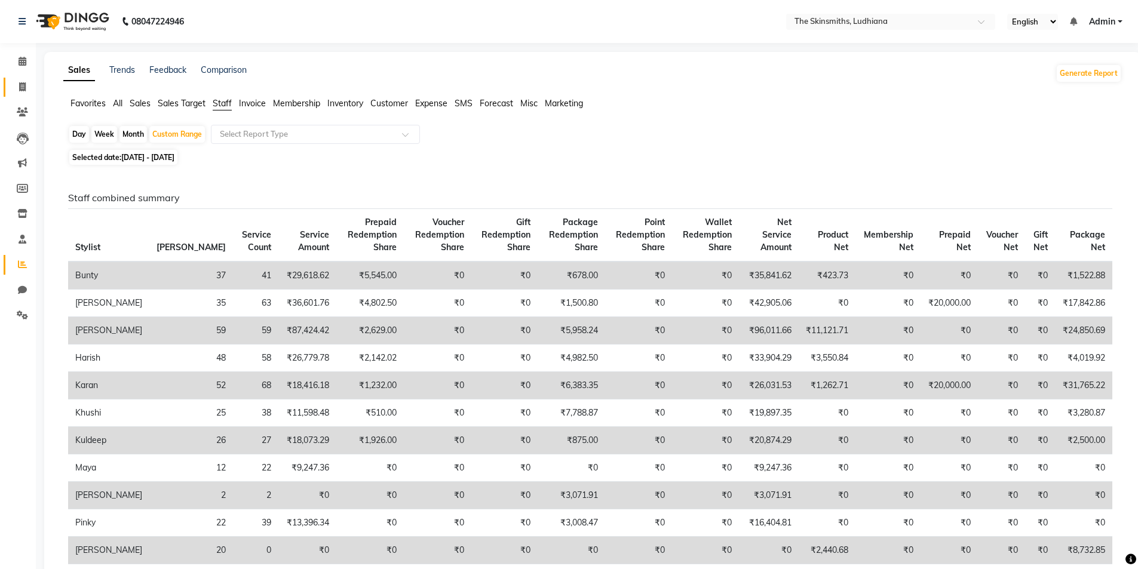
click at [13, 82] on span at bounding box center [22, 88] width 21 height 14
select select "service"
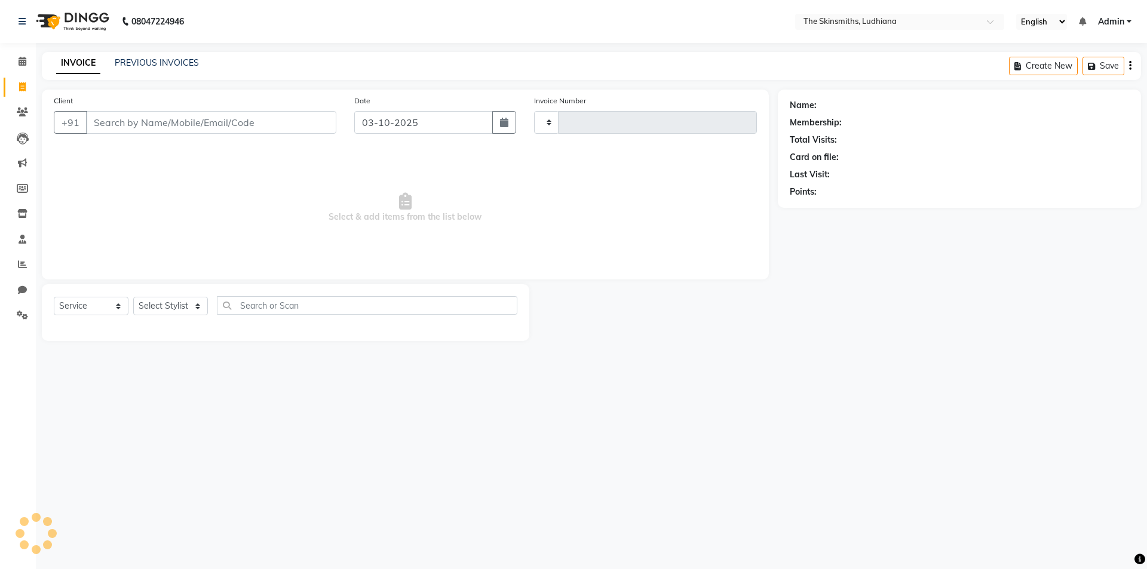
type input "1676"
select select "8115"
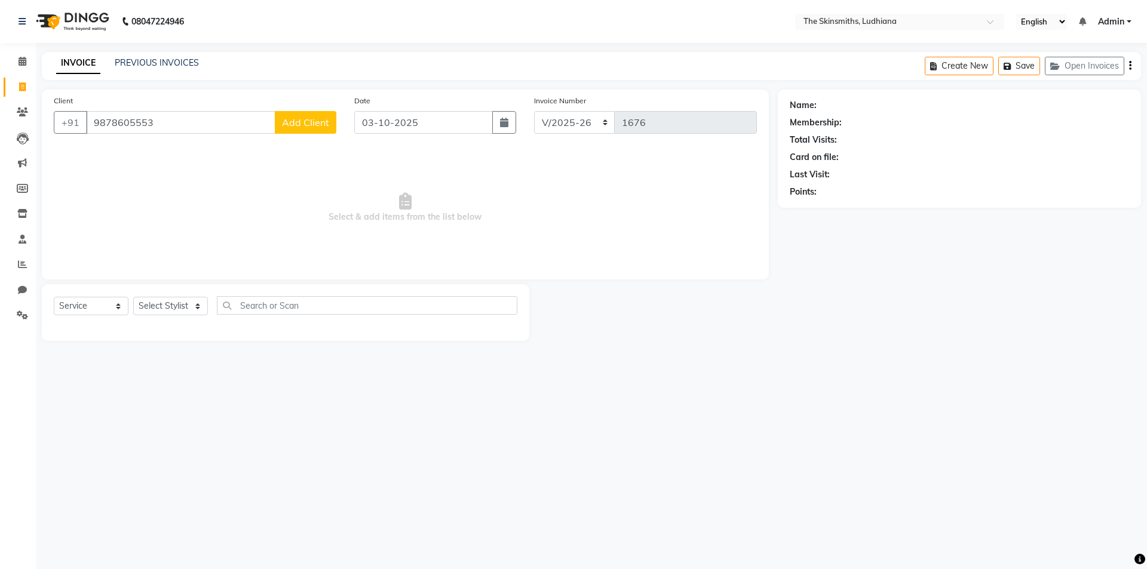
type input "9878605553"
click at [317, 124] on span "Add Client" at bounding box center [305, 122] width 47 height 12
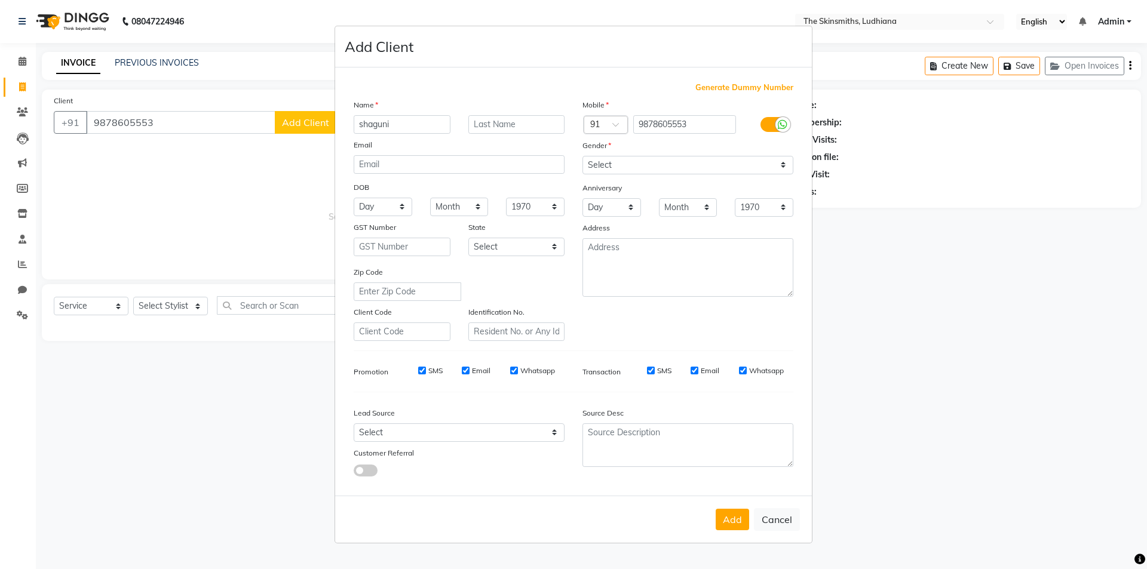
type input "shaguni"
click at [676, 173] on select "Select [DEMOGRAPHIC_DATA] [DEMOGRAPHIC_DATA] Other Prefer Not To Say" at bounding box center [687, 165] width 211 height 19
select select "[DEMOGRAPHIC_DATA]"
click at [582, 156] on select "Select [DEMOGRAPHIC_DATA] [DEMOGRAPHIC_DATA] Other Prefer Not To Say" at bounding box center [687, 165] width 211 height 19
click at [446, 433] on select "Select Walk-in Referral Internet Friend Word of Mouth Advertisement Facebook Ju…" at bounding box center [459, 433] width 211 height 19
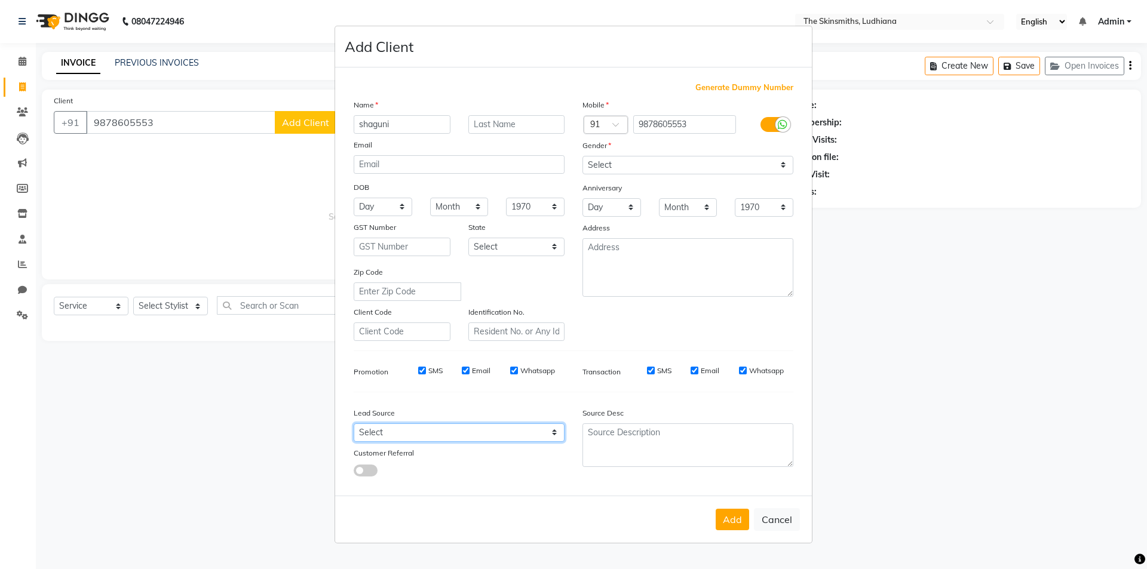
select select "53824"
click at [354, 424] on select "Select Walk-in Referral Internet Friend Word of Mouth Advertisement Facebook Ju…" at bounding box center [459, 433] width 211 height 19
click at [725, 513] on button "Add" at bounding box center [732, 520] width 33 height 22
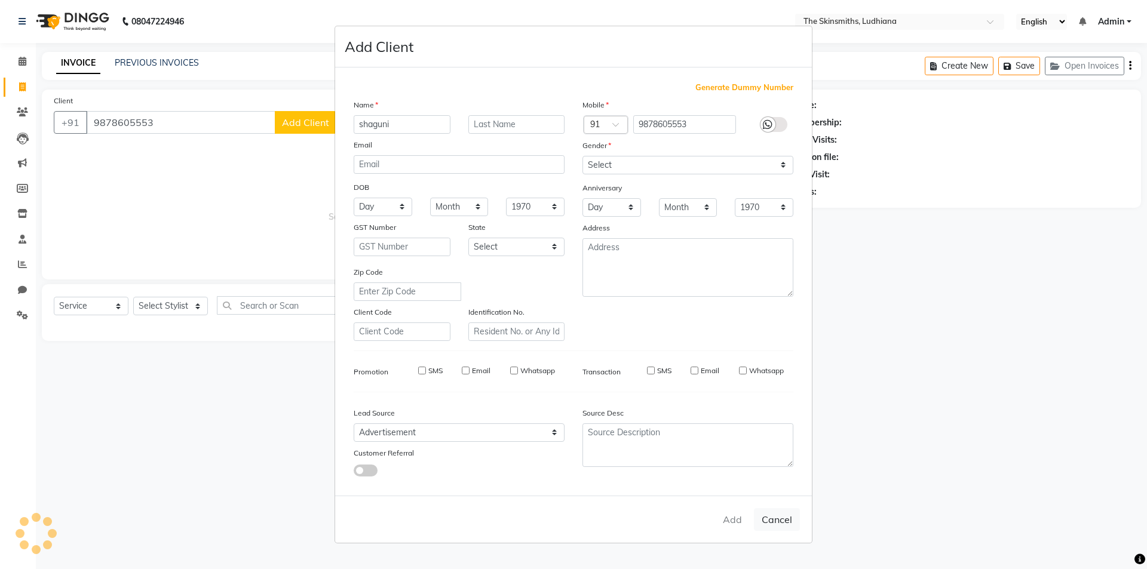
select select
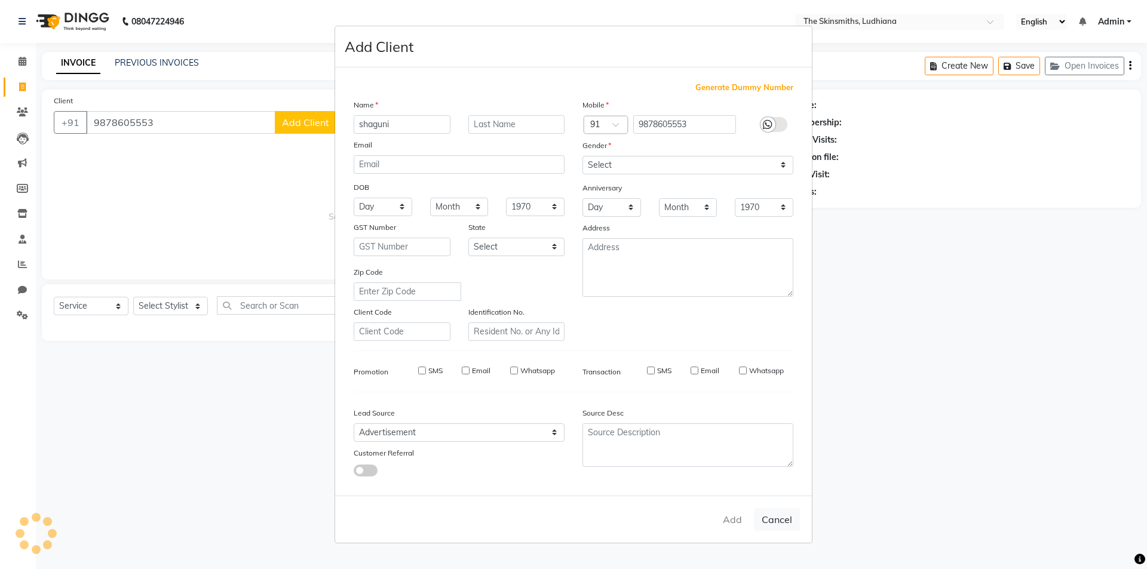
select select
checkbox input "false"
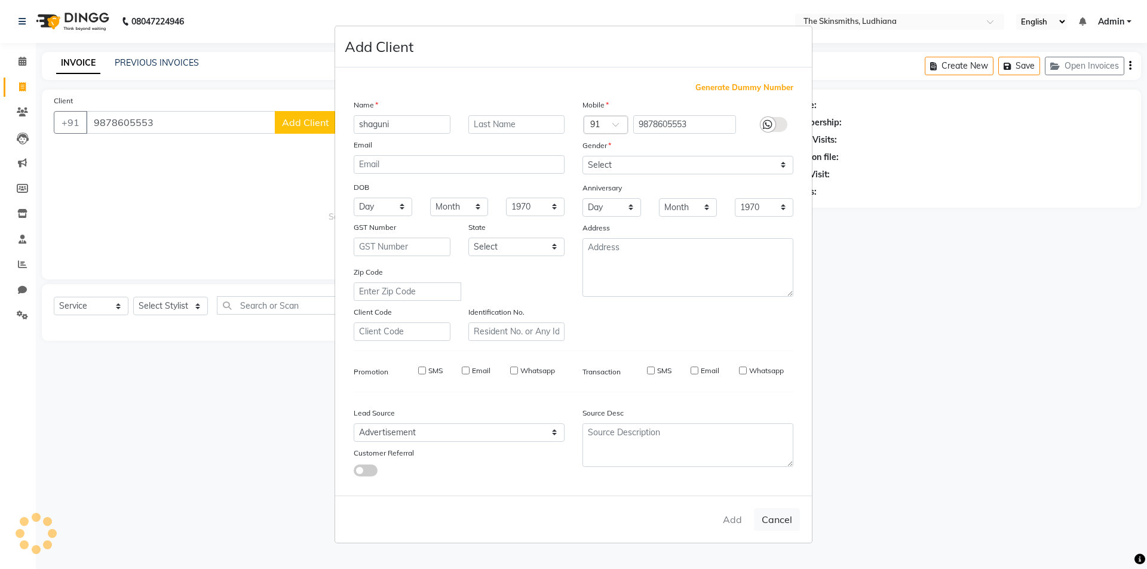
checkbox input "false"
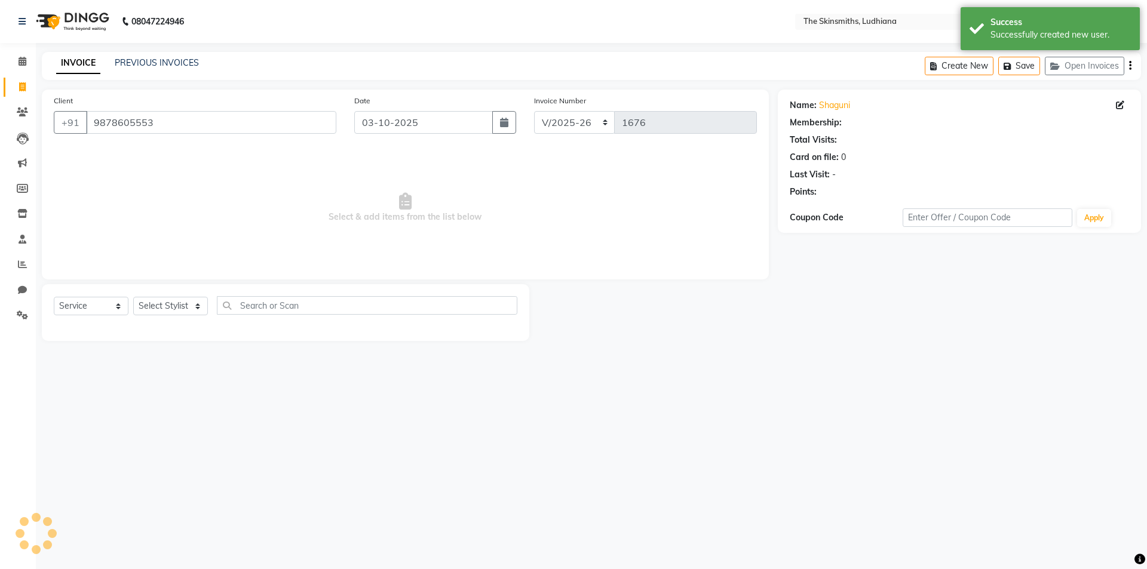
select select "1: Object"
click at [102, 311] on select "Select Service Product Membership Package Voucher Prepaid Gift Card" at bounding box center [91, 306] width 75 height 19
select select "package"
click at [54, 297] on select "Select Service Product Membership Package Voucher Prepaid Gift Card" at bounding box center [91, 306] width 75 height 19
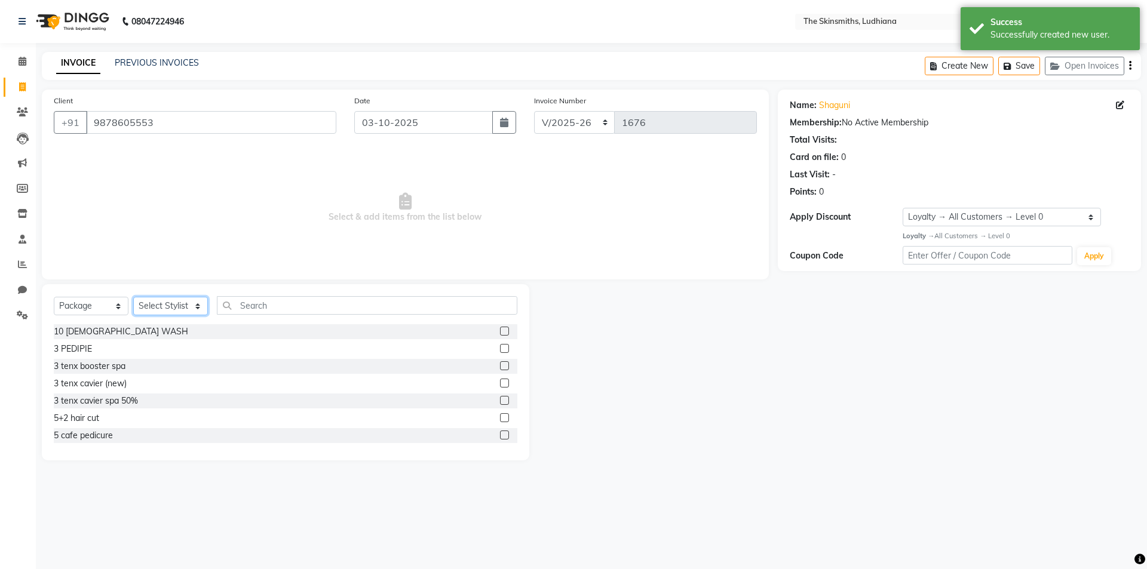
click at [199, 304] on select "Select Stylist Admin [PERSON_NAME] [PERSON_NAME] [PERSON_NAME] [PERSON_NAME] [P…" at bounding box center [170, 306] width 75 height 19
select select "82907"
click at [133, 297] on select "Select Stylist Admin [PERSON_NAME] [PERSON_NAME] [PERSON_NAME] [PERSON_NAME] [P…" at bounding box center [170, 306] width 75 height 19
click at [378, 310] on input "text" at bounding box center [367, 305] width 300 height 19
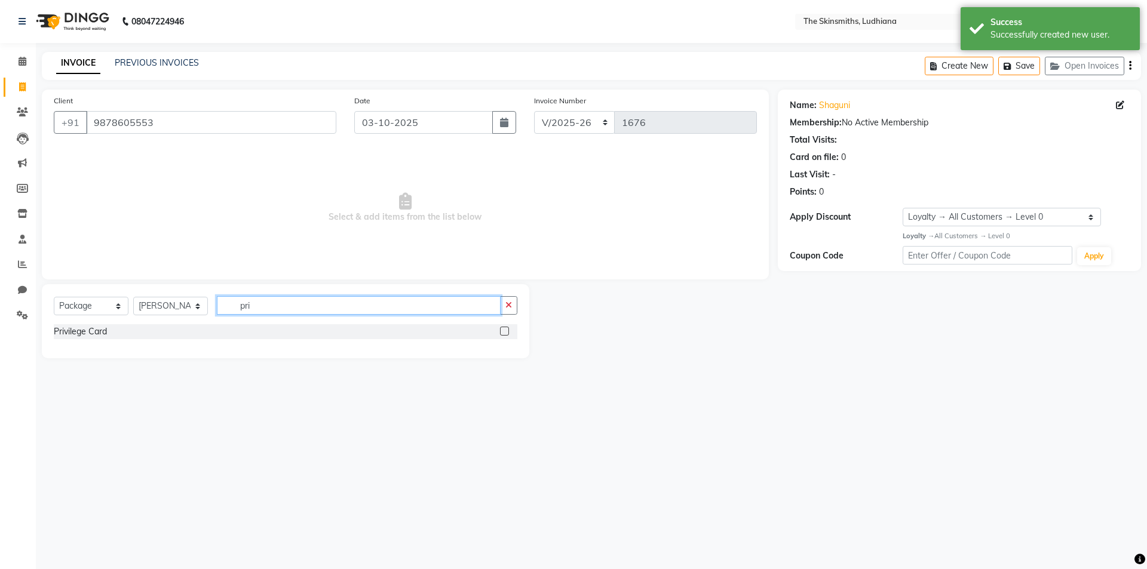
type input "pri"
click at [505, 331] on label at bounding box center [504, 331] width 9 height 9
click at [505, 331] on input "checkbox" at bounding box center [504, 332] width 8 height 8
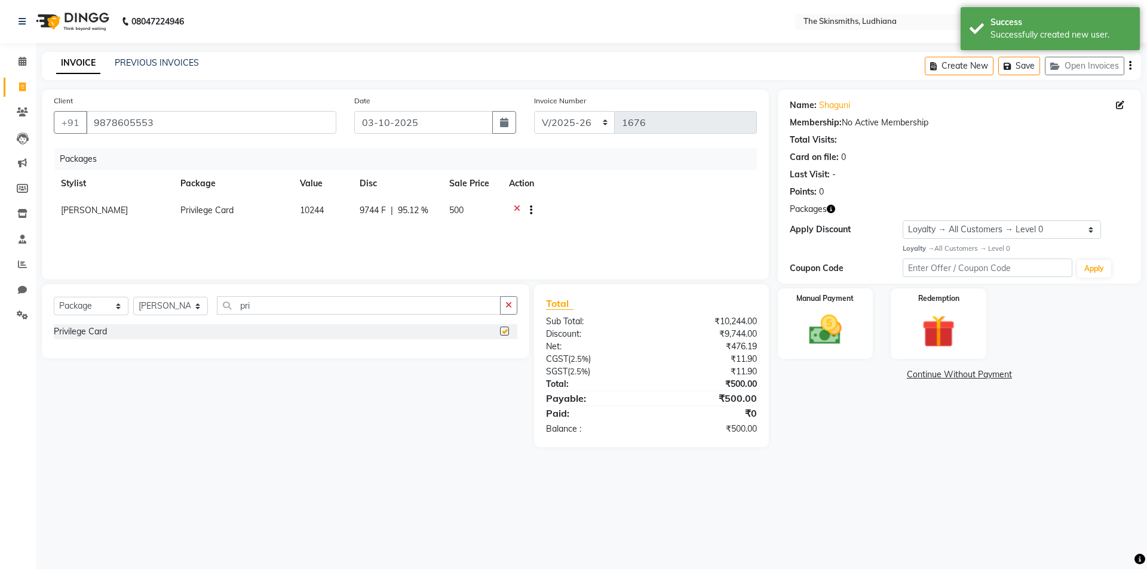
checkbox input "false"
click at [116, 312] on select "Select Service Product Membership Package Voucher Prepaid Gift Card" at bounding box center [91, 306] width 75 height 19
select select "service"
click at [54, 297] on select "Select Service Product Membership Package Voucher Prepaid Gift Card" at bounding box center [91, 306] width 75 height 19
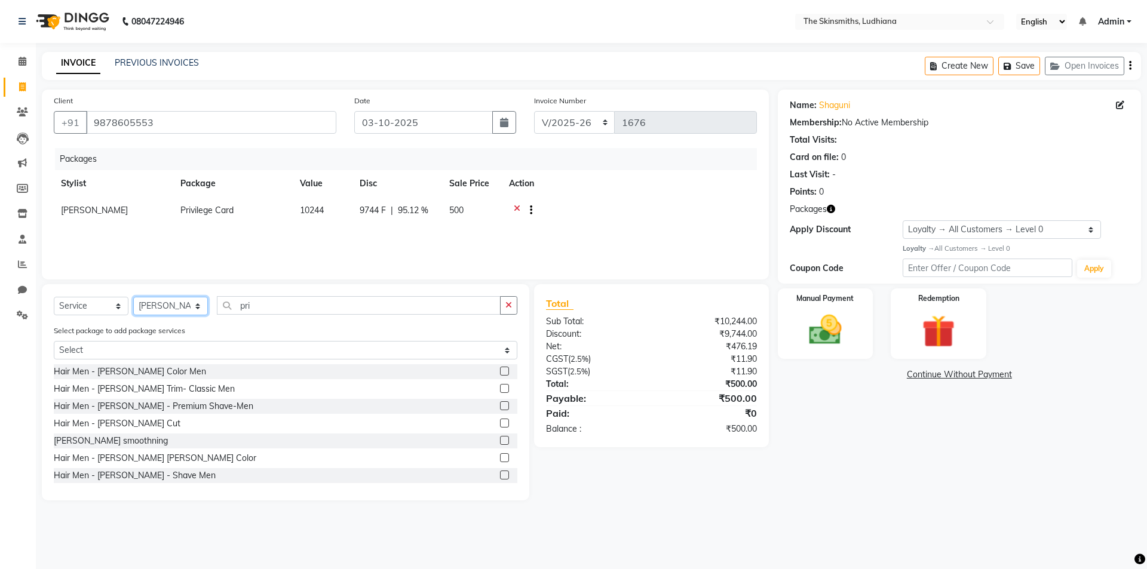
click at [192, 297] on select "Select Stylist Admin [PERSON_NAME] [PERSON_NAME] [PERSON_NAME] [PERSON_NAME] [P…" at bounding box center [170, 306] width 75 height 19
select select "80364"
click at [133, 297] on select "Select Stylist Admin [PERSON_NAME] [PERSON_NAME] [PERSON_NAME] [PERSON_NAME] [P…" at bounding box center [170, 306] width 75 height 19
click at [508, 305] on icon "button" at bounding box center [508, 305] width 7 height 8
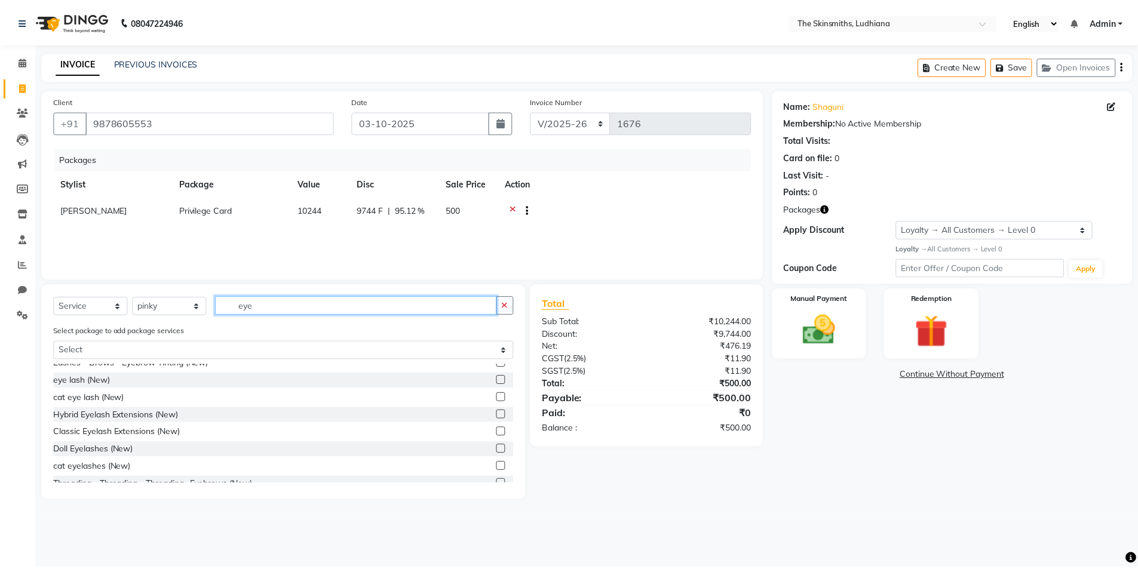
scroll to position [123, 0]
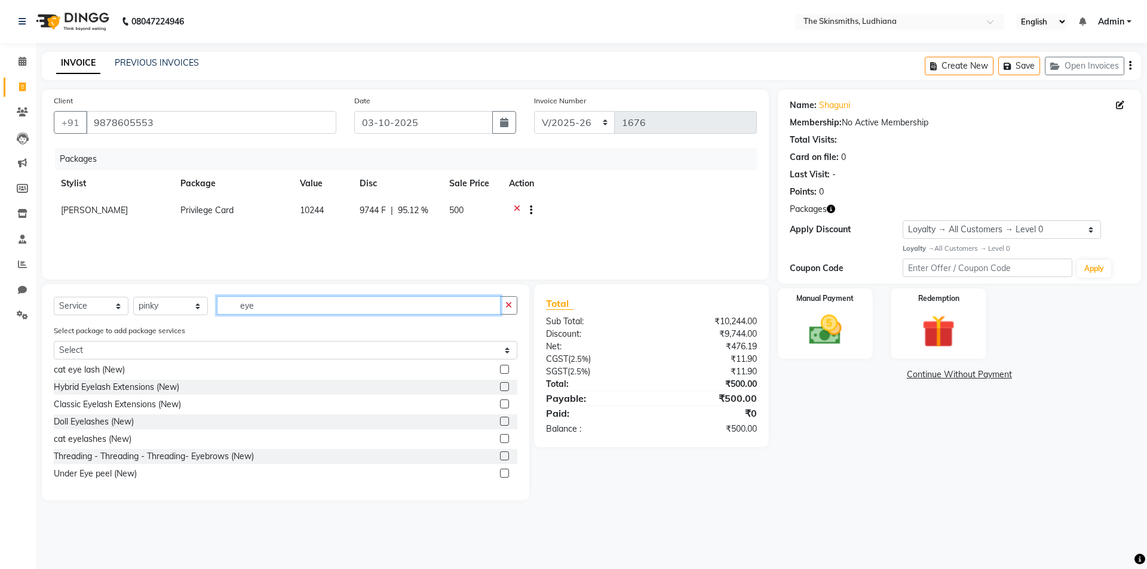
type input "eye"
click at [500, 456] on label at bounding box center [504, 456] width 9 height 9
click at [500, 456] on input "checkbox" at bounding box center [504, 457] width 8 height 8
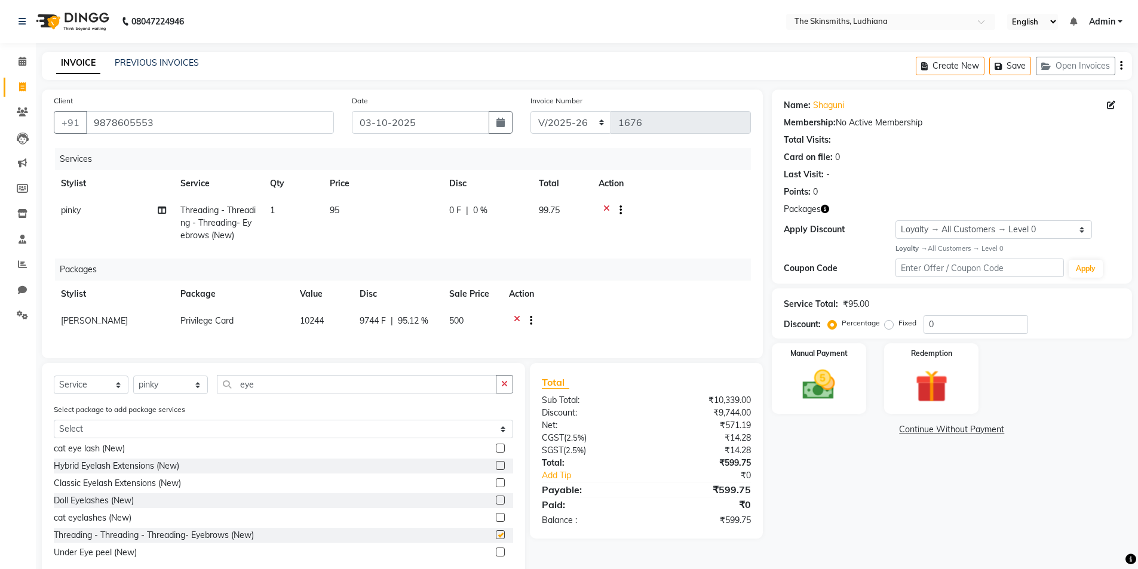
checkbox input "false"
click at [510, 393] on button "button" at bounding box center [504, 384] width 17 height 19
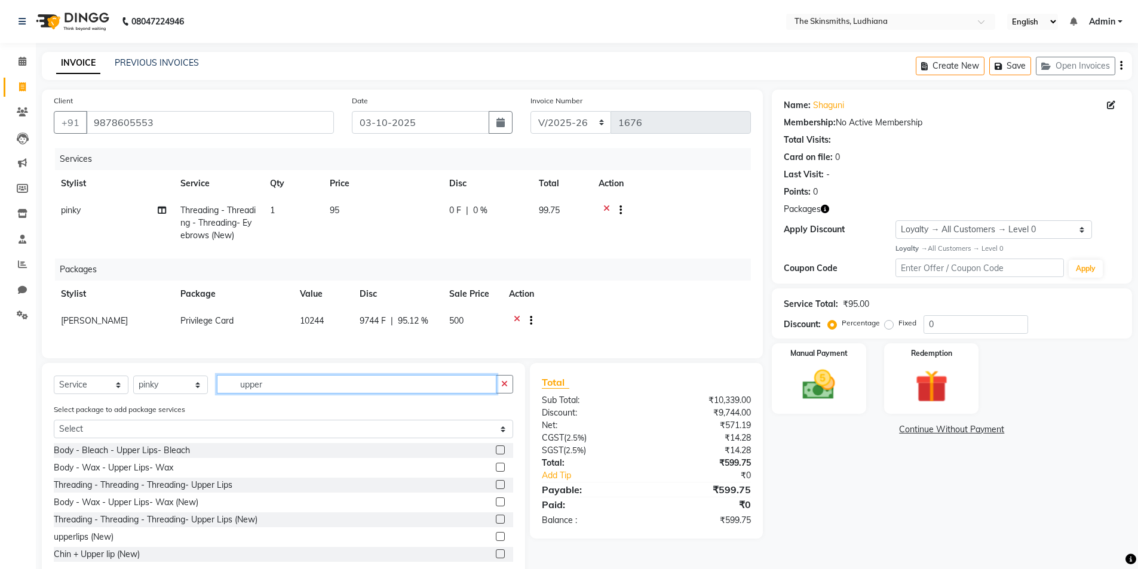
scroll to position [2, 0]
type input "upper"
click at [496, 522] on label at bounding box center [500, 517] width 9 height 9
click at [496, 522] on input "checkbox" at bounding box center [500, 518] width 8 height 8
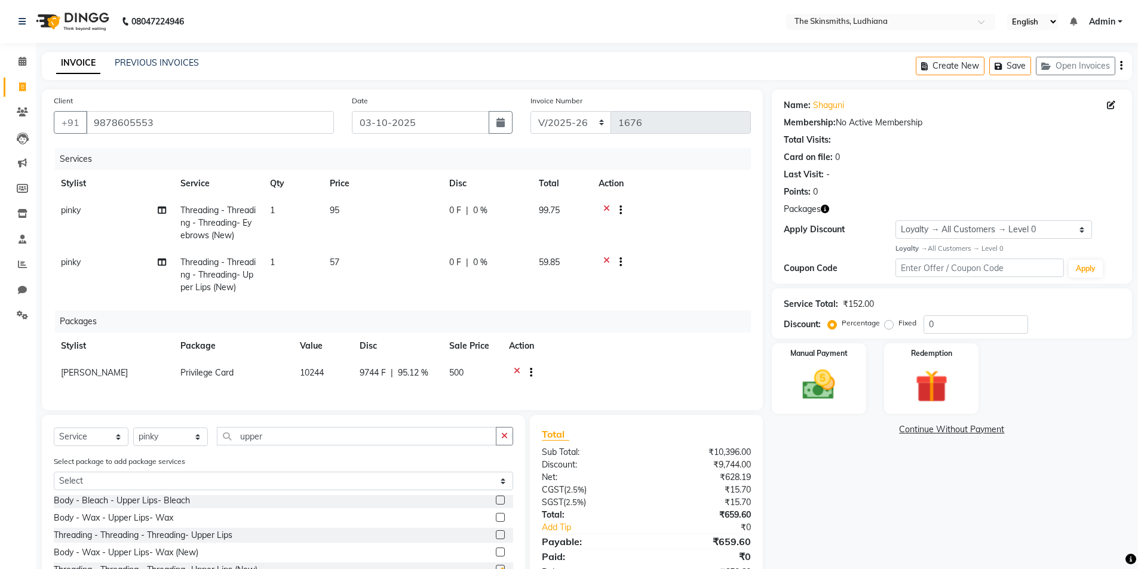
checkbox input "false"
click at [507, 440] on icon "button" at bounding box center [504, 436] width 7 height 8
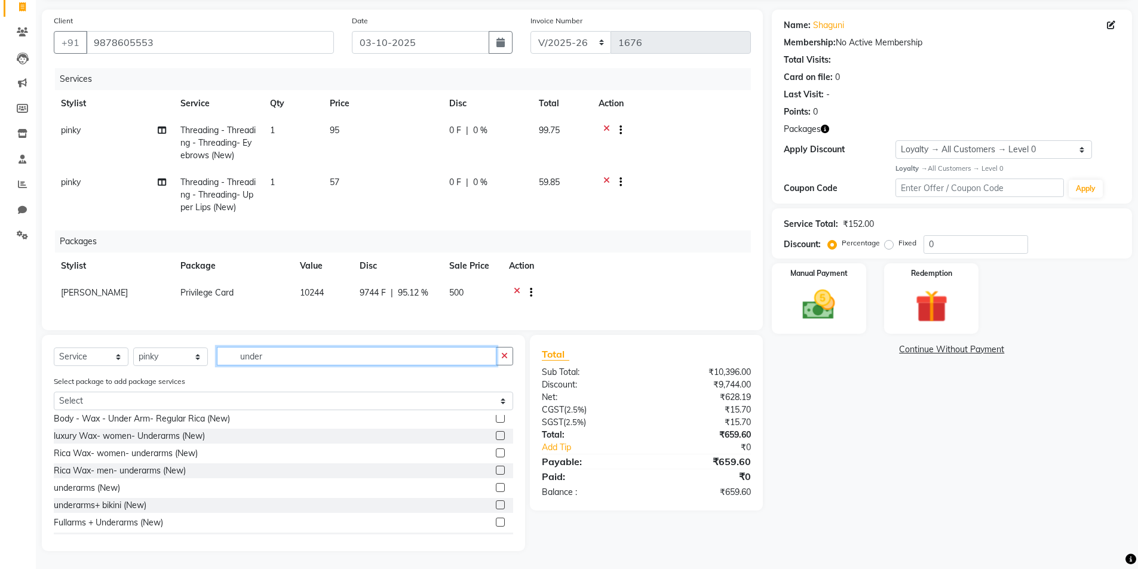
scroll to position [132, 0]
type input "under"
click at [496, 446] on label at bounding box center [500, 445] width 9 height 9
click at [496, 446] on input "checkbox" at bounding box center [500, 447] width 8 height 8
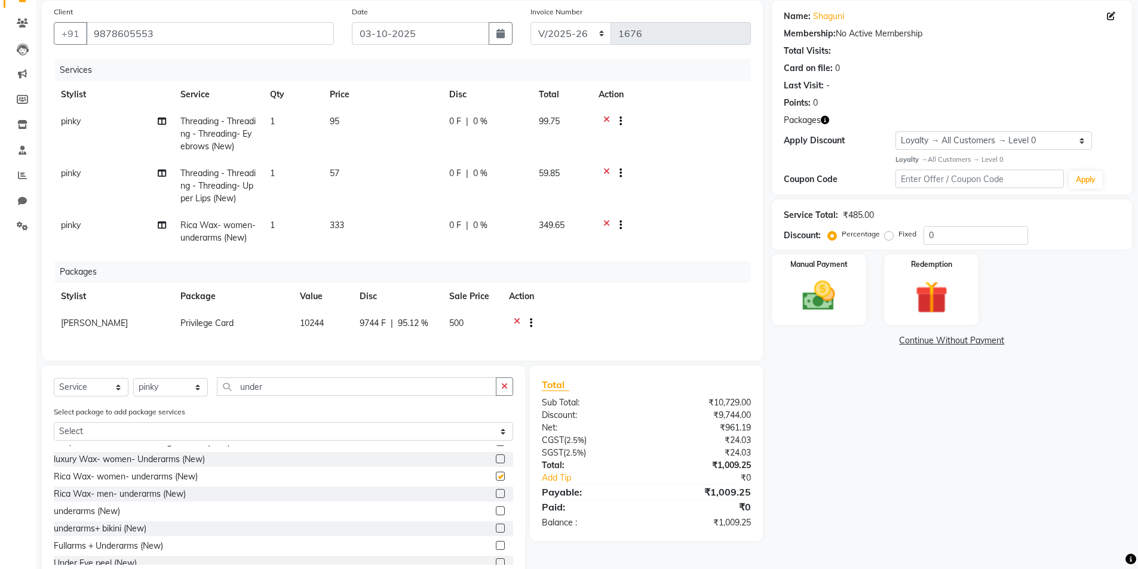
checkbox input "false"
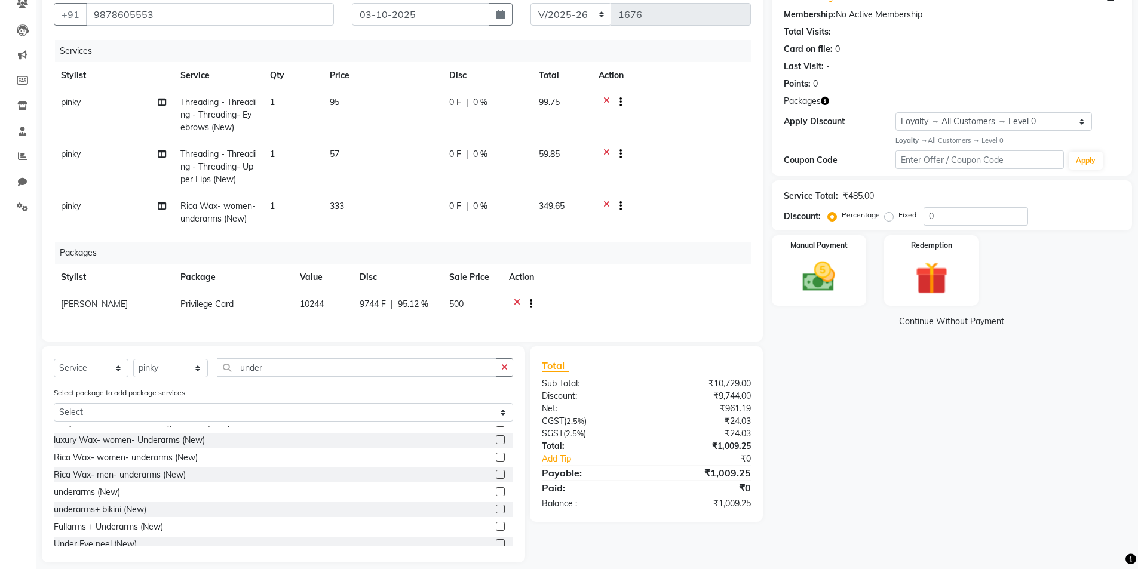
scroll to position [128, 0]
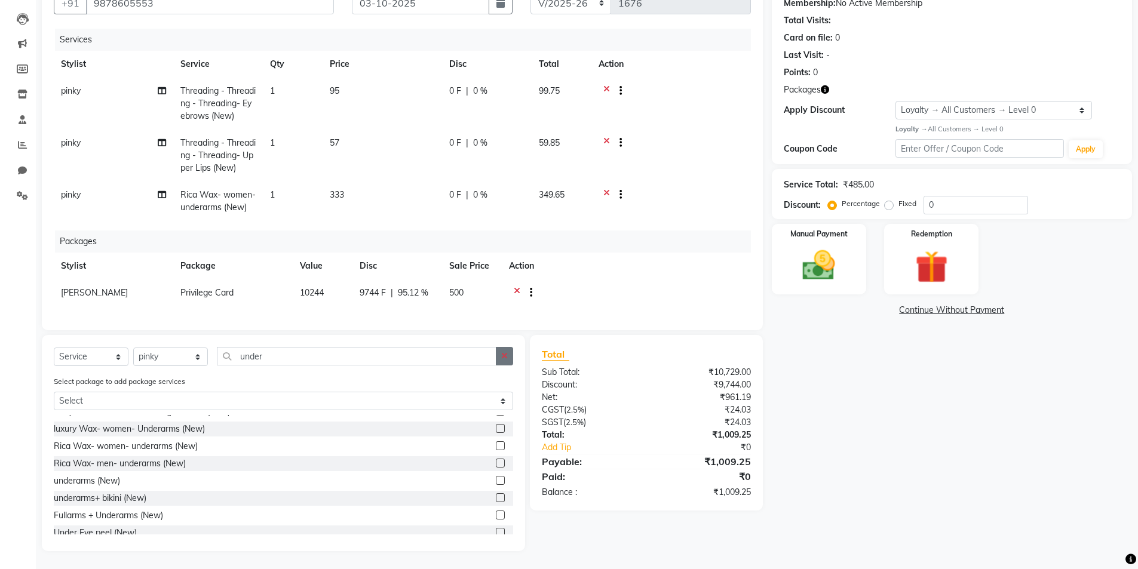
click at [505, 355] on icon "button" at bounding box center [504, 356] width 7 height 8
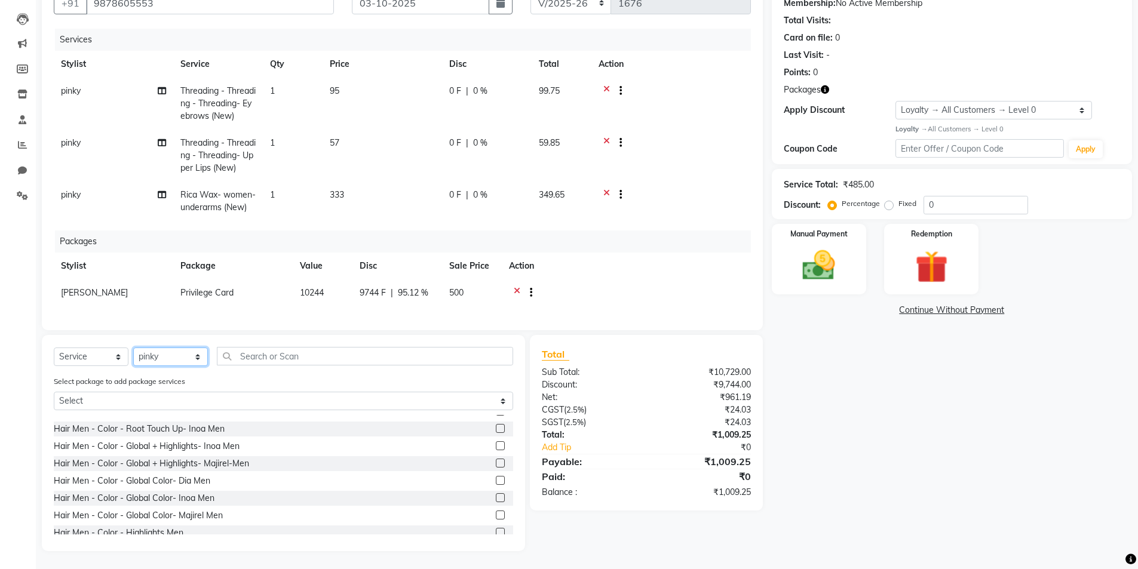
click at [182, 352] on select "Select Stylist Admin [PERSON_NAME] [PERSON_NAME] [PERSON_NAME] [PERSON_NAME] [P…" at bounding box center [170, 357] width 75 height 19
select select "76557"
click at [133, 348] on select "Select Stylist Admin [PERSON_NAME] [PERSON_NAME] [PERSON_NAME] [PERSON_NAME] [P…" at bounding box center [170, 357] width 75 height 19
click at [371, 354] on input "text" at bounding box center [365, 356] width 296 height 19
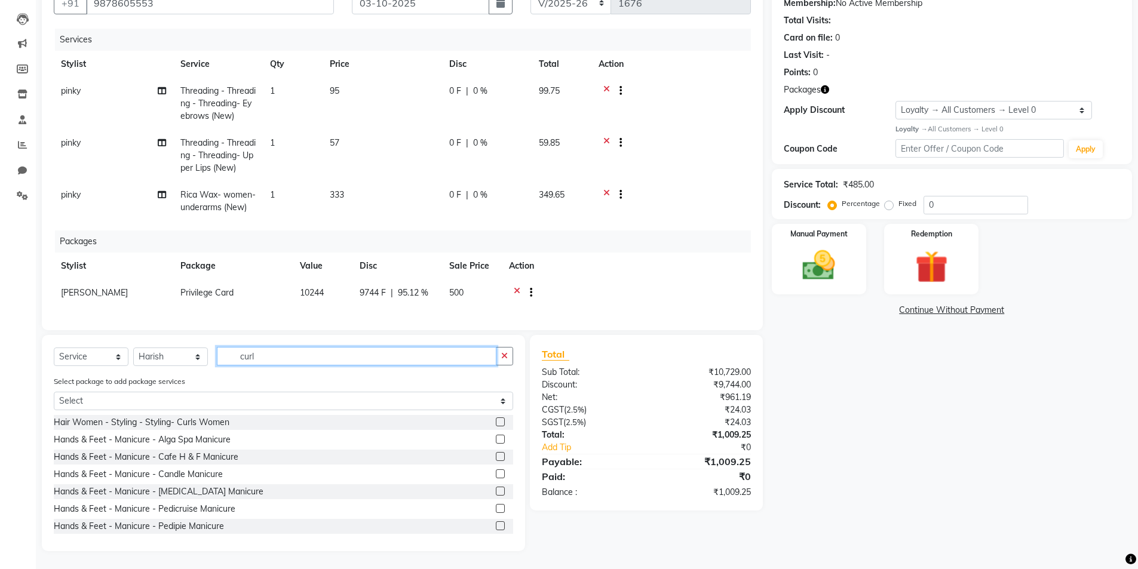
scroll to position [96, 0]
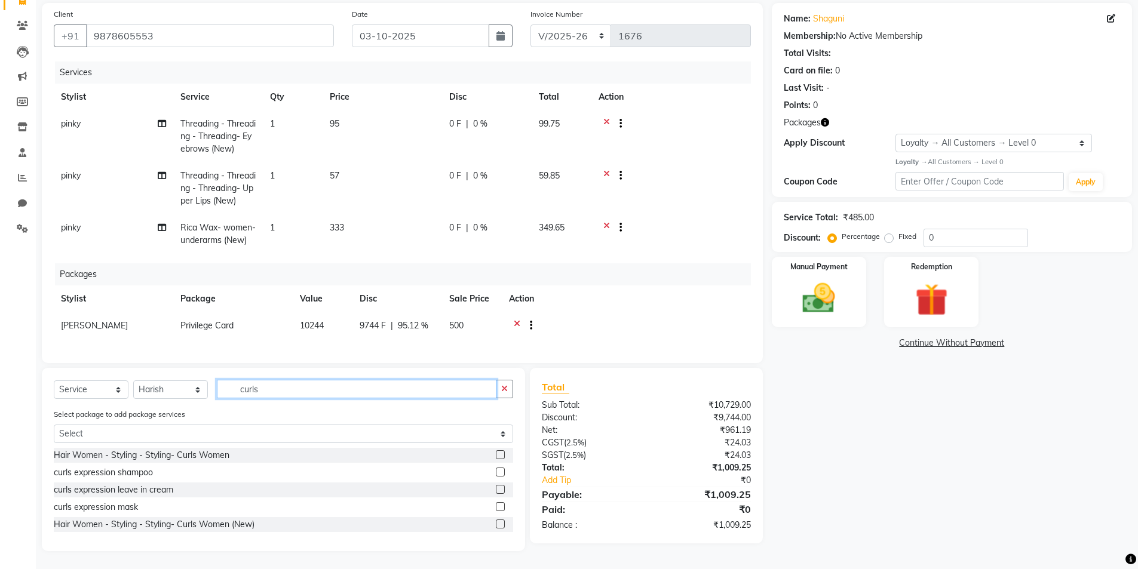
type input "curls"
click at [162, 394] on select "Select Stylist Admin [PERSON_NAME] [PERSON_NAME] [PERSON_NAME] [PERSON_NAME] [P…" at bounding box center [170, 390] width 75 height 19
select select "80364"
click at [133, 381] on select "Select Stylist Admin [PERSON_NAME] [PERSON_NAME] [PERSON_NAME] [PERSON_NAME] [P…" at bounding box center [170, 390] width 75 height 19
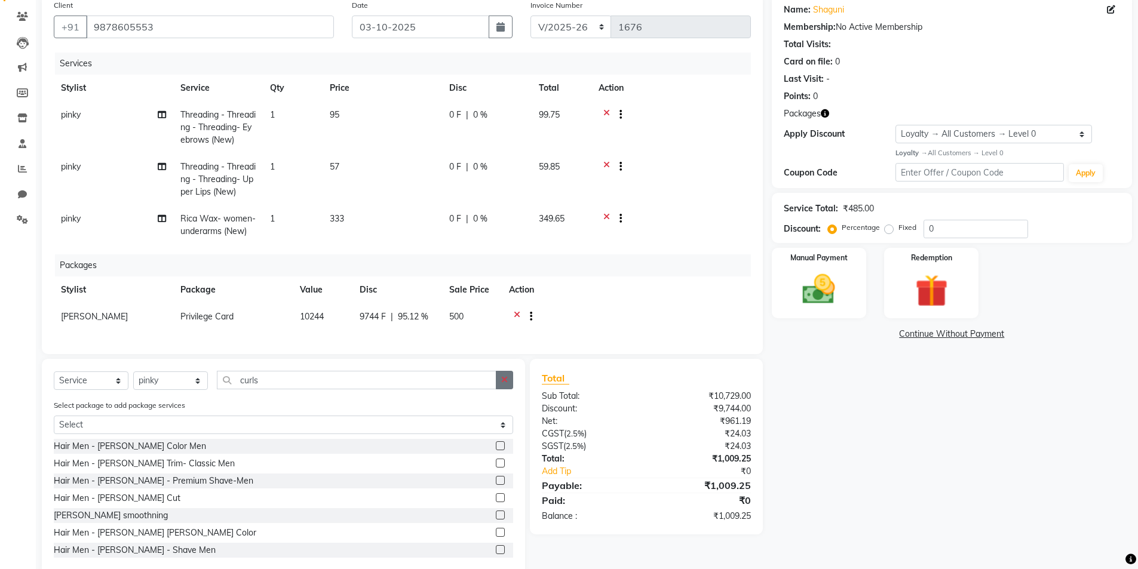
click at [505, 384] on icon "button" at bounding box center [504, 380] width 7 height 8
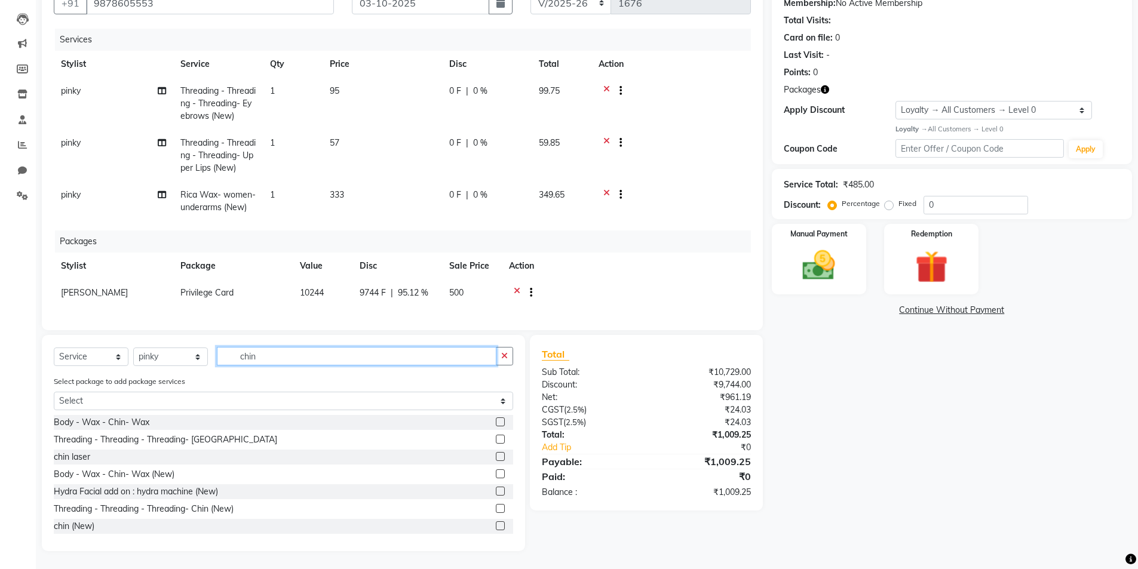
scroll to position [19, 0]
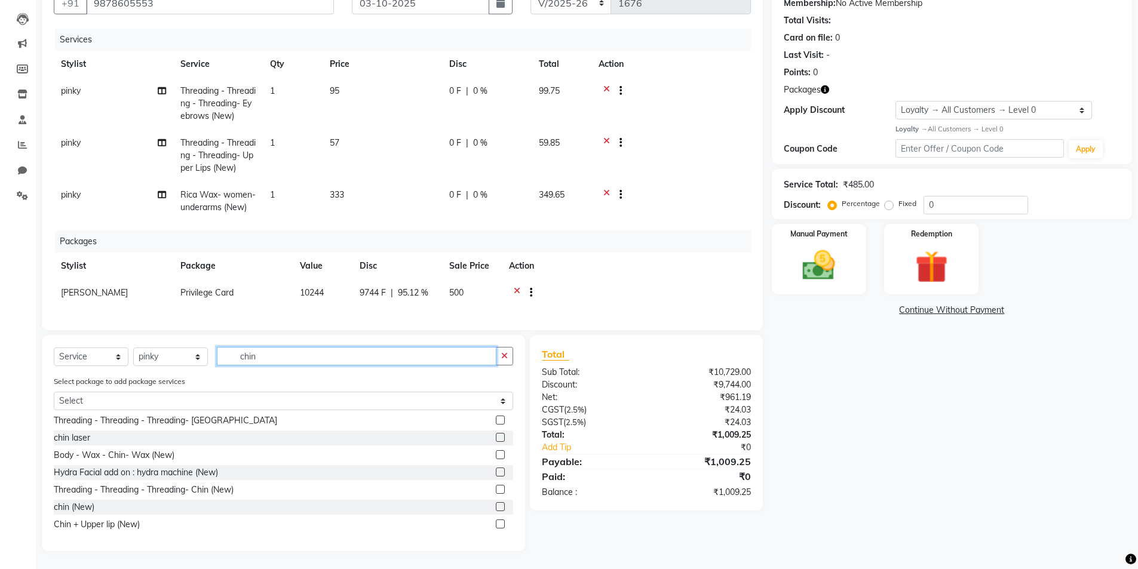
type input "chin"
click at [496, 489] on label at bounding box center [500, 489] width 9 height 9
click at [496, 489] on input "checkbox" at bounding box center [500, 490] width 8 height 8
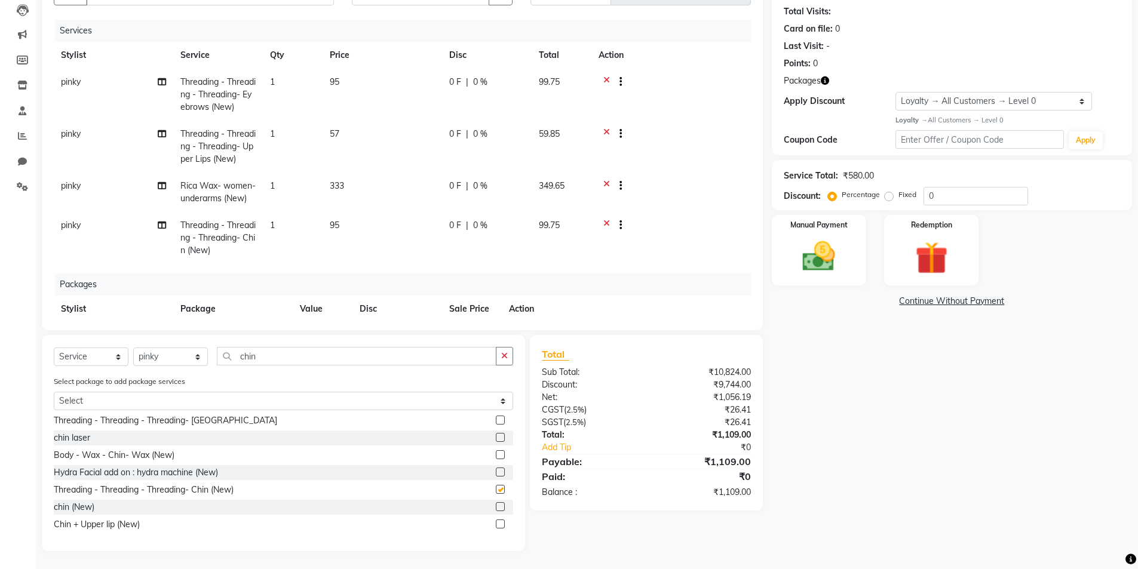
checkbox input "false"
click at [505, 355] on icon "button" at bounding box center [504, 356] width 7 height 8
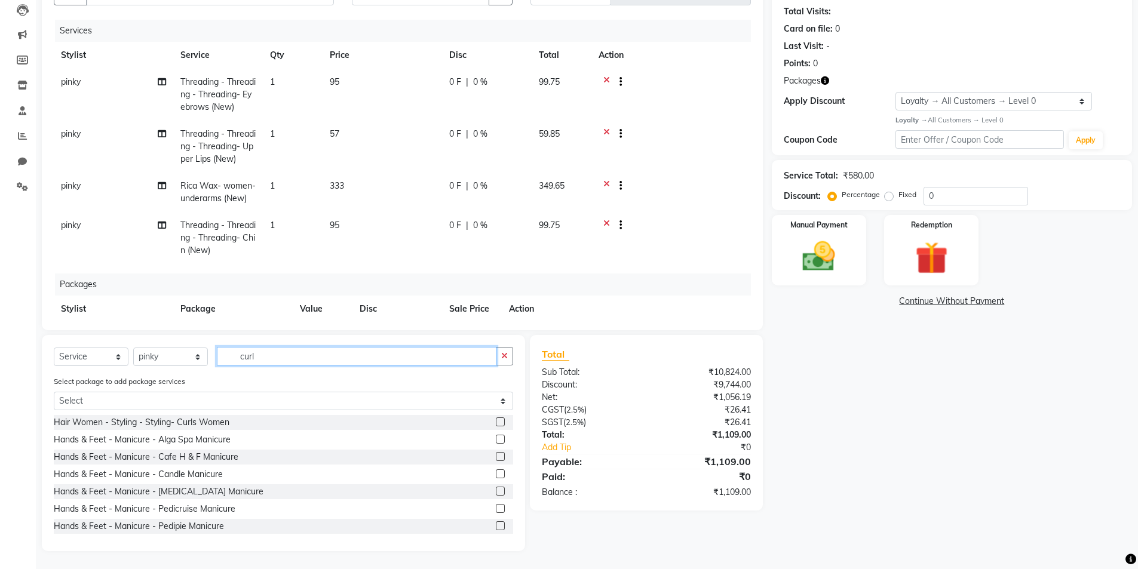
scroll to position [96, 0]
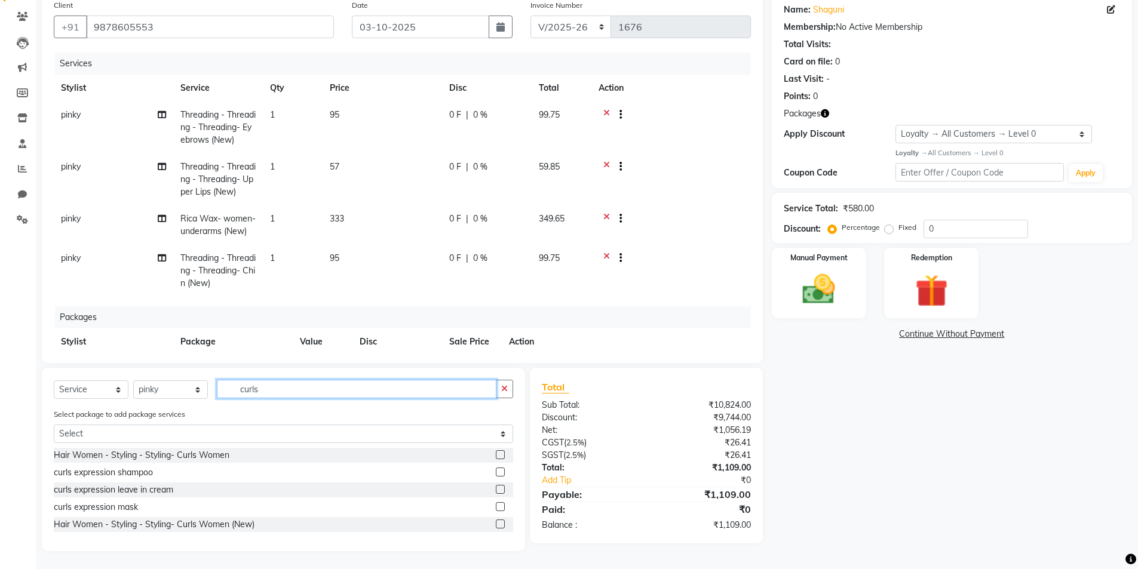
type input "curls"
click at [501, 524] on label at bounding box center [500, 524] width 9 height 9
click at [501, 524] on input "checkbox" at bounding box center [500, 525] width 8 height 8
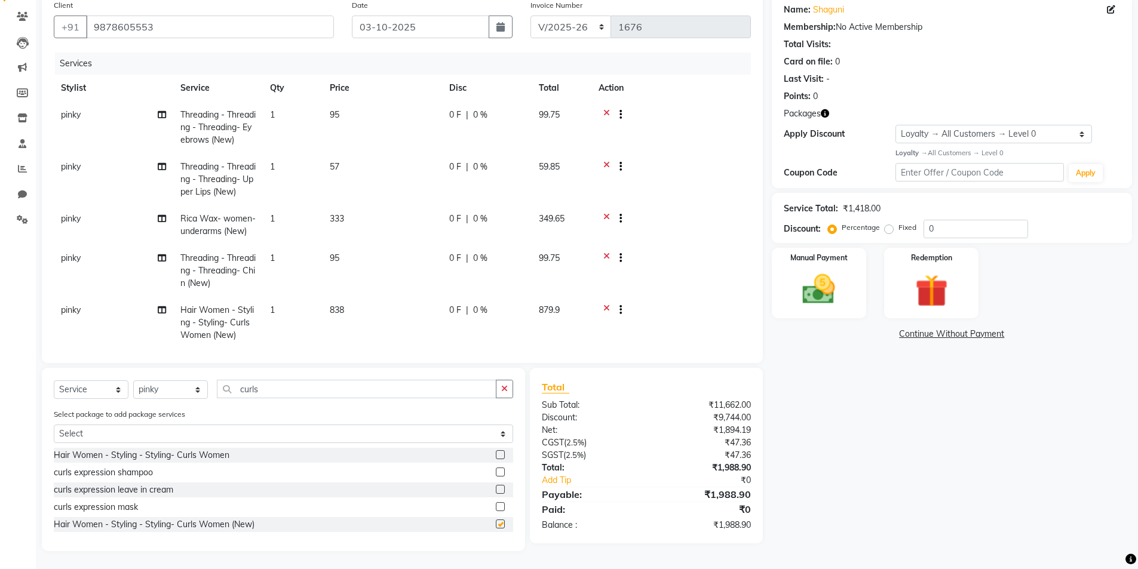
checkbox input "false"
click at [501, 394] on button "button" at bounding box center [504, 389] width 17 height 19
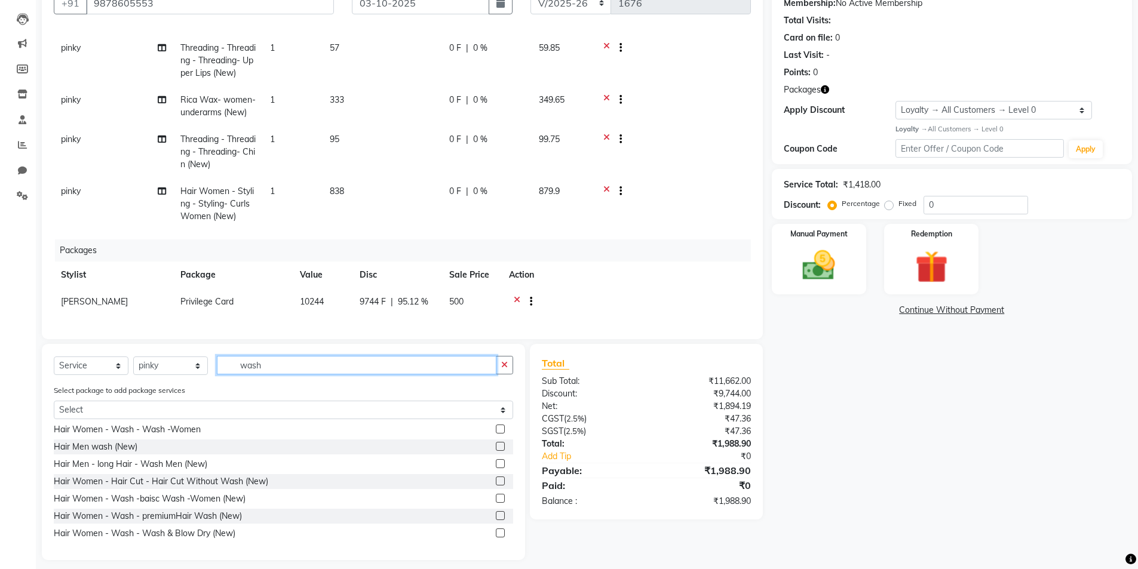
scroll to position [128, 0]
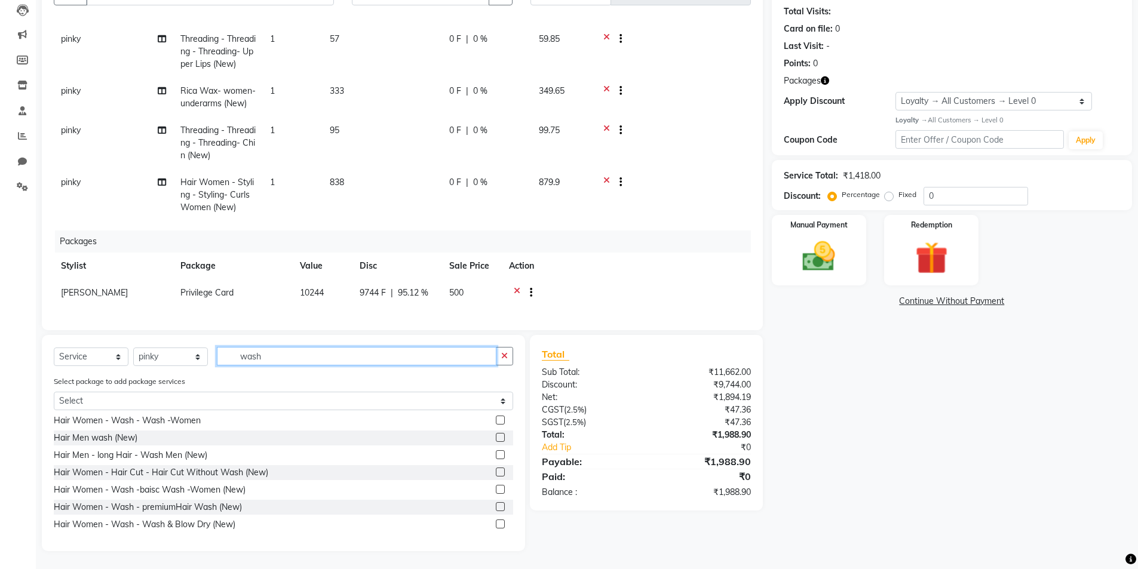
type input "wash"
click at [496, 493] on label at bounding box center [500, 489] width 9 height 9
click at [496, 493] on input "checkbox" at bounding box center [500, 490] width 8 height 8
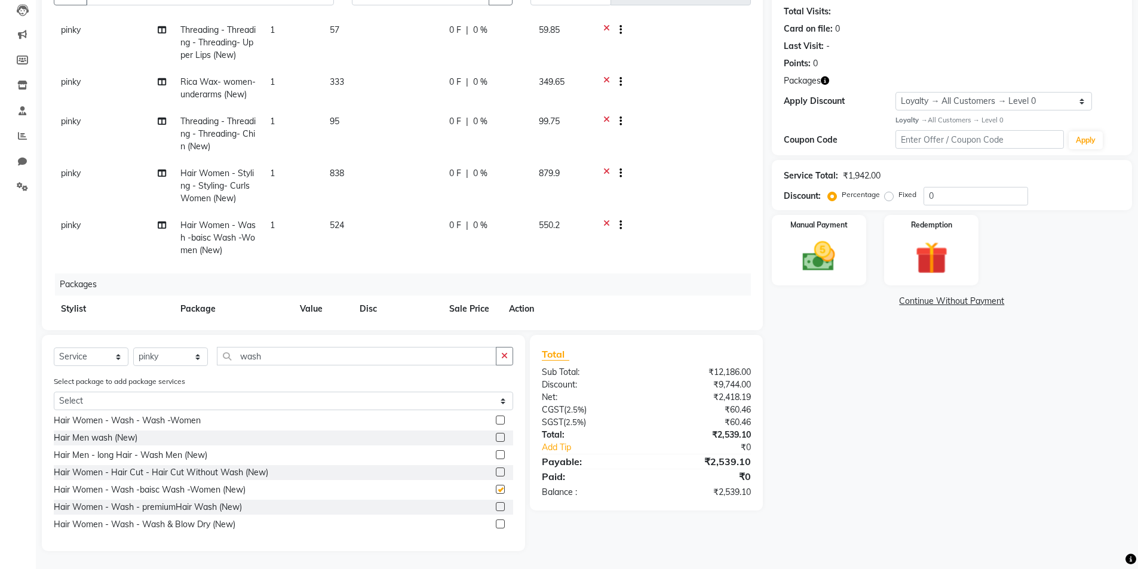
checkbox input "false"
click at [955, 198] on input "0" at bounding box center [976, 196] width 105 height 19
type input "1"
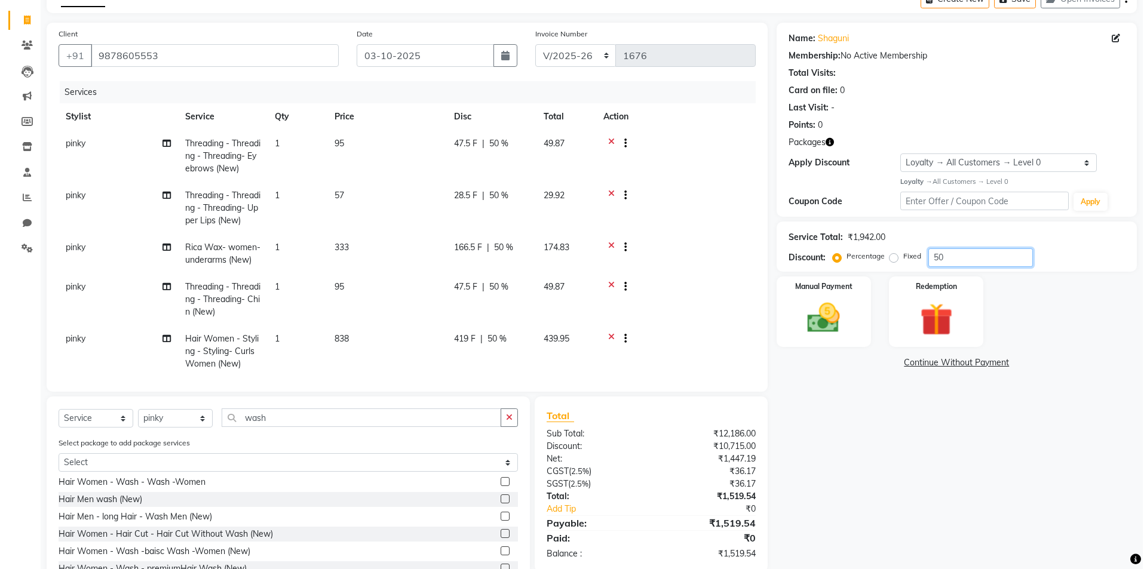
scroll to position [0, 0]
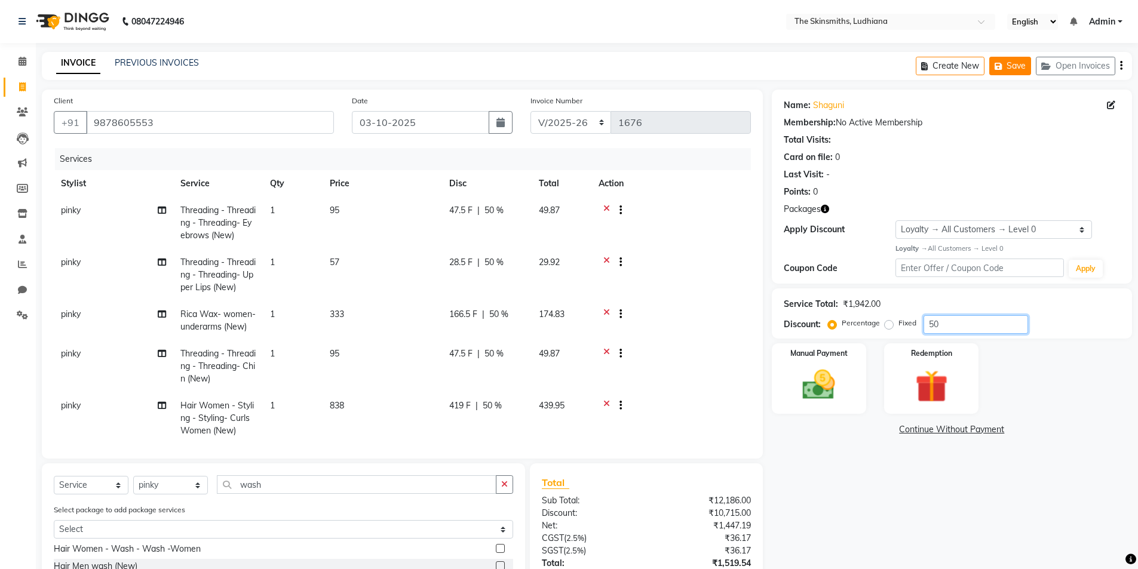
type input "50"
click at [1017, 66] on button "Save" at bounding box center [1010, 66] width 42 height 19
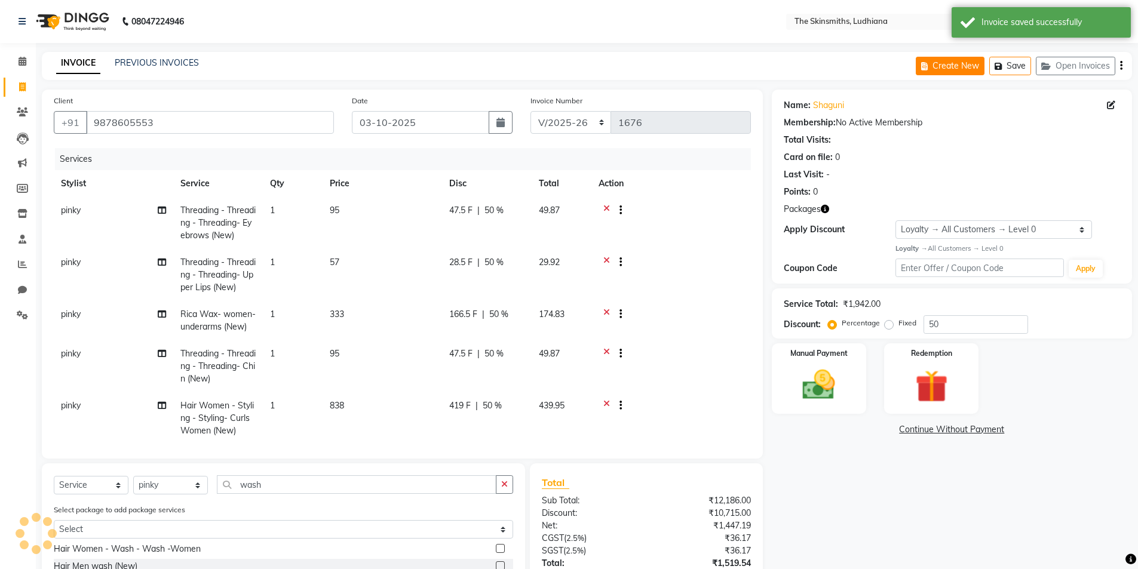
click at [938, 66] on button "Create New" at bounding box center [950, 66] width 69 height 19
select select "service"
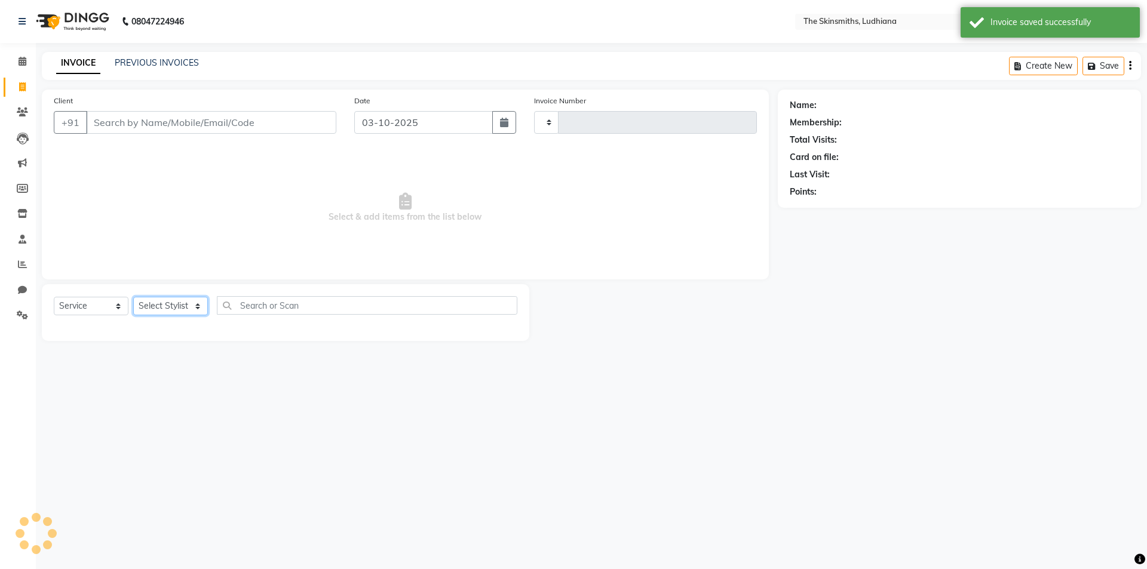
click at [187, 299] on select "Select Stylist" at bounding box center [170, 306] width 75 height 19
select select "8115"
type input "1676"
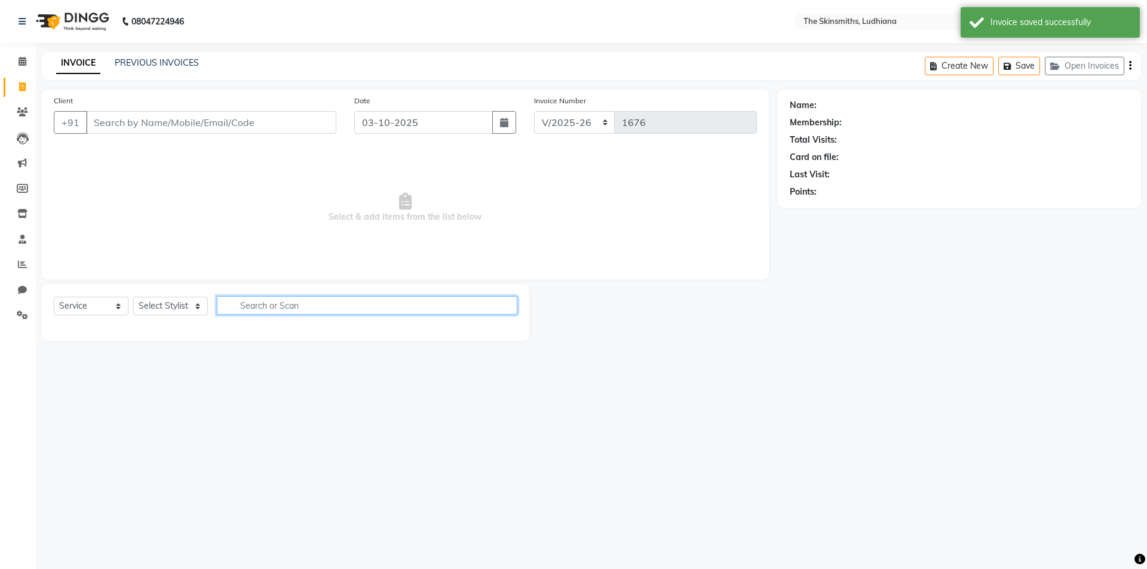
click at [378, 302] on input "text" at bounding box center [367, 305] width 300 height 19
click at [175, 304] on select "Select Stylist Admin [PERSON_NAME] [PERSON_NAME] [PERSON_NAME] [PERSON_NAME] [P…" at bounding box center [170, 306] width 75 height 19
select select "76551"
click at [133, 297] on select "Select Stylist Admin [PERSON_NAME] [PERSON_NAME] [PERSON_NAME] [PERSON_NAME] [P…" at bounding box center [170, 306] width 75 height 19
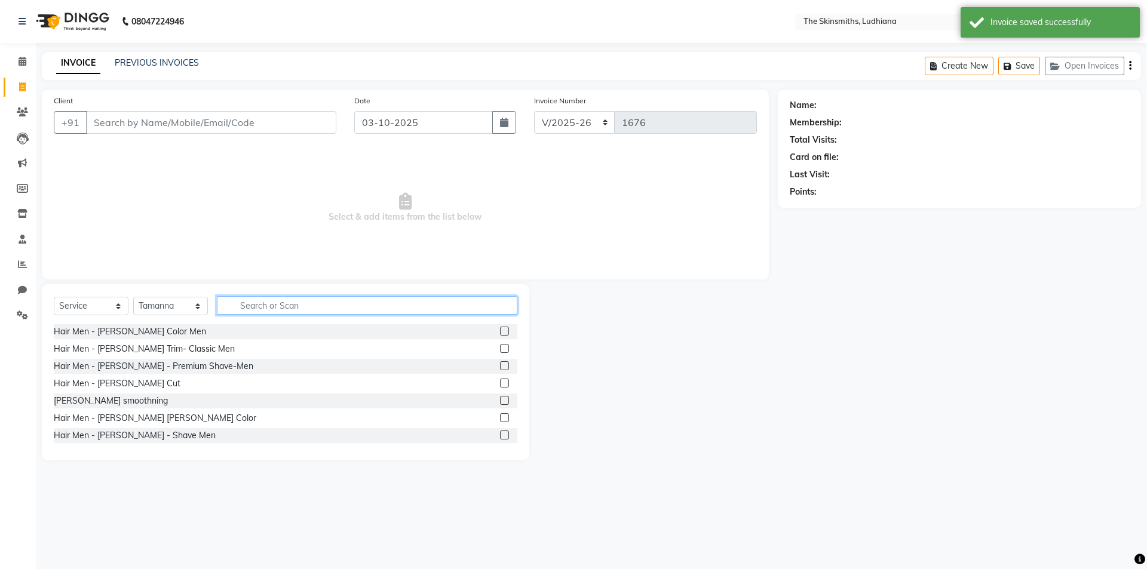
click at [406, 306] on input "text" at bounding box center [367, 305] width 300 height 19
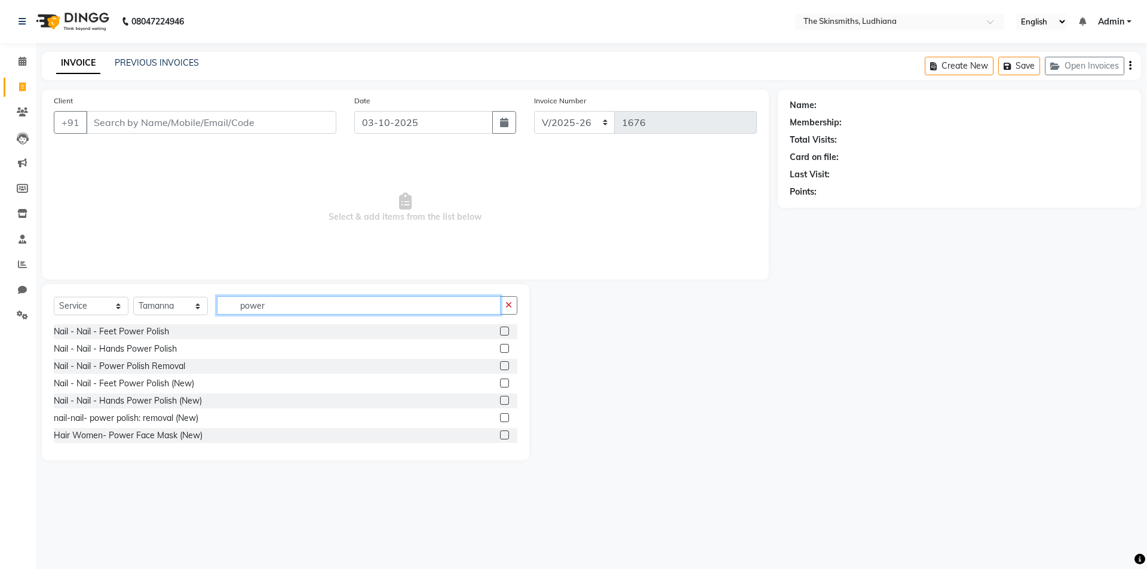
scroll to position [2, 0]
type input "power"
click at [500, 399] on label at bounding box center [504, 398] width 9 height 9
click at [500, 399] on input "checkbox" at bounding box center [504, 399] width 8 height 8
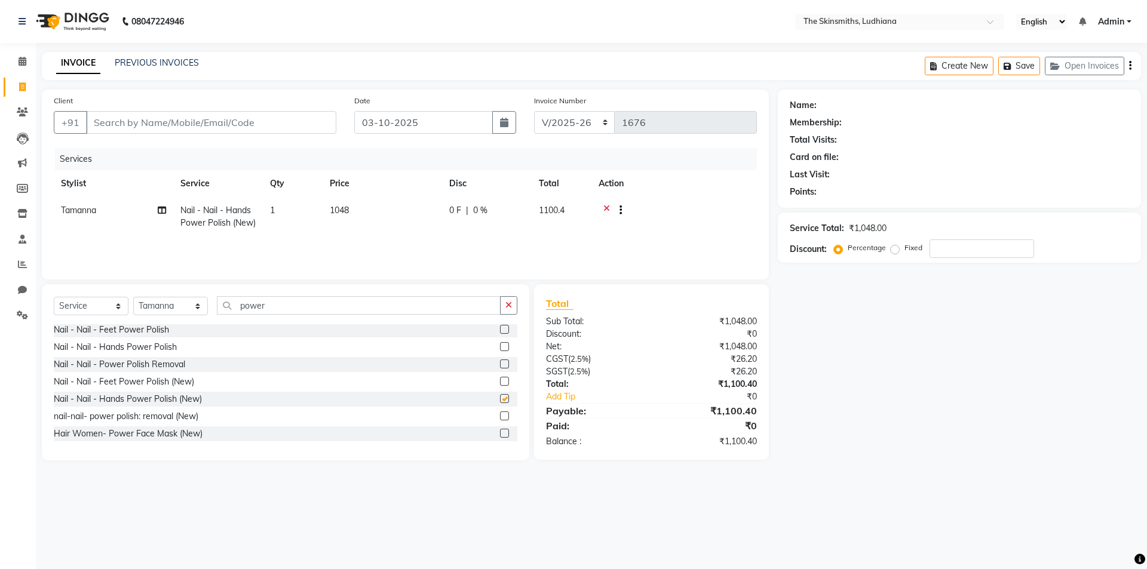
checkbox input "false"
click at [186, 305] on select "Select Stylist Admin [PERSON_NAME] [PERSON_NAME] [PERSON_NAME] [PERSON_NAME] [P…" at bounding box center [170, 306] width 75 height 19
select select "91867"
click at [133, 297] on select "Select Stylist Admin [PERSON_NAME] [PERSON_NAME] [PERSON_NAME] [PERSON_NAME] [P…" at bounding box center [170, 306] width 75 height 19
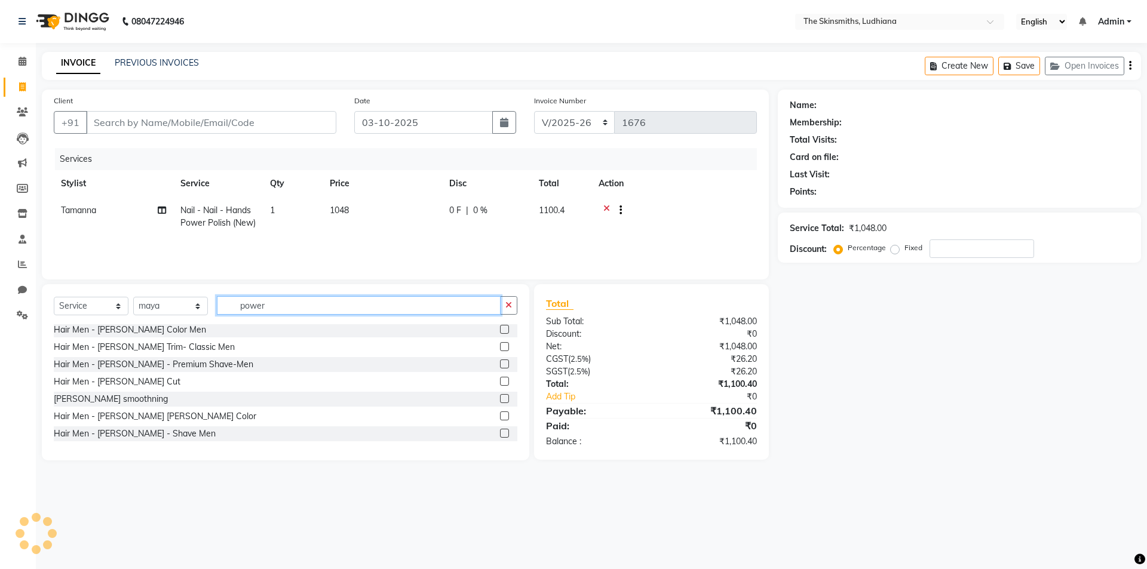
click at [403, 307] on input "power" at bounding box center [359, 305] width 284 height 19
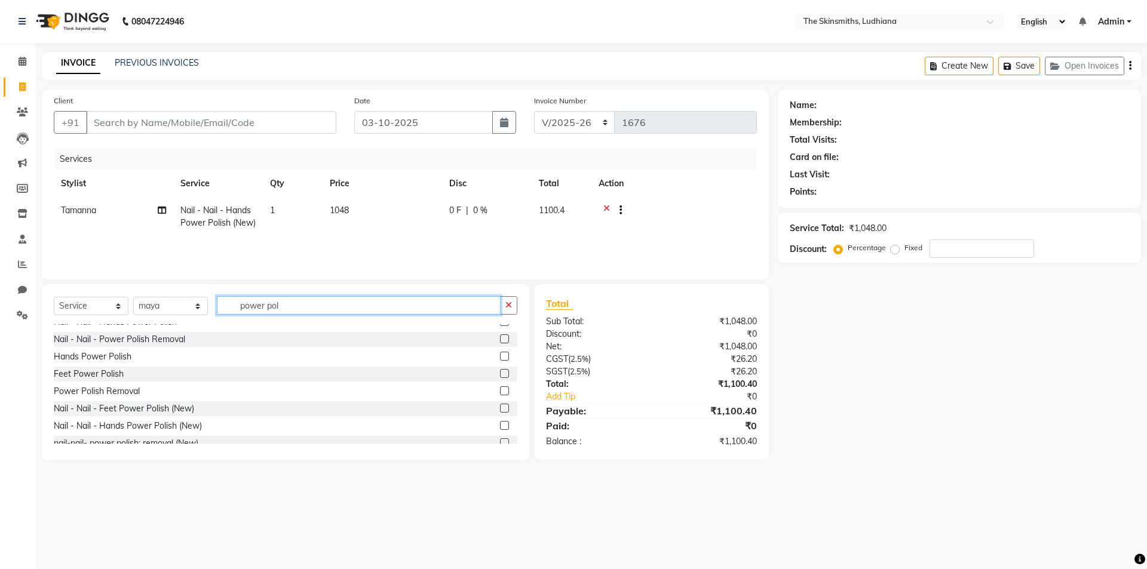
scroll to position [36, 0]
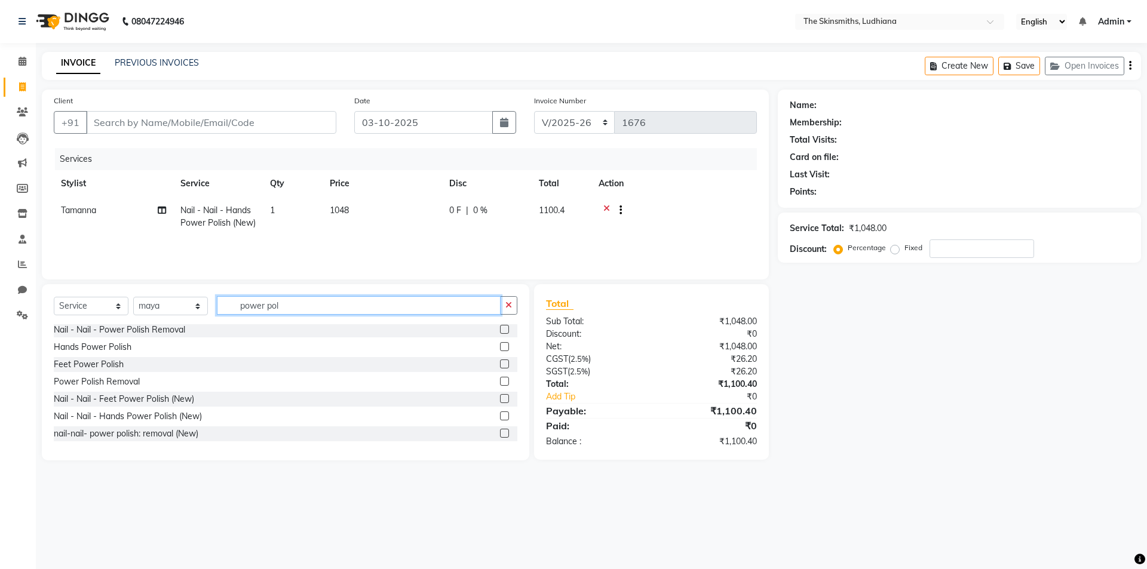
type input "power pol"
click at [500, 416] on label at bounding box center [504, 416] width 9 height 9
click at [500, 416] on input "checkbox" at bounding box center [504, 417] width 8 height 8
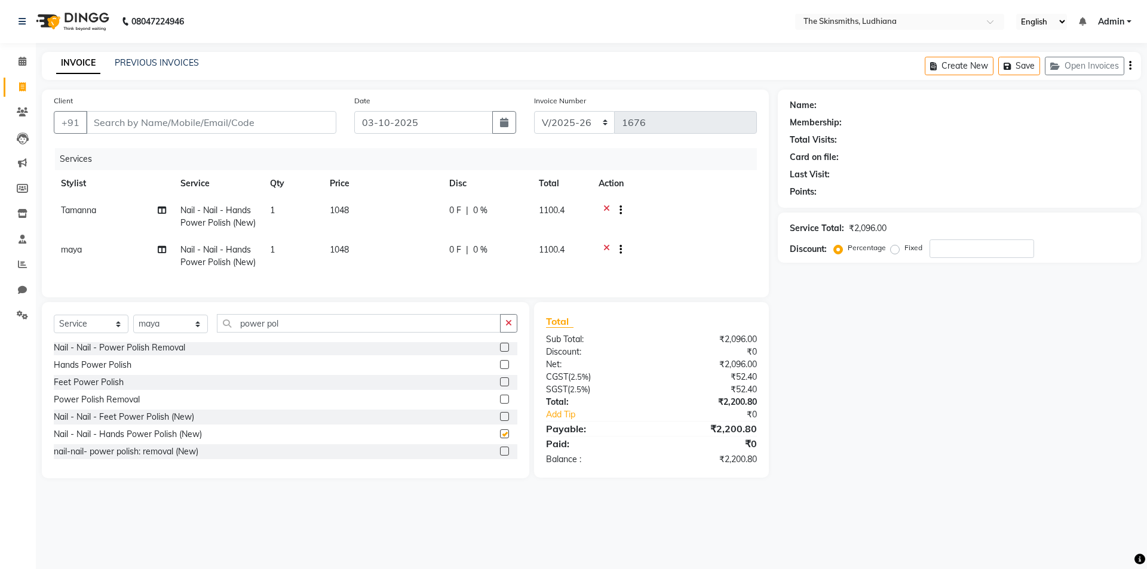
checkbox input "false"
click at [507, 327] on icon "button" at bounding box center [508, 323] width 7 height 8
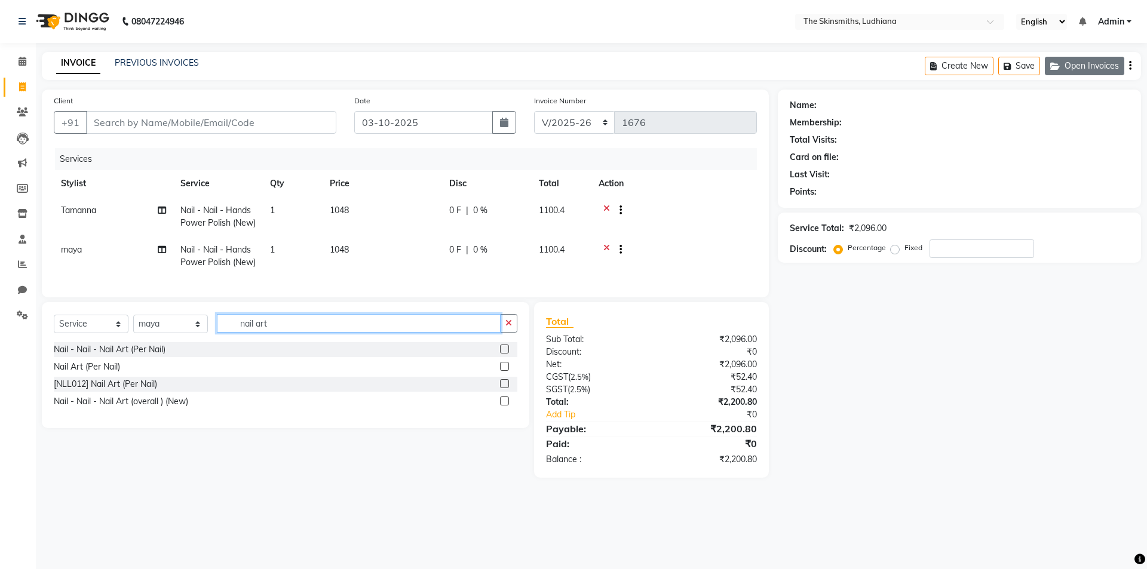
type input "nail art"
click at [1077, 66] on button "Open Invoices" at bounding box center [1084, 66] width 79 height 19
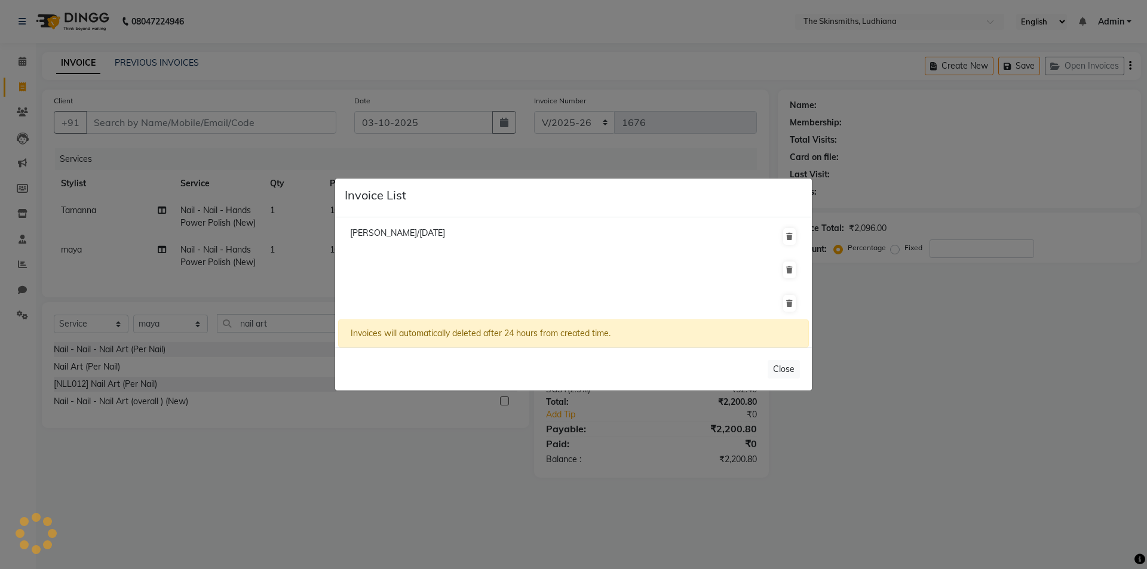
click at [1014, 370] on ngb-modal-window "Invoice List [PERSON_NAME]/[DATE] Invoices will automatically deleted after 24 …" at bounding box center [573, 284] width 1147 height 569
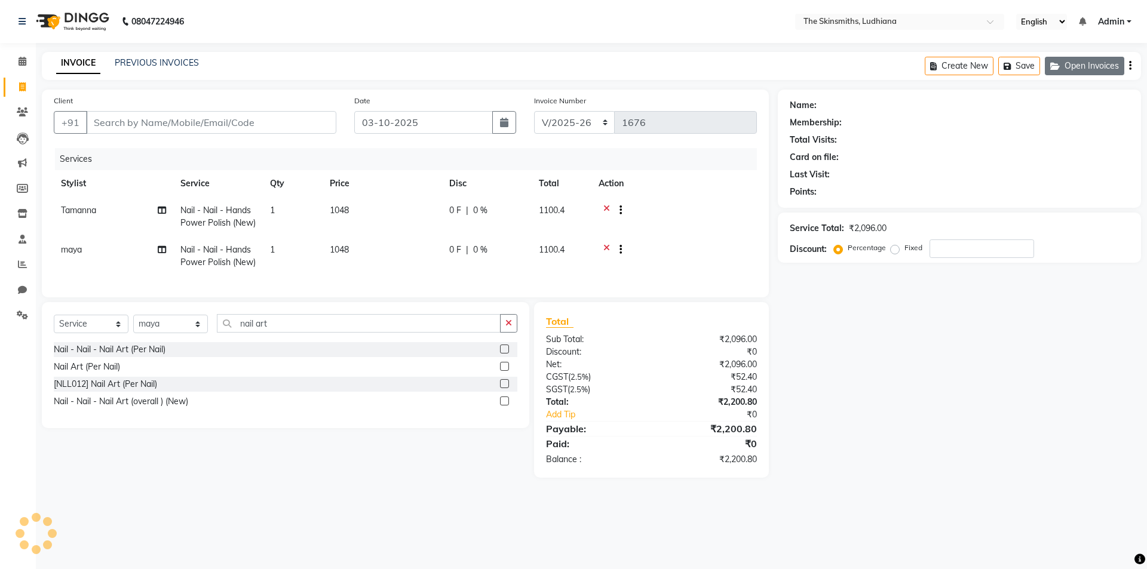
click at [1081, 67] on button "Open Invoices" at bounding box center [1084, 66] width 79 height 19
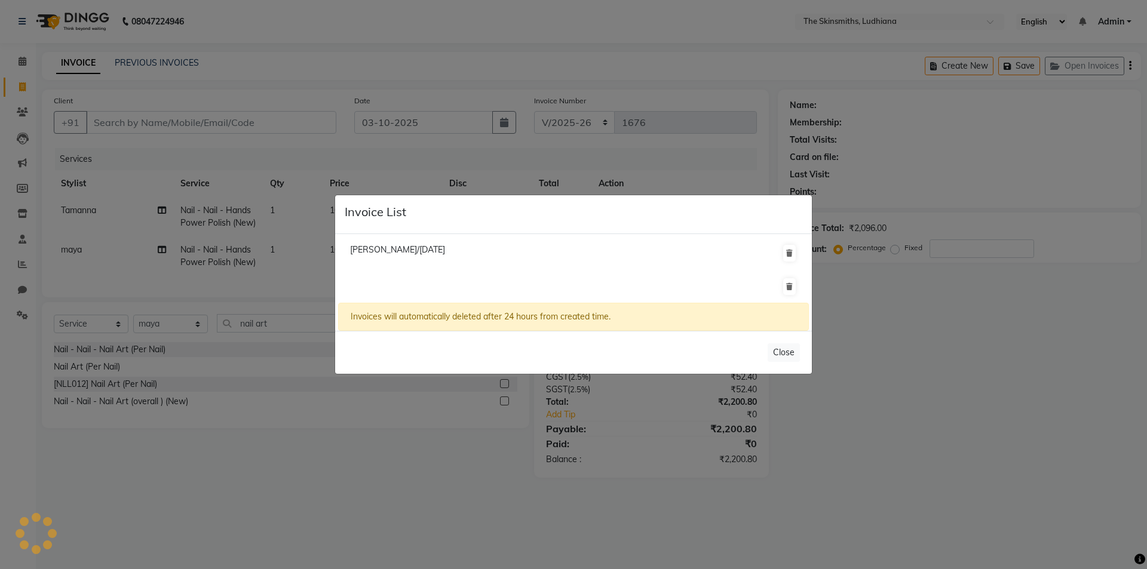
click at [1011, 422] on ngb-modal-window "Invoice List [PERSON_NAME]/[DATE] Invoices will automatically deleted after 24 …" at bounding box center [573, 284] width 1147 height 569
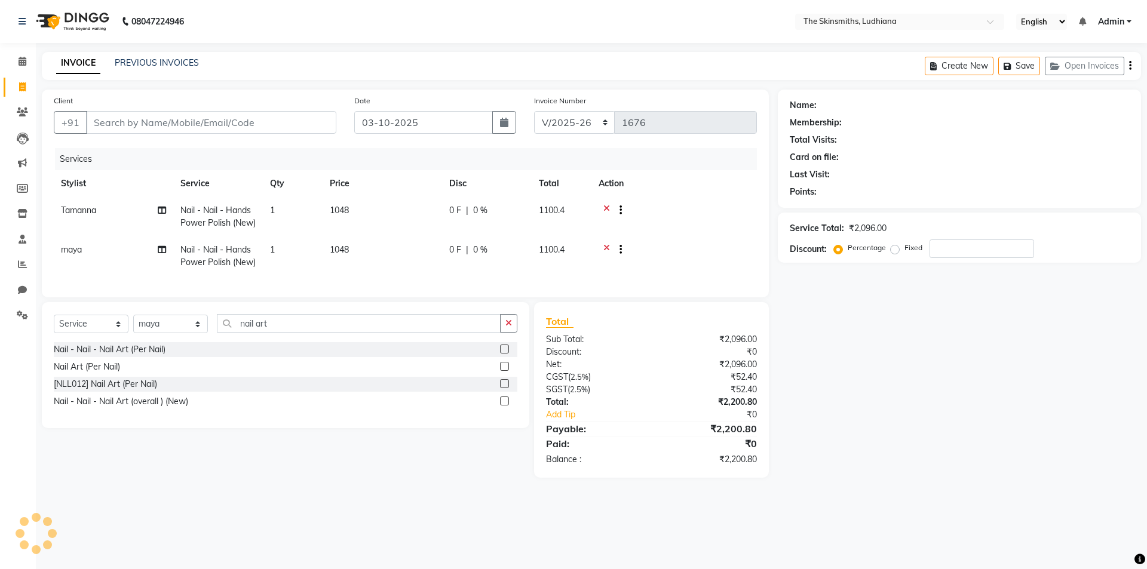
click at [1062, 65] on icon "button" at bounding box center [1057, 66] width 14 height 8
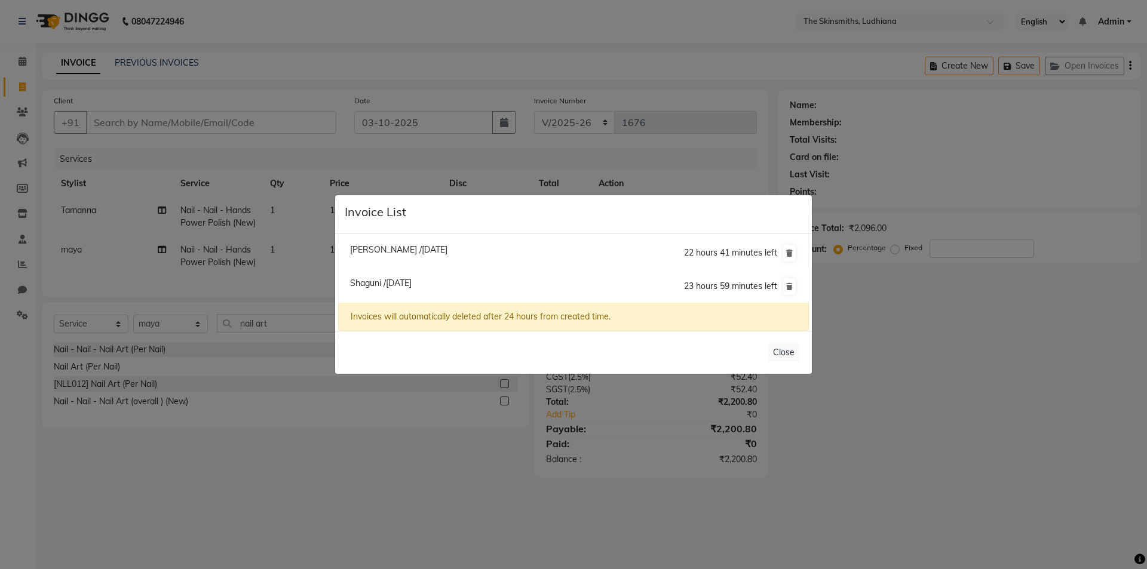
click at [412, 284] on span "Shaguni /[DATE]" at bounding box center [381, 283] width 62 height 11
type input "9878605553"
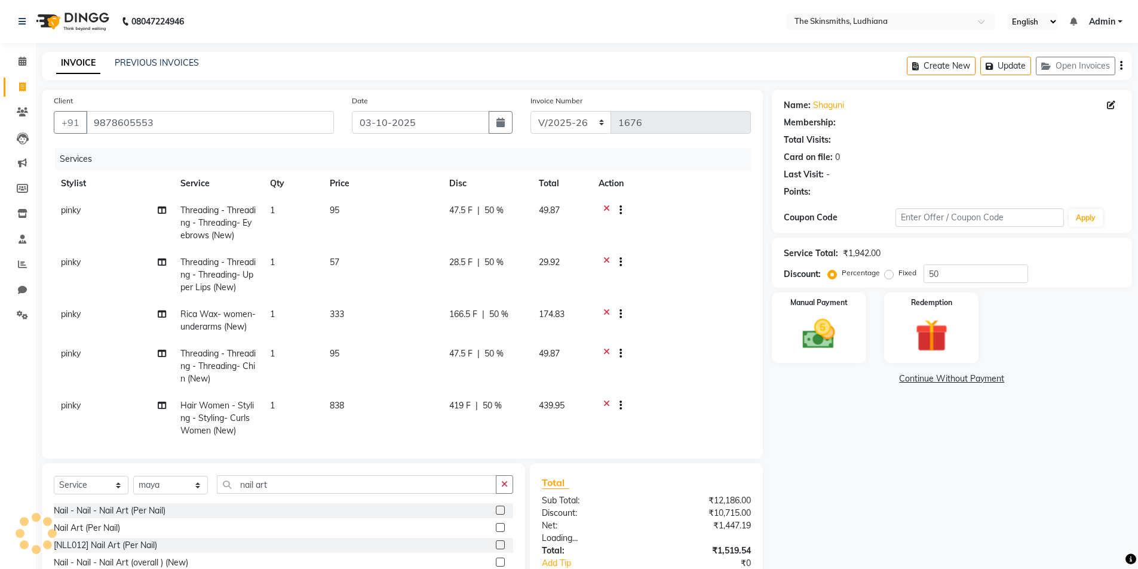
type input "0"
select select "1: Object"
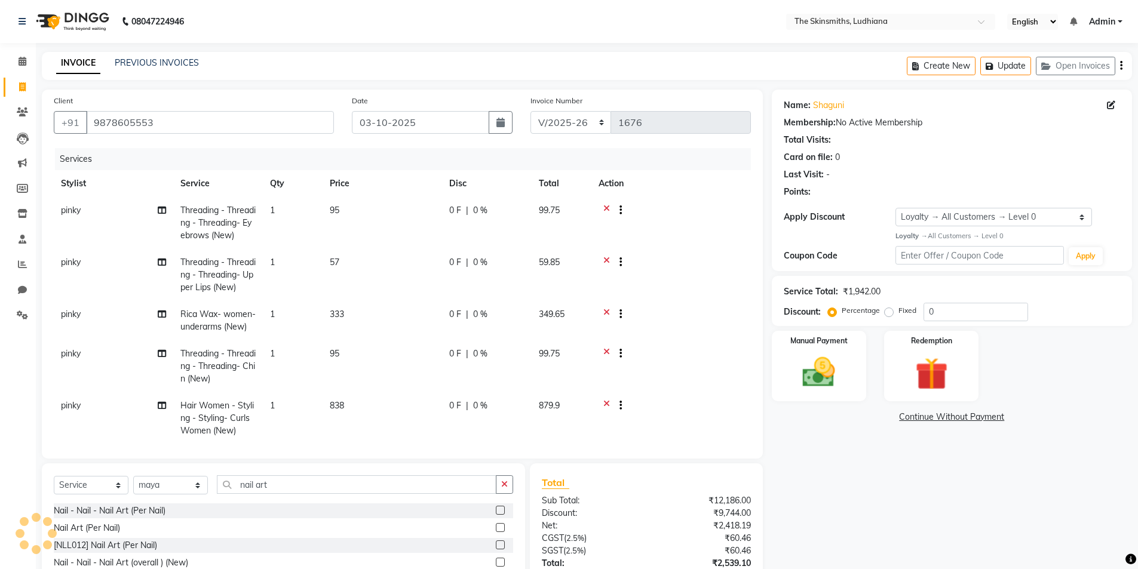
select select
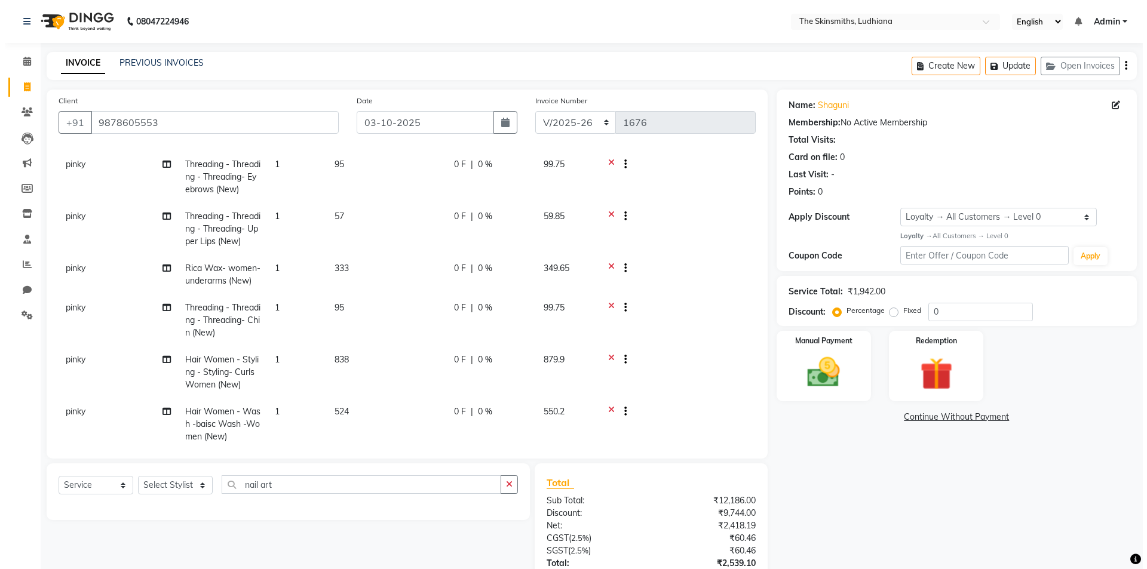
scroll to position [156, 0]
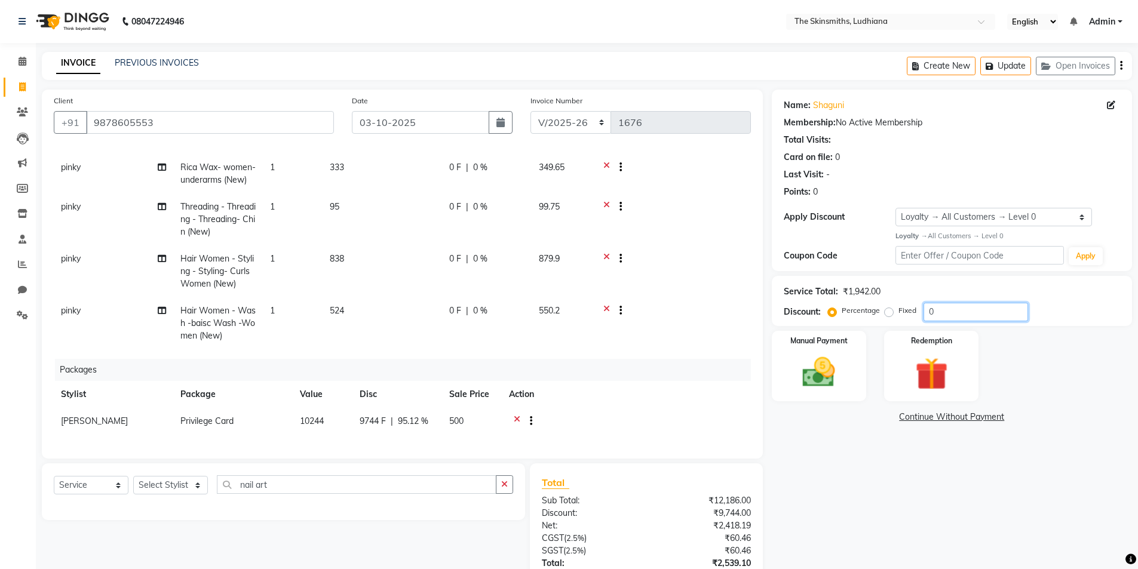
click at [973, 313] on input "0" at bounding box center [976, 312] width 105 height 19
type input "50"
click at [1009, 75] on button "Update" at bounding box center [1005, 66] width 51 height 19
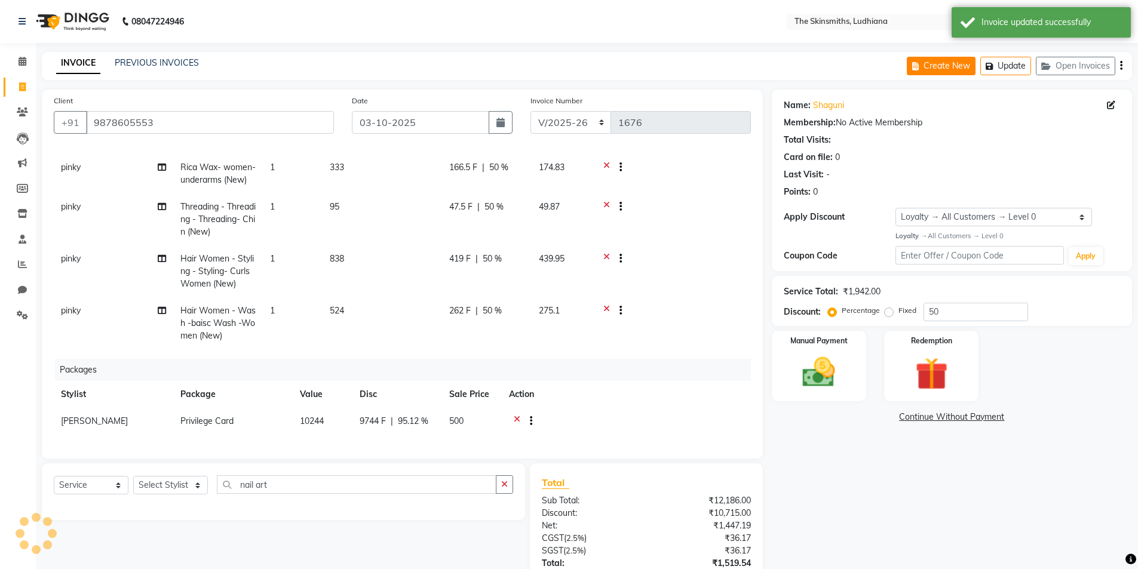
click at [948, 64] on button "Create New" at bounding box center [941, 66] width 69 height 19
select select "service"
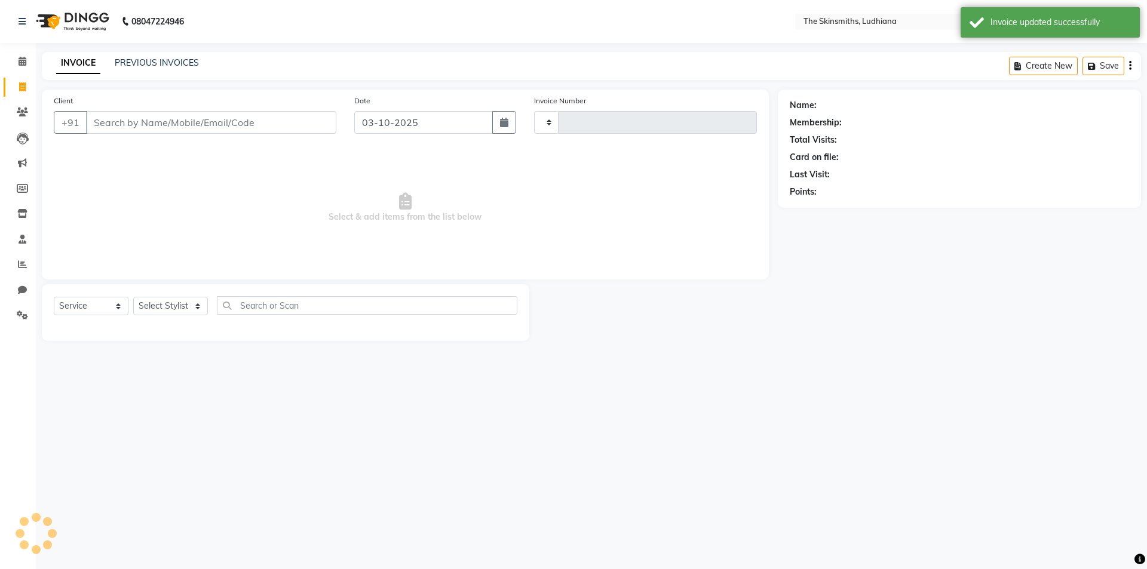
type input "1676"
select select "8115"
click at [1089, 71] on button "Open Invoices" at bounding box center [1084, 66] width 79 height 19
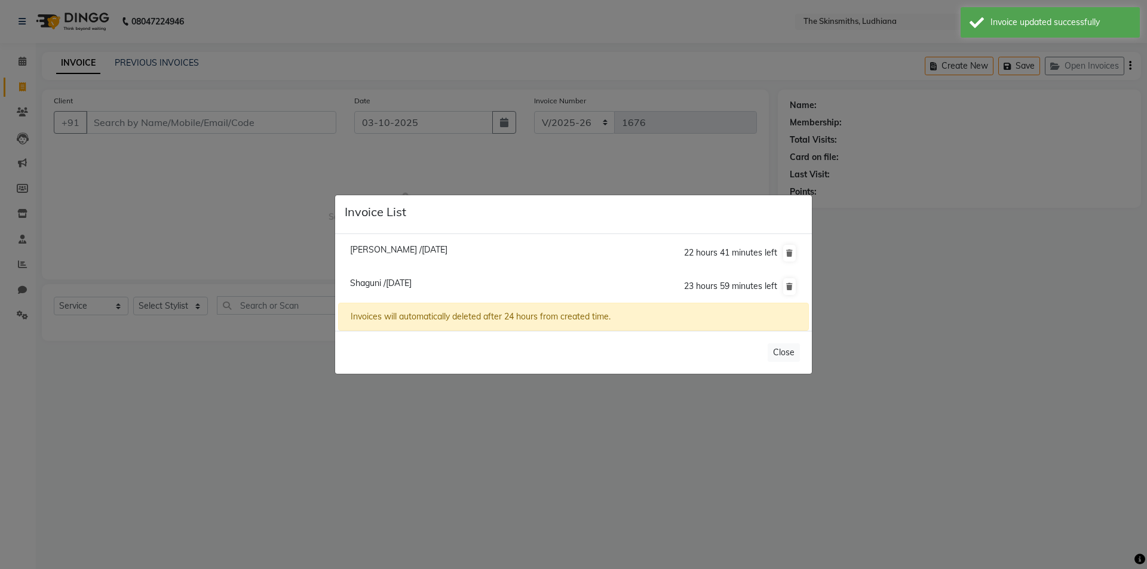
click at [323, 449] on ngb-modal-window "Invoice List [PERSON_NAME] /[DATE] 22 hours 41 minutes left [GEOGRAPHIC_DATA] /…" at bounding box center [573, 284] width 1147 height 569
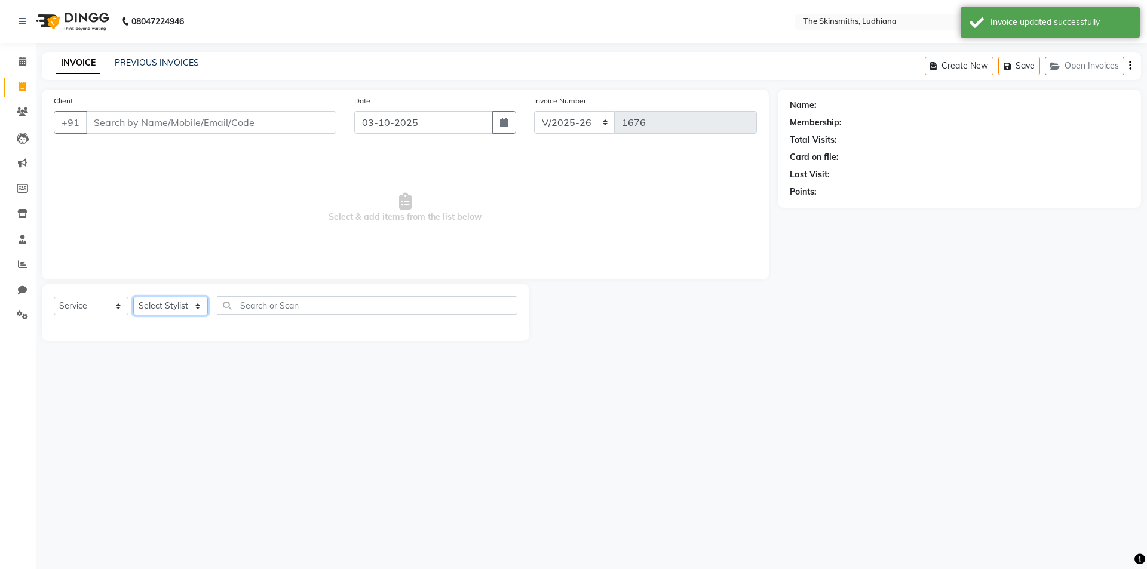
click at [168, 314] on select "Select Stylist Admin [PERSON_NAME] [PERSON_NAME] [PERSON_NAME] [PERSON_NAME] [P…" at bounding box center [170, 306] width 75 height 19
click at [133, 297] on select "Select Stylist Admin [PERSON_NAME] [PERSON_NAME] [PERSON_NAME] [PERSON_NAME] [P…" at bounding box center [170, 306] width 75 height 19
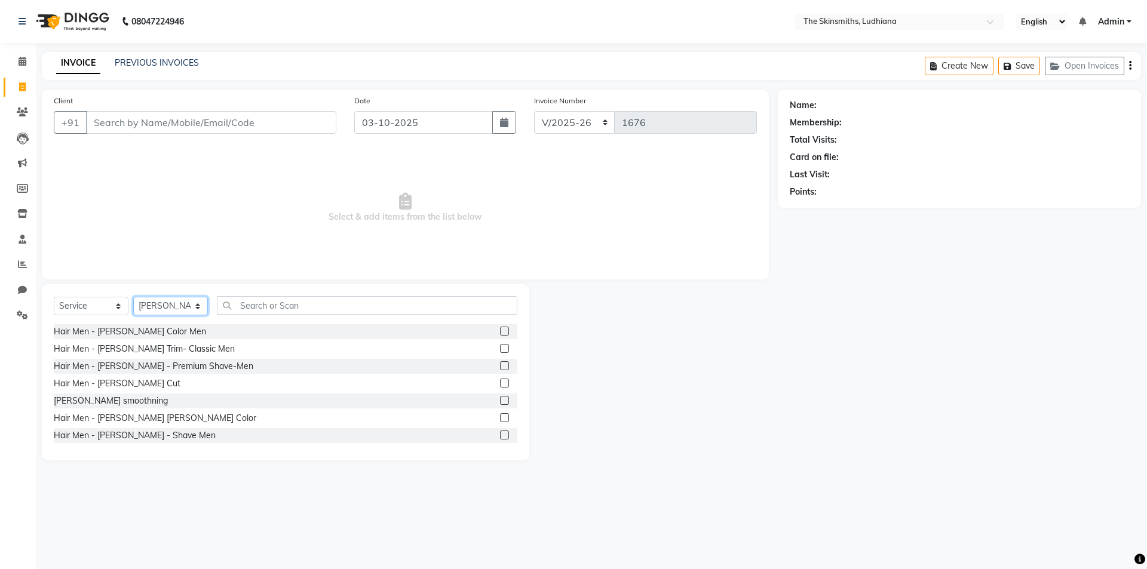
select select "76551"
click at [349, 306] on input "text" at bounding box center [367, 305] width 300 height 19
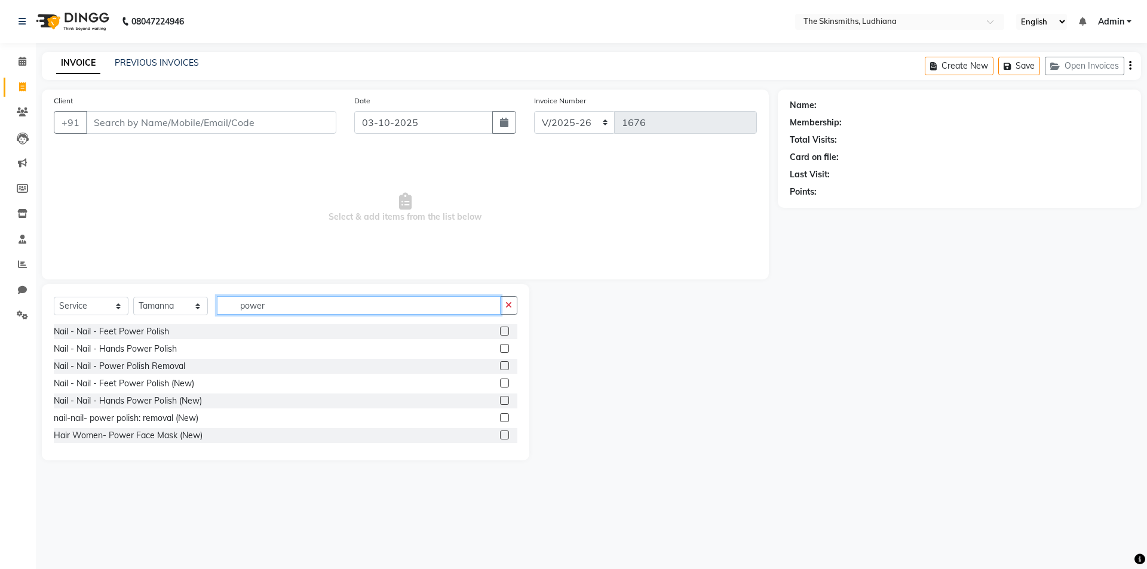
type input "power"
click at [500, 401] on label at bounding box center [504, 400] width 9 height 9
click at [500, 401] on input "checkbox" at bounding box center [504, 401] width 8 height 8
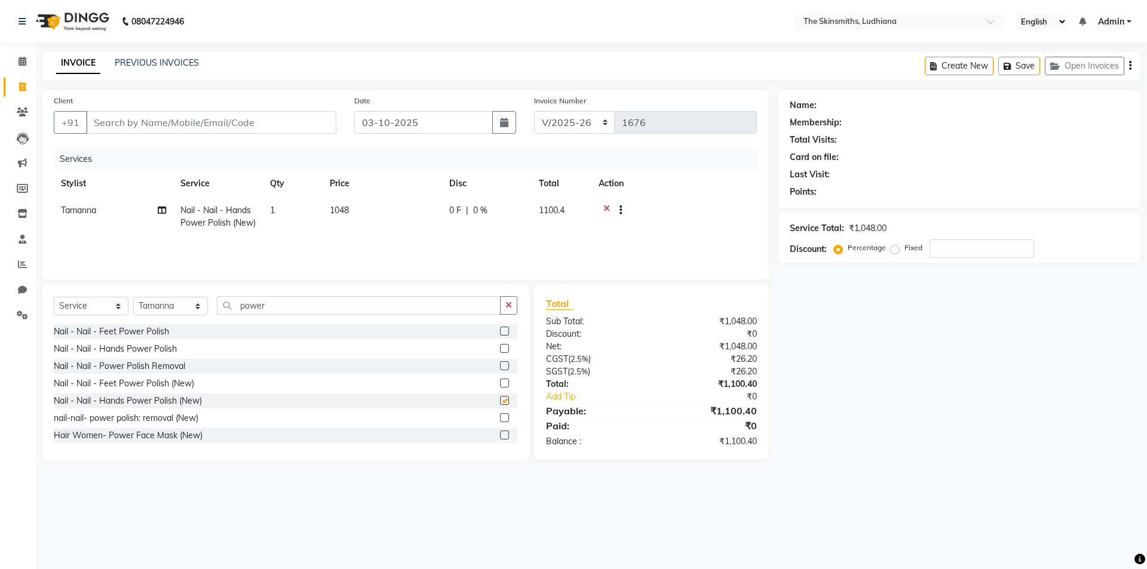
checkbox input "false"
click at [509, 303] on icon "button" at bounding box center [508, 305] width 7 height 8
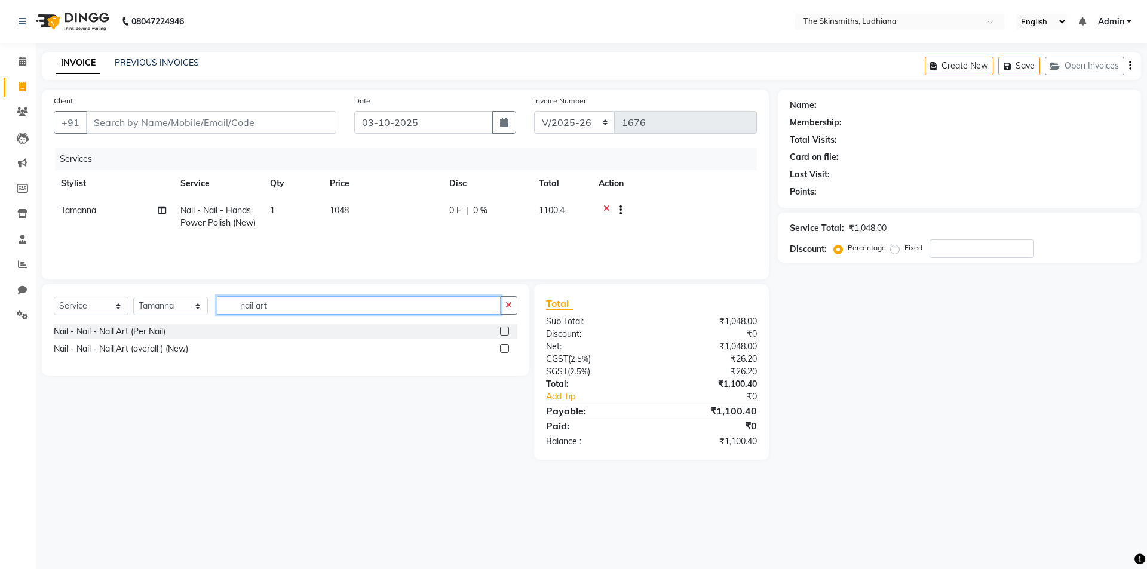
type input "nail art"
click at [505, 349] on label at bounding box center [504, 348] width 9 height 9
click at [505, 349] on input "checkbox" at bounding box center [504, 349] width 8 height 8
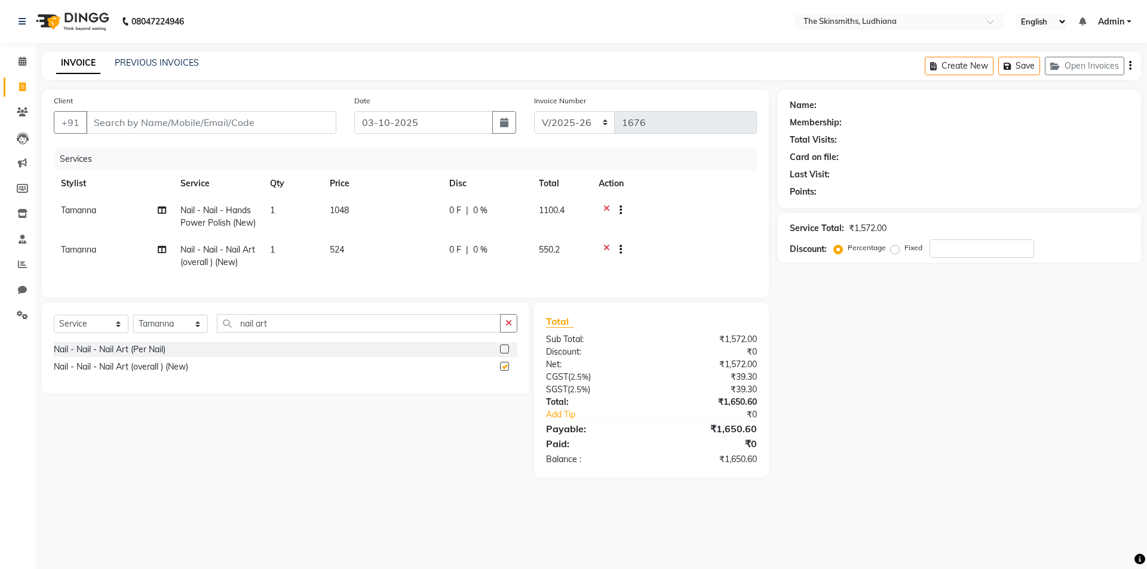
checkbox input "false"
click at [509, 327] on icon "button" at bounding box center [508, 323] width 7 height 8
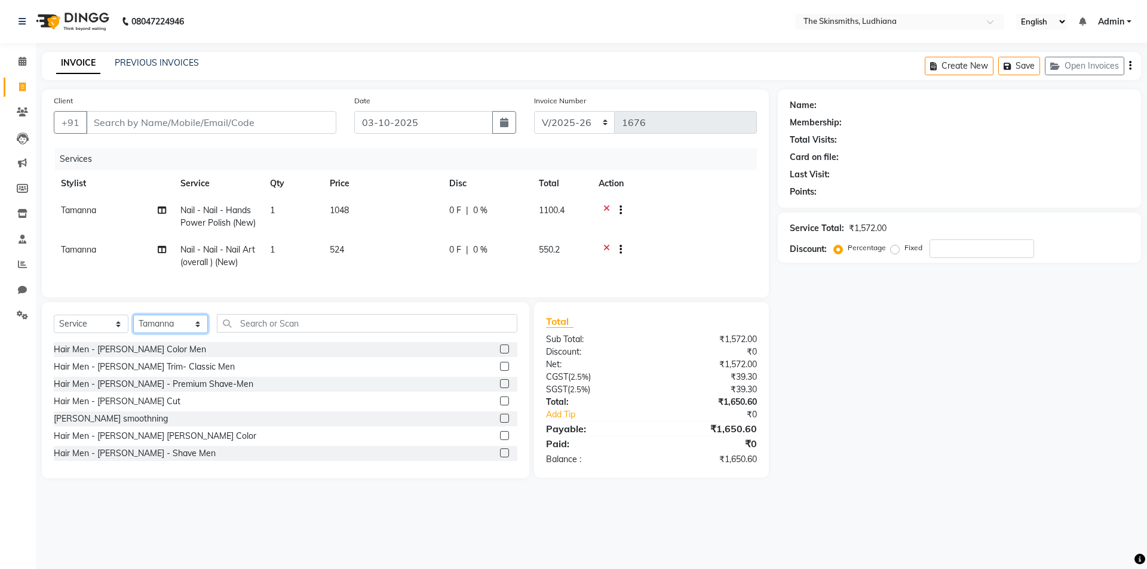
click at [194, 333] on select "Select Stylist Admin [PERSON_NAME] [PERSON_NAME] [PERSON_NAME] [PERSON_NAME] [P…" at bounding box center [170, 324] width 75 height 19
select select "91867"
click at [133, 333] on select "Select Stylist Admin [PERSON_NAME] [PERSON_NAME] [PERSON_NAME] [PERSON_NAME] [P…" at bounding box center [170, 324] width 75 height 19
click at [403, 333] on input "text" at bounding box center [367, 323] width 300 height 19
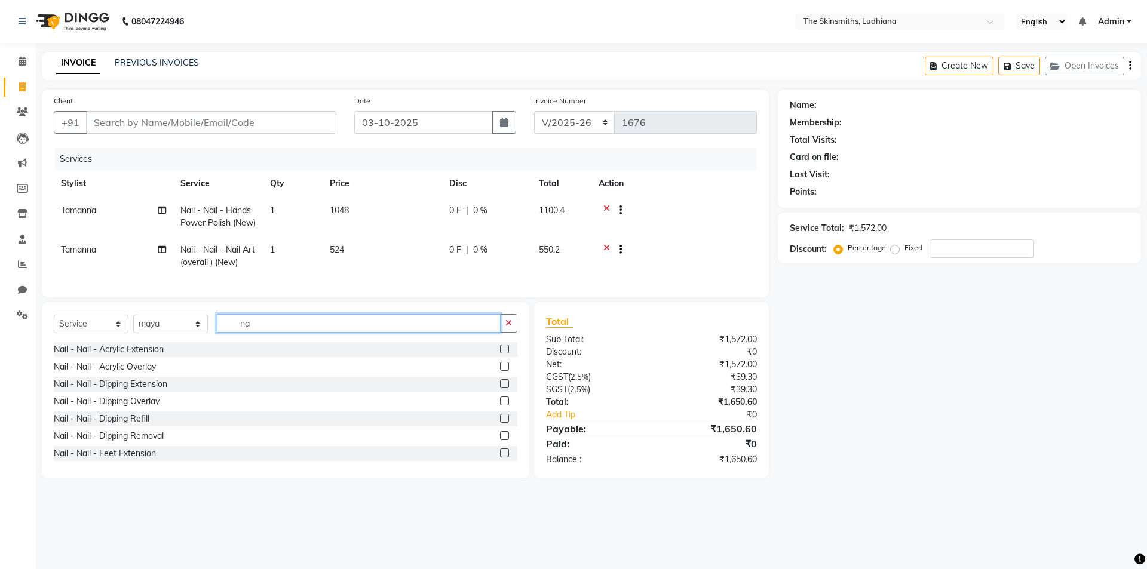
type input "n"
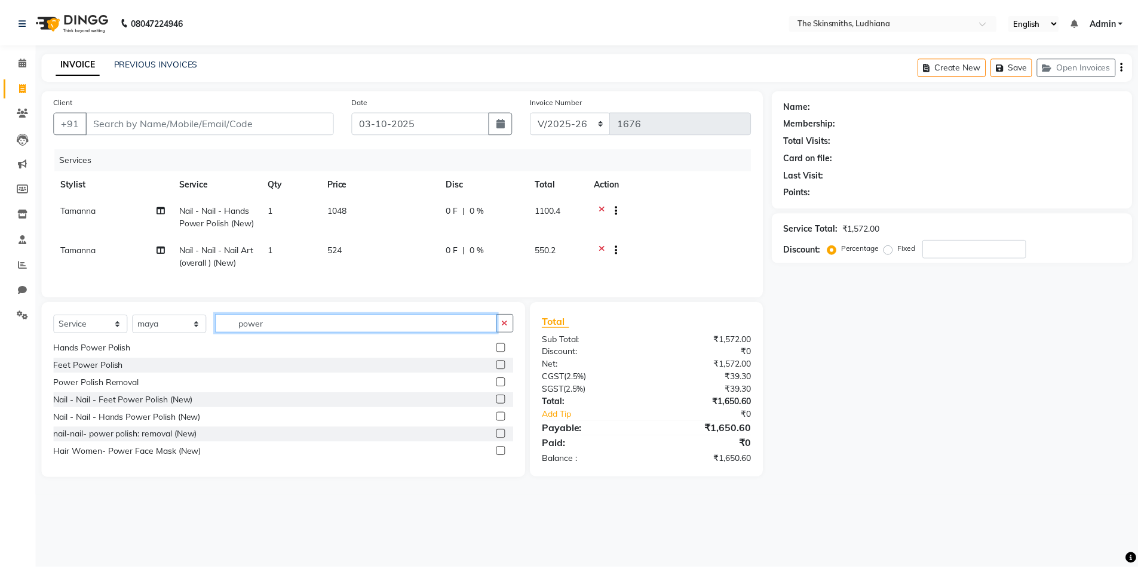
scroll to position [54, 0]
type input "power"
click at [500, 421] on label at bounding box center [504, 416] width 9 height 9
click at [500, 421] on input "checkbox" at bounding box center [504, 417] width 8 height 8
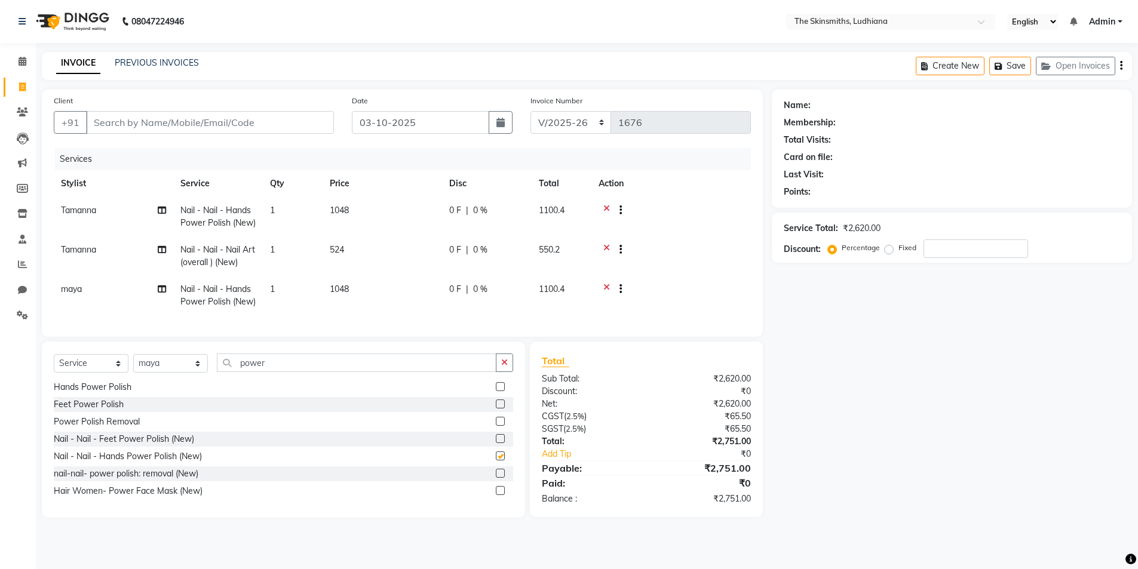
checkbox input "false"
click at [508, 367] on icon "button" at bounding box center [504, 362] width 7 height 8
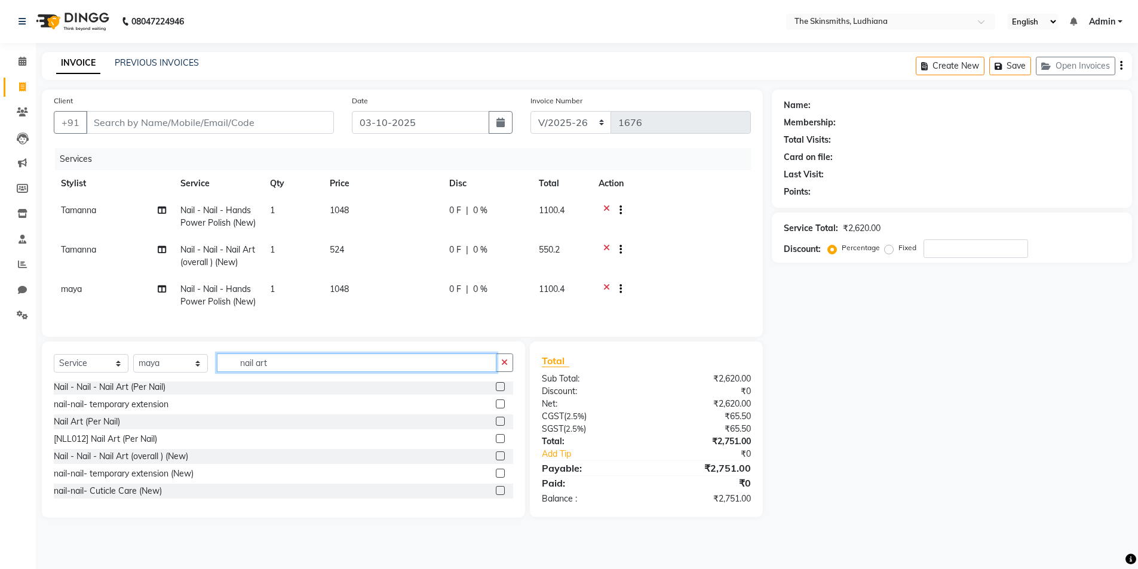
scroll to position [0, 0]
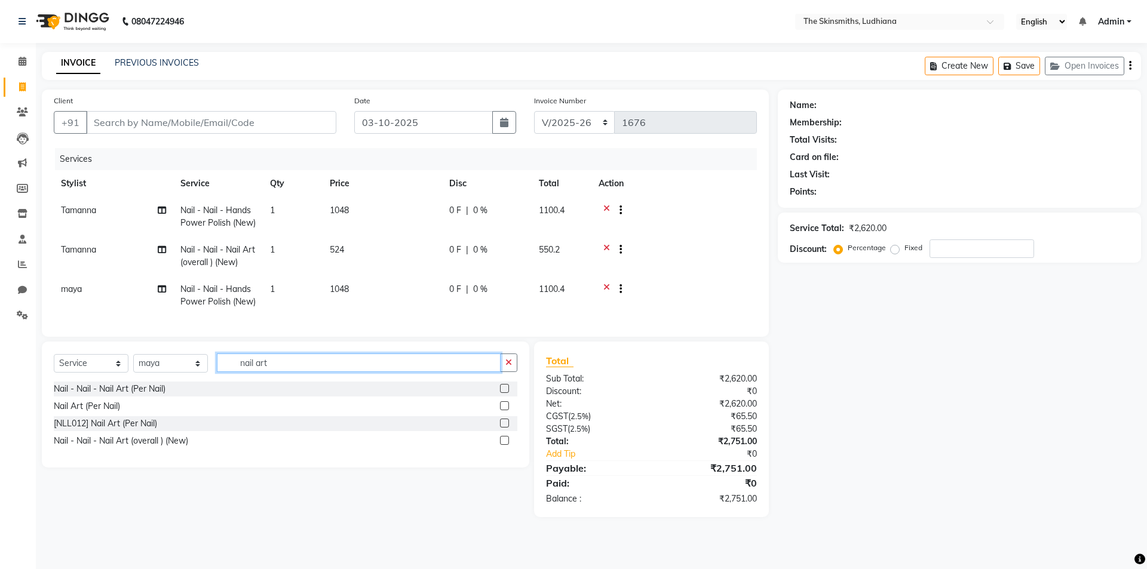
type input "nail art"
click at [505, 445] on label at bounding box center [504, 440] width 9 height 9
click at [505, 445] on input "checkbox" at bounding box center [504, 441] width 8 height 8
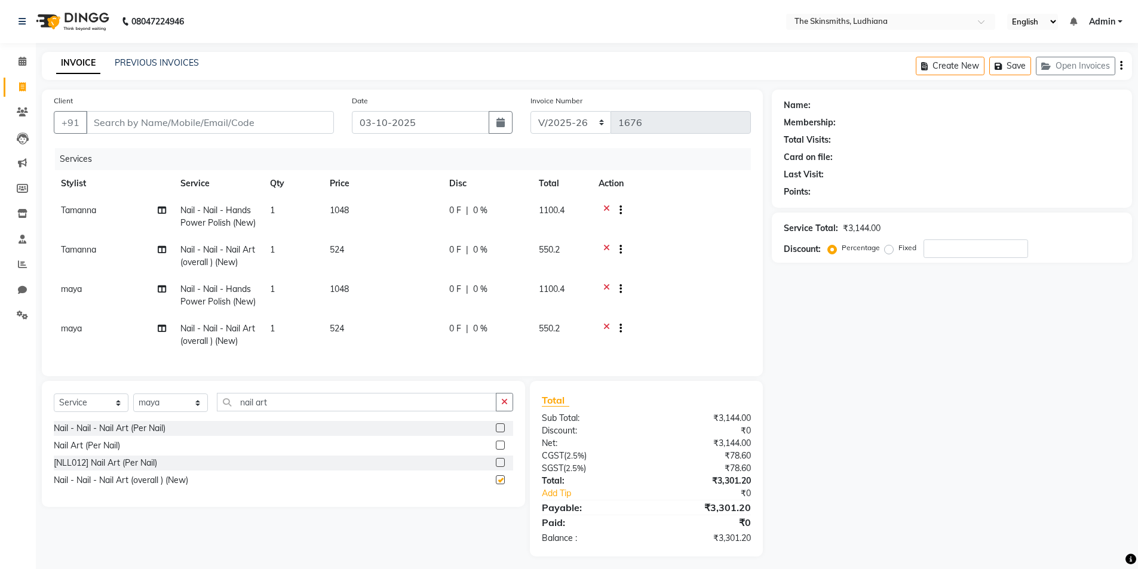
checkbox input "false"
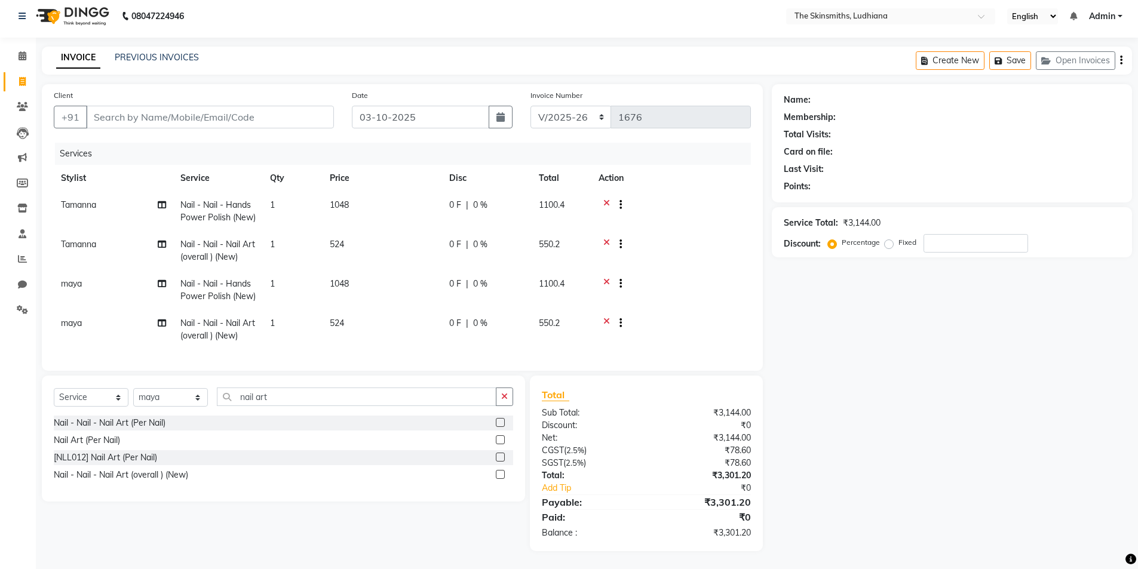
scroll to position [39, 0]
click at [141, 106] on input "Client" at bounding box center [210, 117] width 248 height 23
type input "9"
type input "0"
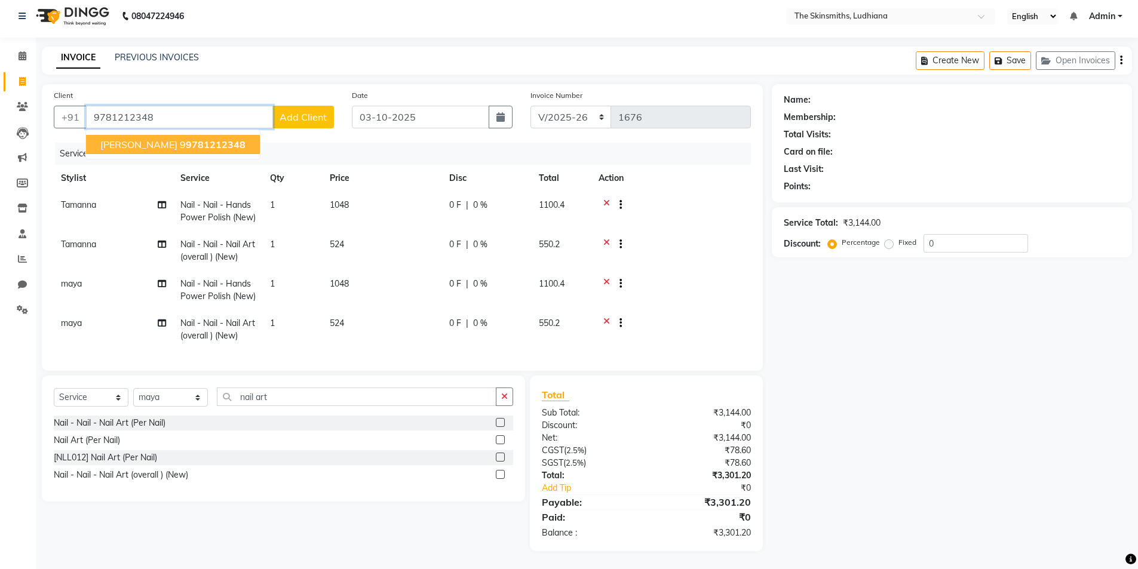
click at [224, 139] on span "9781212348" at bounding box center [216, 145] width 60 height 12
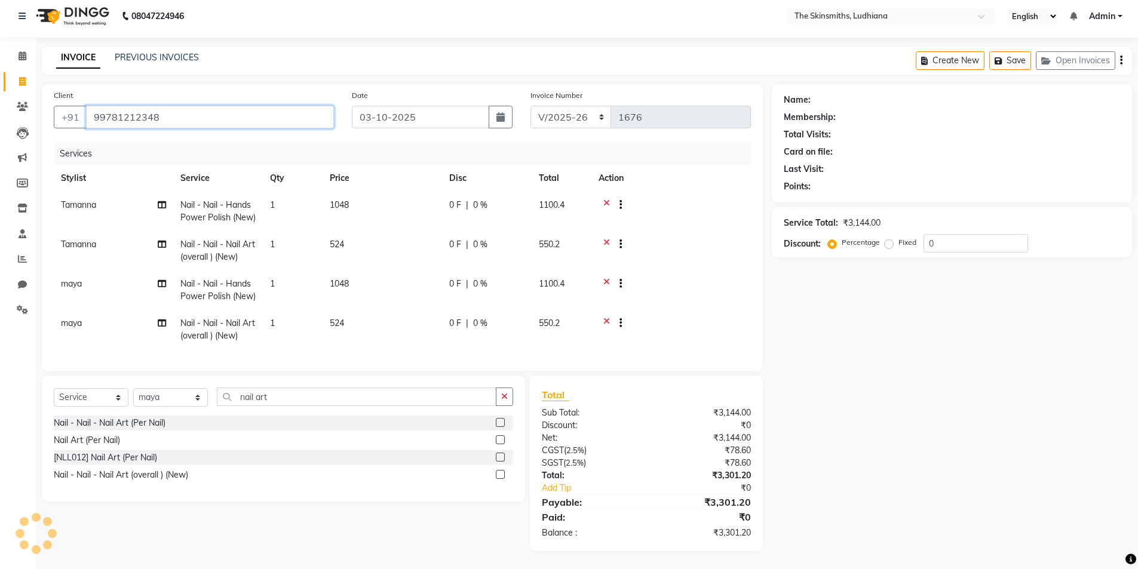
type input "99781212348"
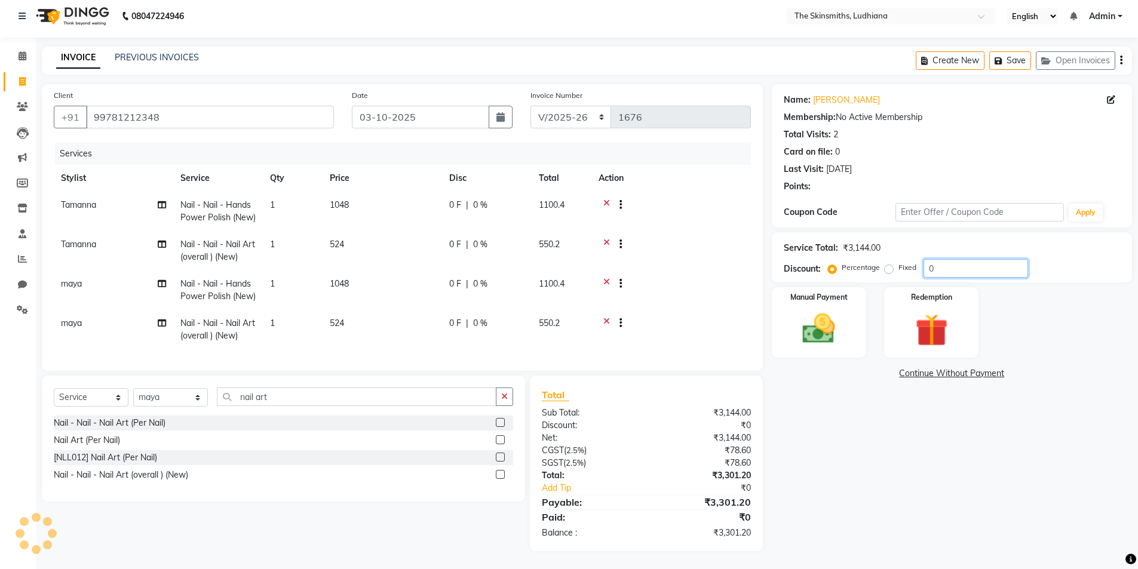
click at [939, 259] on input "0" at bounding box center [976, 268] width 105 height 19
type input "50"
click at [808, 309] on img at bounding box center [819, 328] width 55 height 39
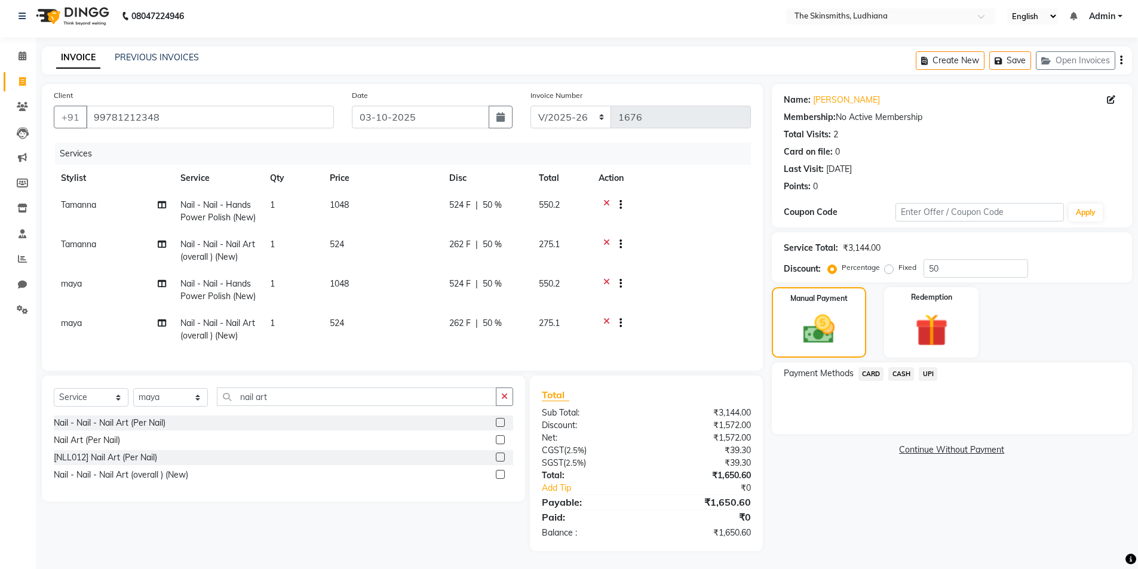
click at [901, 367] on span "CASH" at bounding box center [901, 374] width 26 height 14
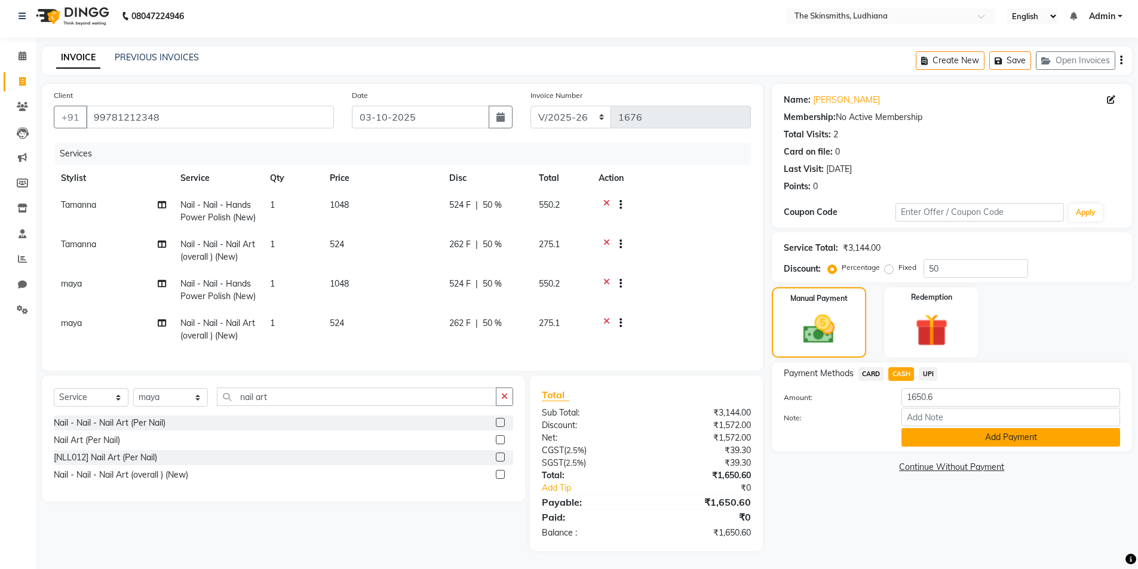
click at [988, 428] on button "Add Payment" at bounding box center [1010, 437] width 219 height 19
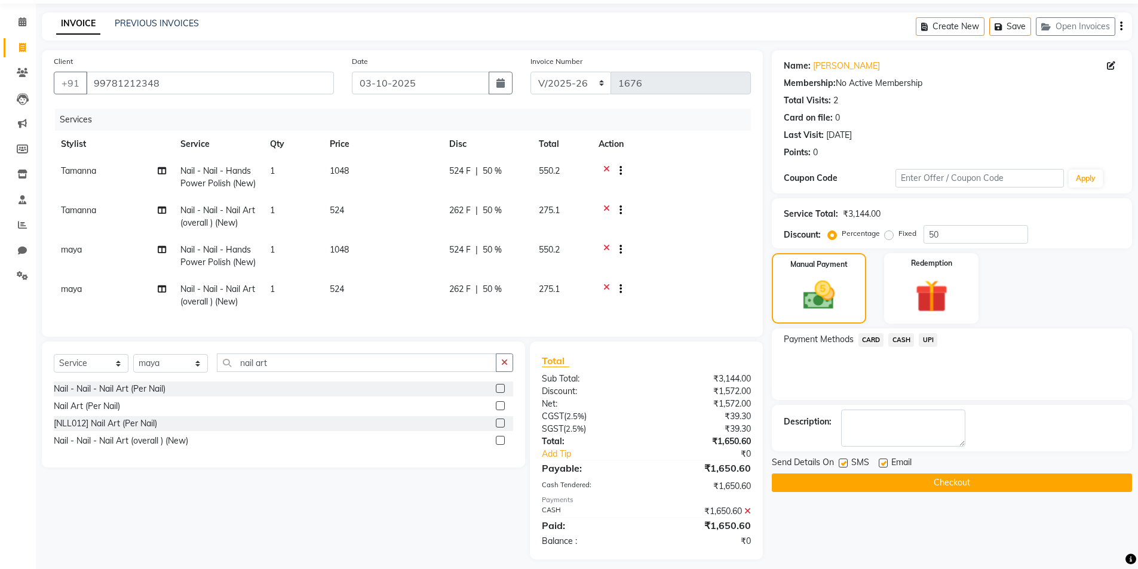
click at [984, 481] on button "Checkout" at bounding box center [952, 483] width 360 height 19
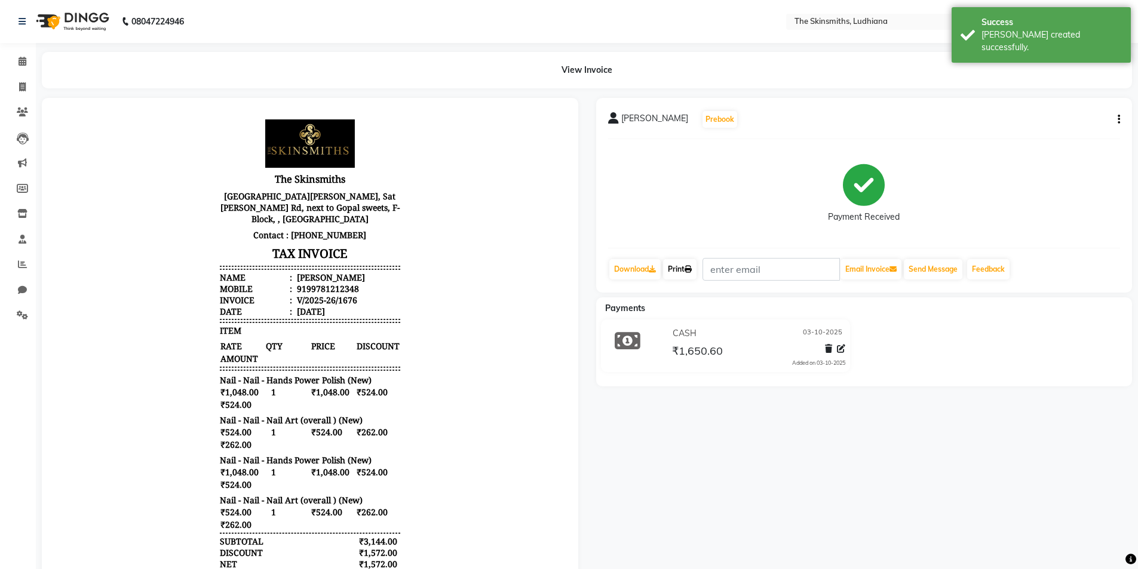
click at [680, 278] on link "Print" at bounding box center [679, 269] width 33 height 20
click at [19, 88] on icon at bounding box center [22, 86] width 7 height 9
select select "service"
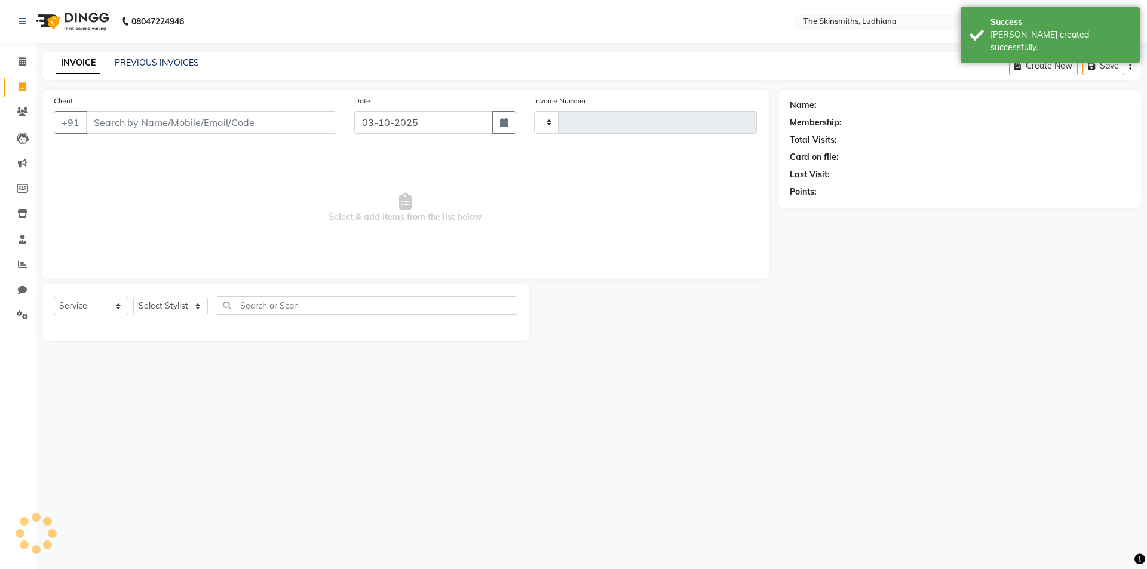
type input "1677"
select select "8115"
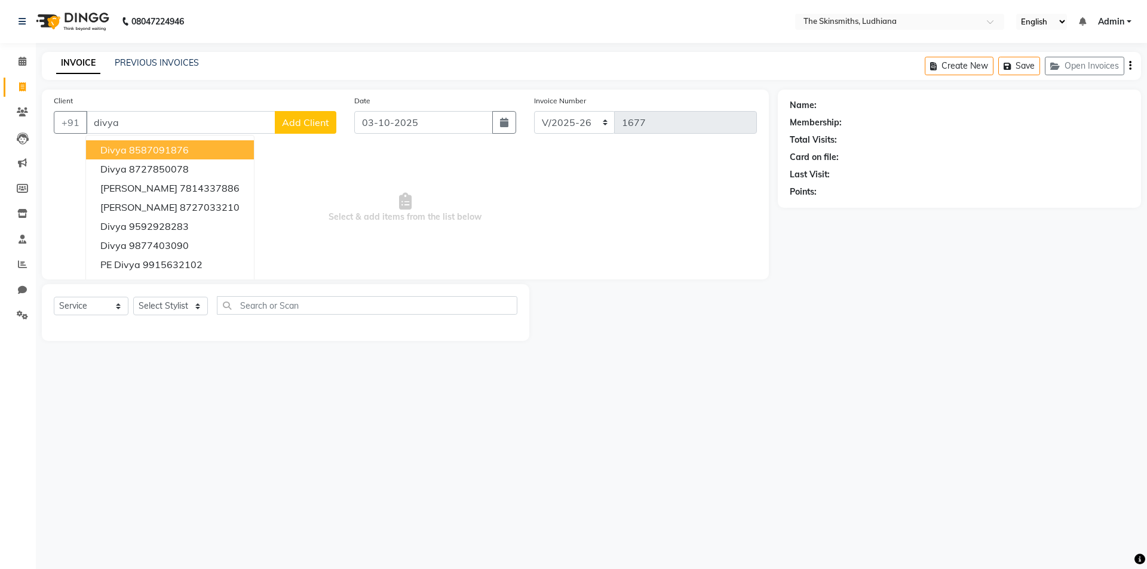
type input "divya"
click at [183, 300] on select "Select Stylist Admin [PERSON_NAME] [PERSON_NAME] [PERSON_NAME] [PERSON_NAME] [P…" at bounding box center [170, 306] width 75 height 19
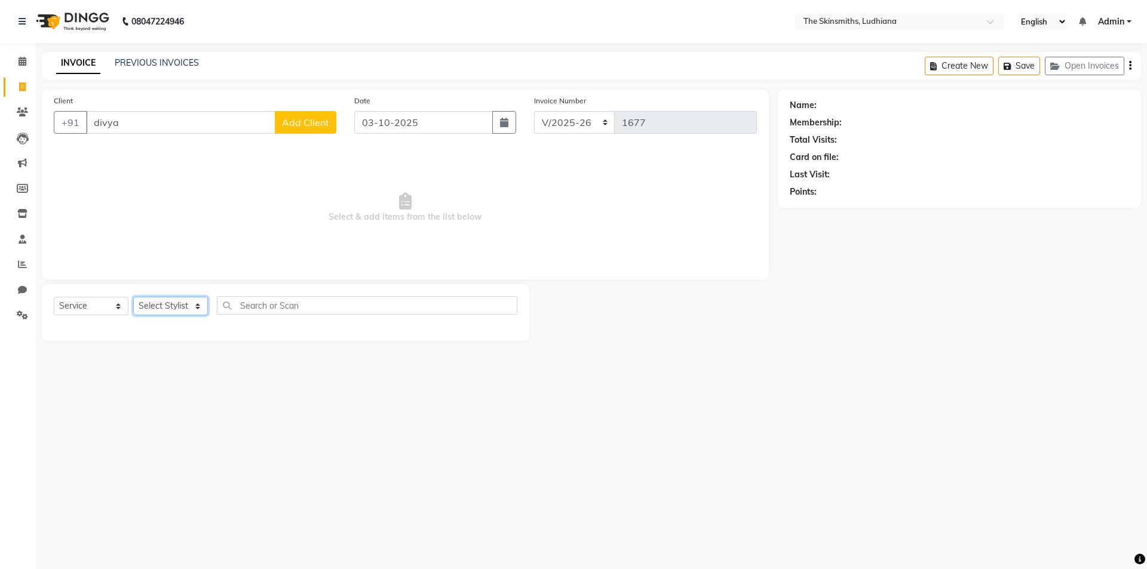
select select "76547"
click at [133, 297] on select "Select Stylist Admin [PERSON_NAME] [PERSON_NAME] [PERSON_NAME] [PERSON_NAME] [P…" at bounding box center [170, 306] width 75 height 19
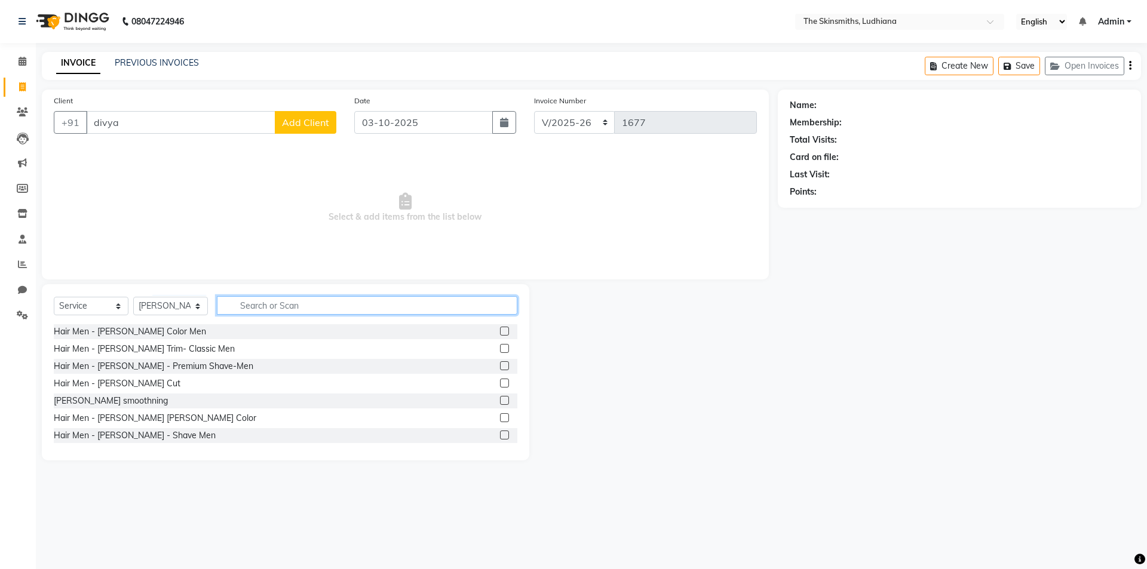
click at [354, 303] on input "text" at bounding box center [367, 305] width 300 height 19
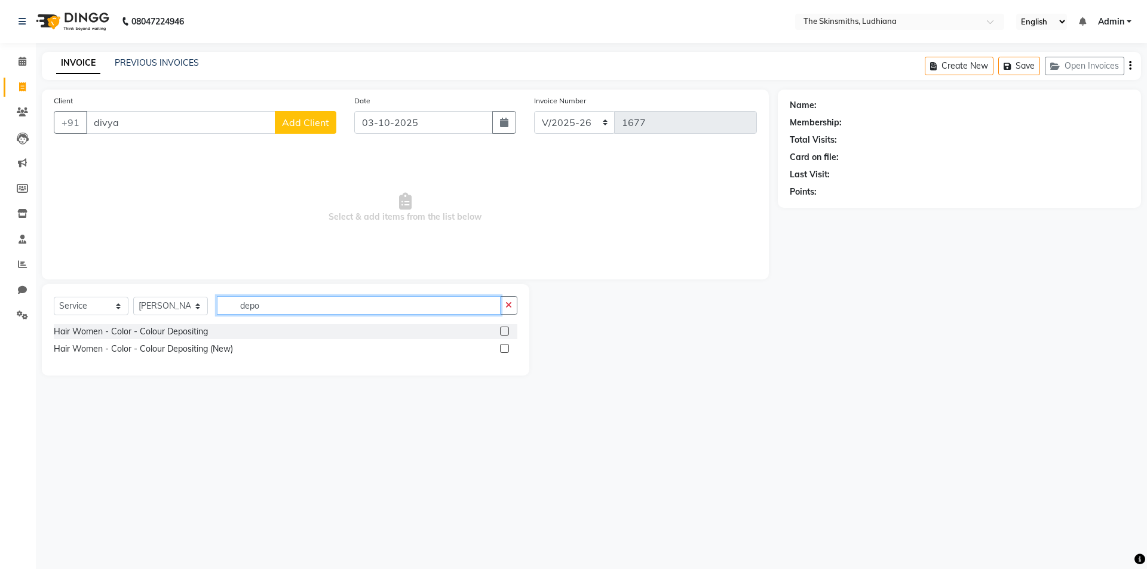
type input "depo"
click at [505, 349] on label at bounding box center [504, 348] width 9 height 9
click at [505, 349] on input "checkbox" at bounding box center [504, 349] width 8 height 8
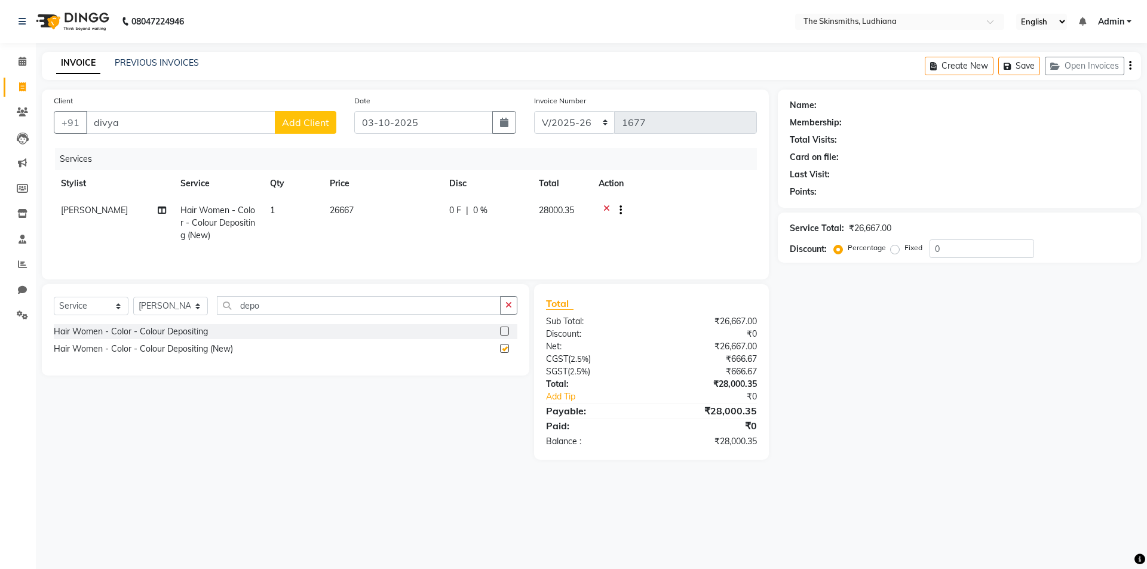
checkbox input "false"
click at [606, 206] on icon at bounding box center [606, 211] width 7 height 15
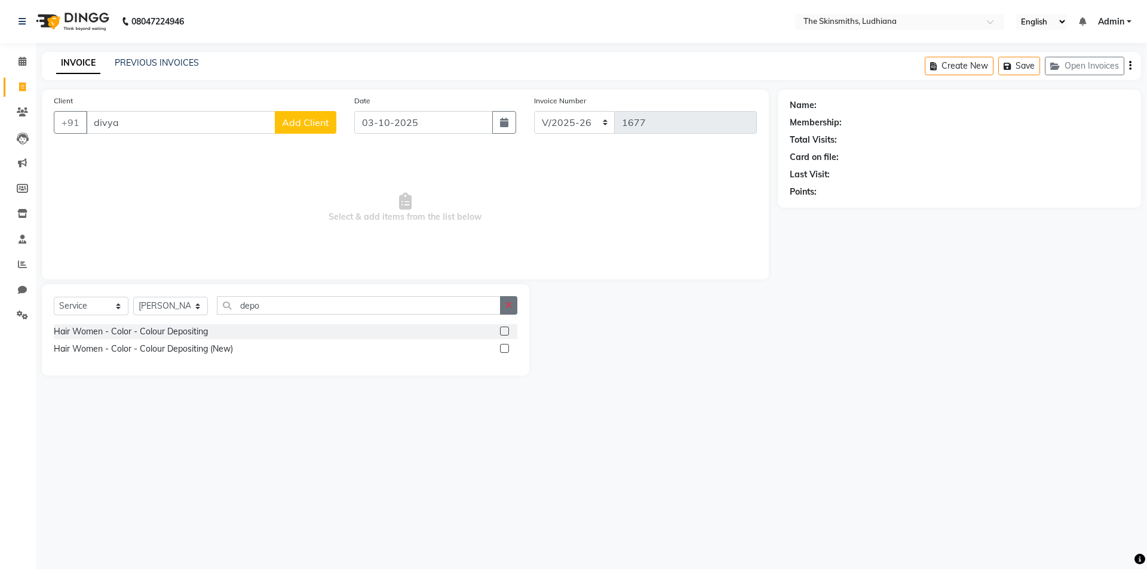
click at [509, 302] on icon "button" at bounding box center [508, 305] width 7 height 8
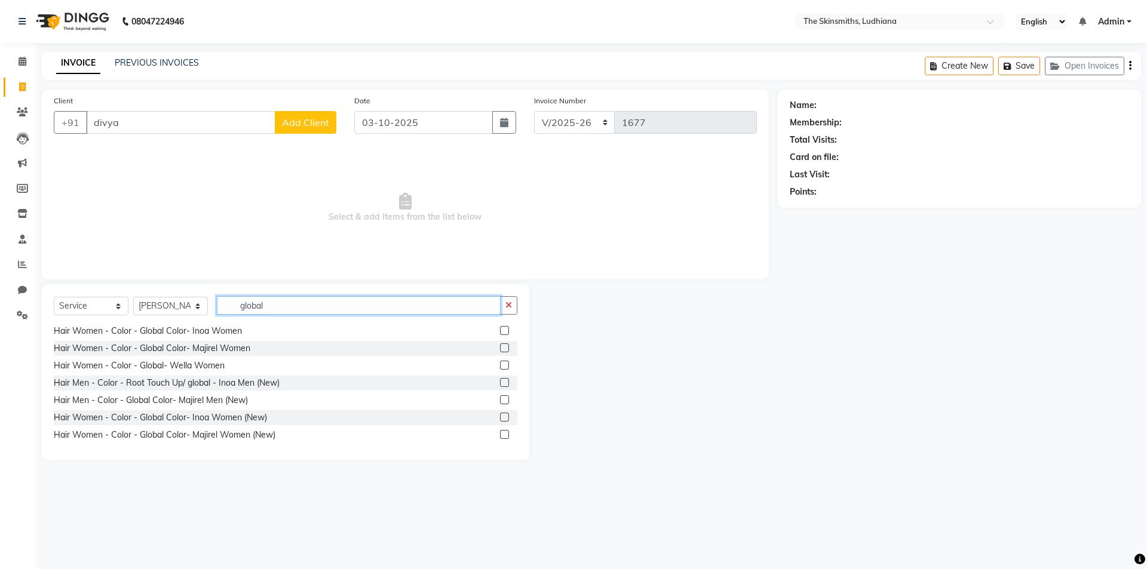
scroll to position [123, 0]
type input "global"
click at [500, 434] on label at bounding box center [504, 433] width 9 height 9
click at [500, 434] on input "checkbox" at bounding box center [504, 434] width 8 height 8
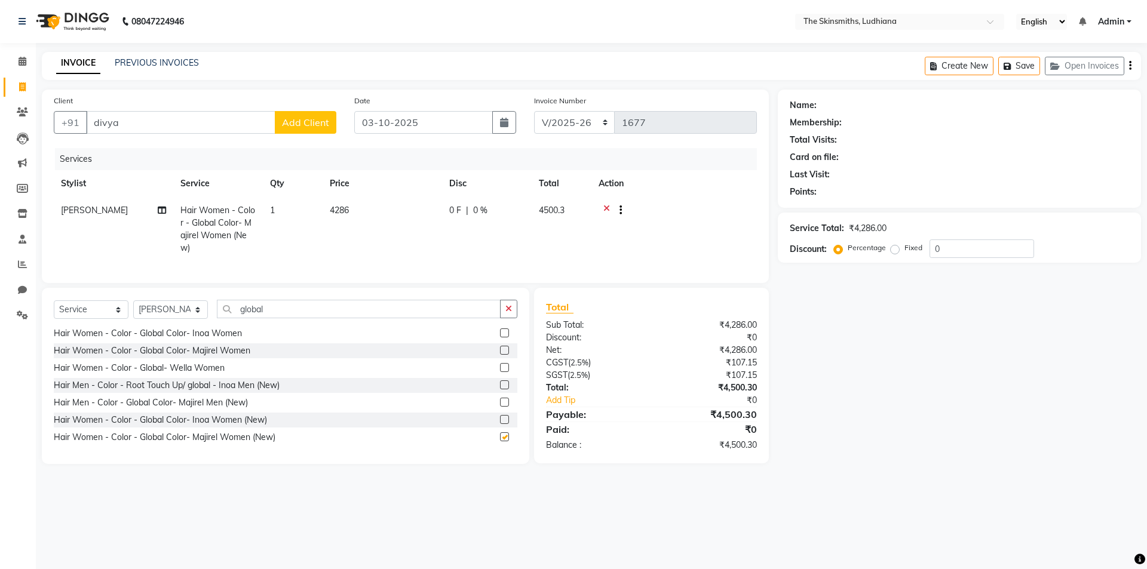
checkbox input "false"
click at [962, 249] on input "0" at bounding box center [981, 249] width 105 height 19
type input "5"
